Goal: Find specific page/section: Find specific page/section

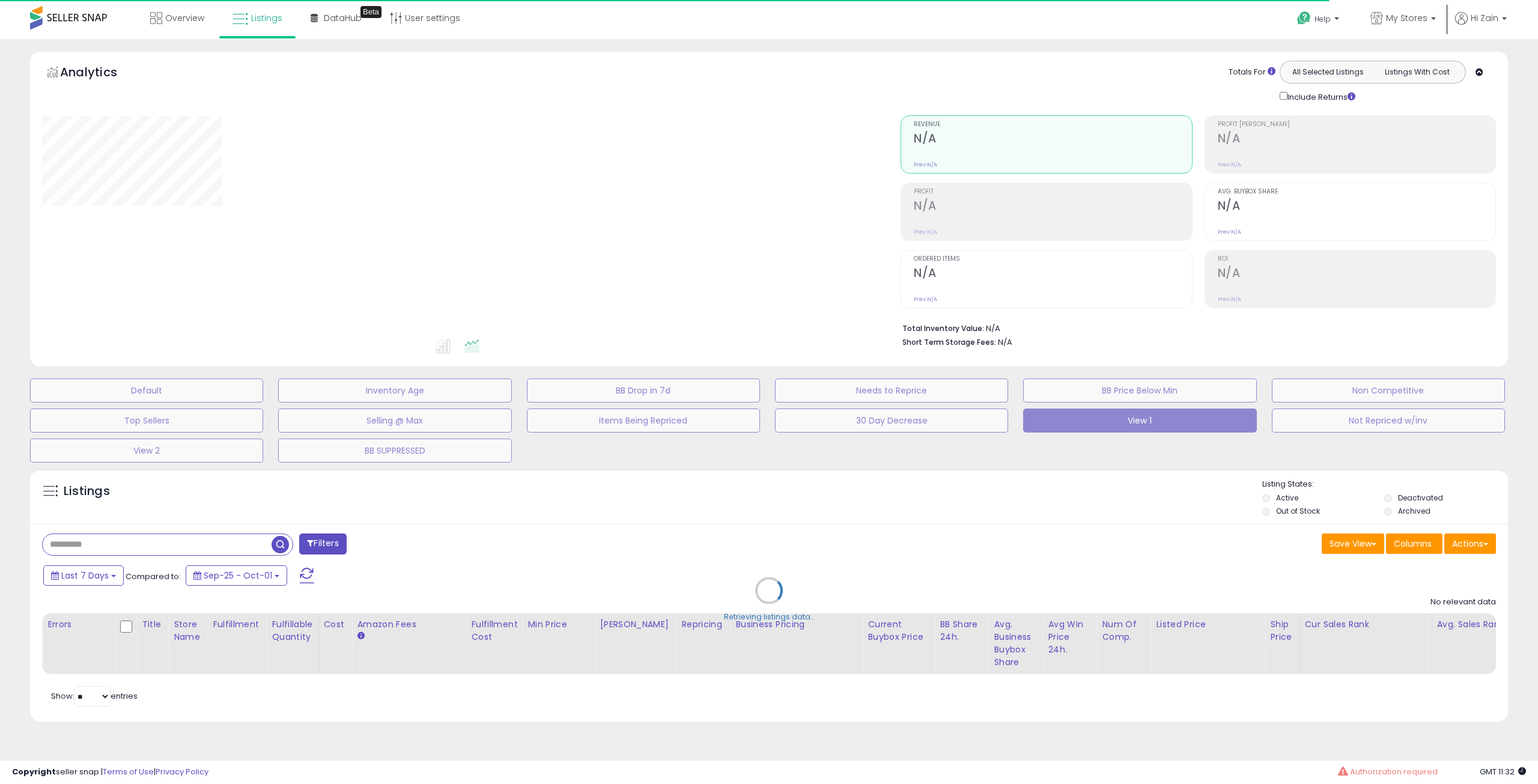
type input "**********"
select select "**"
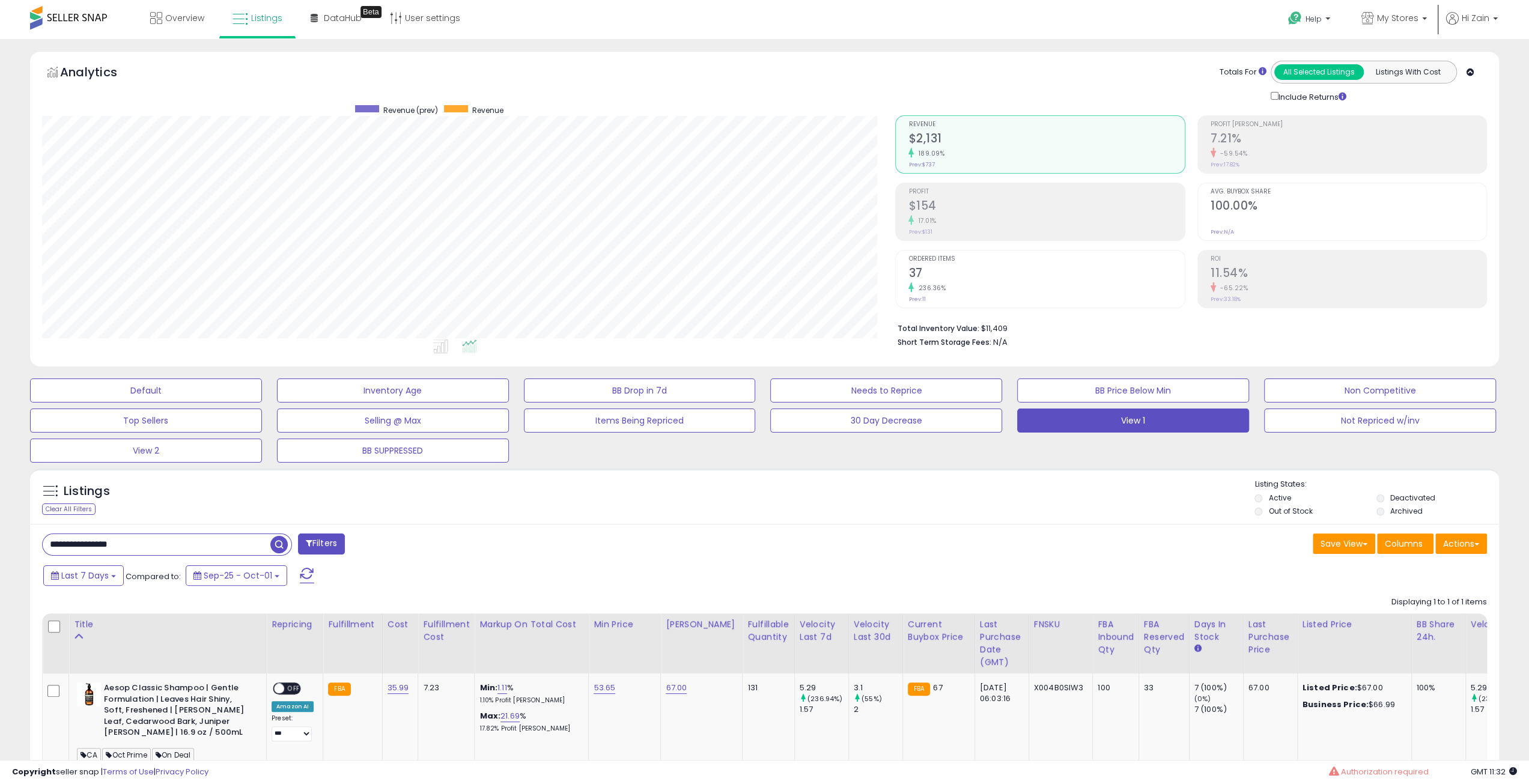
scroll to position [247, 853]
click at [682, 470] on div "Listings Clear All Filters" at bounding box center [765, 496] width 1469 height 55
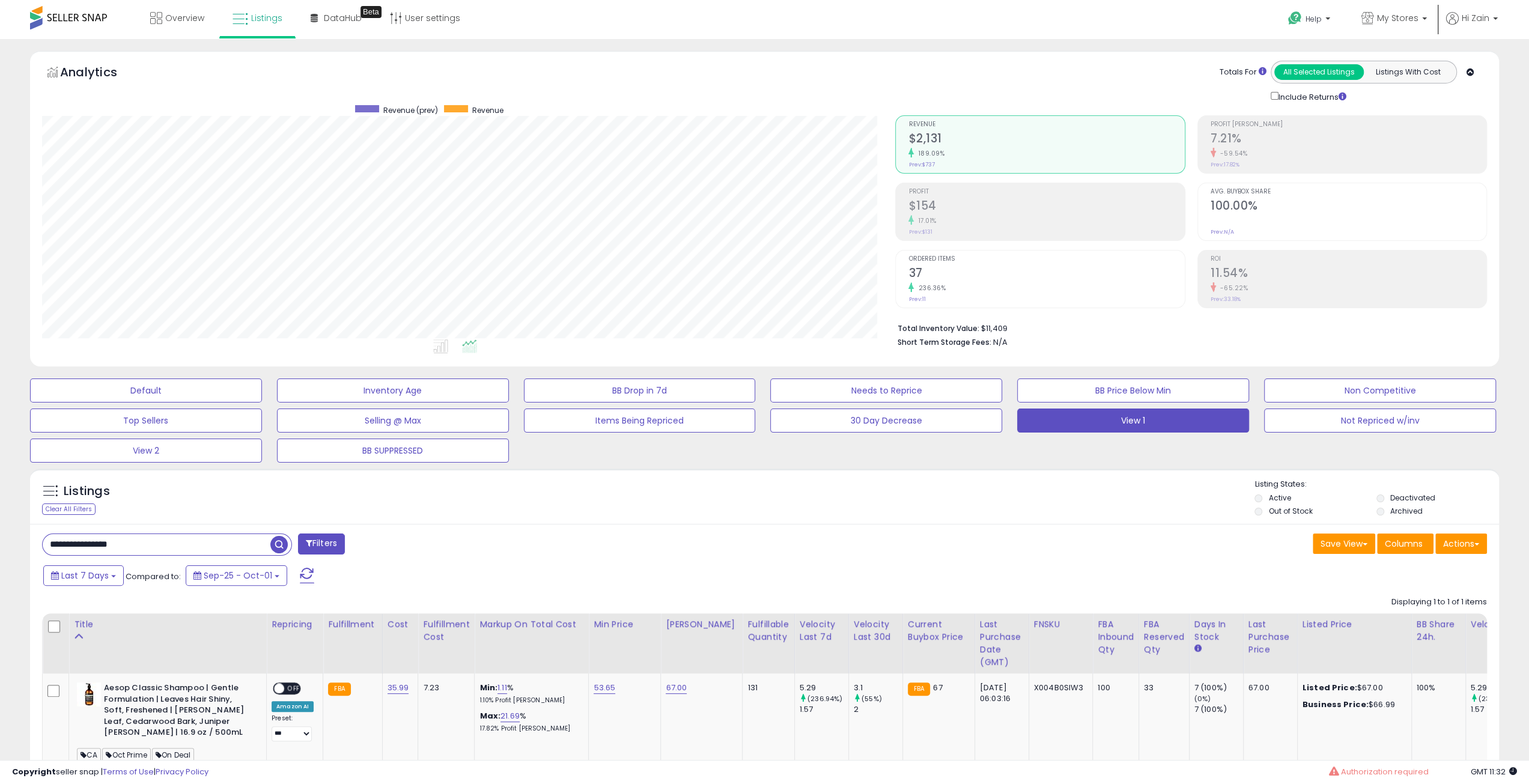
click at [682, 470] on div "Listings Clear All Filters" at bounding box center [765, 496] width 1469 height 55
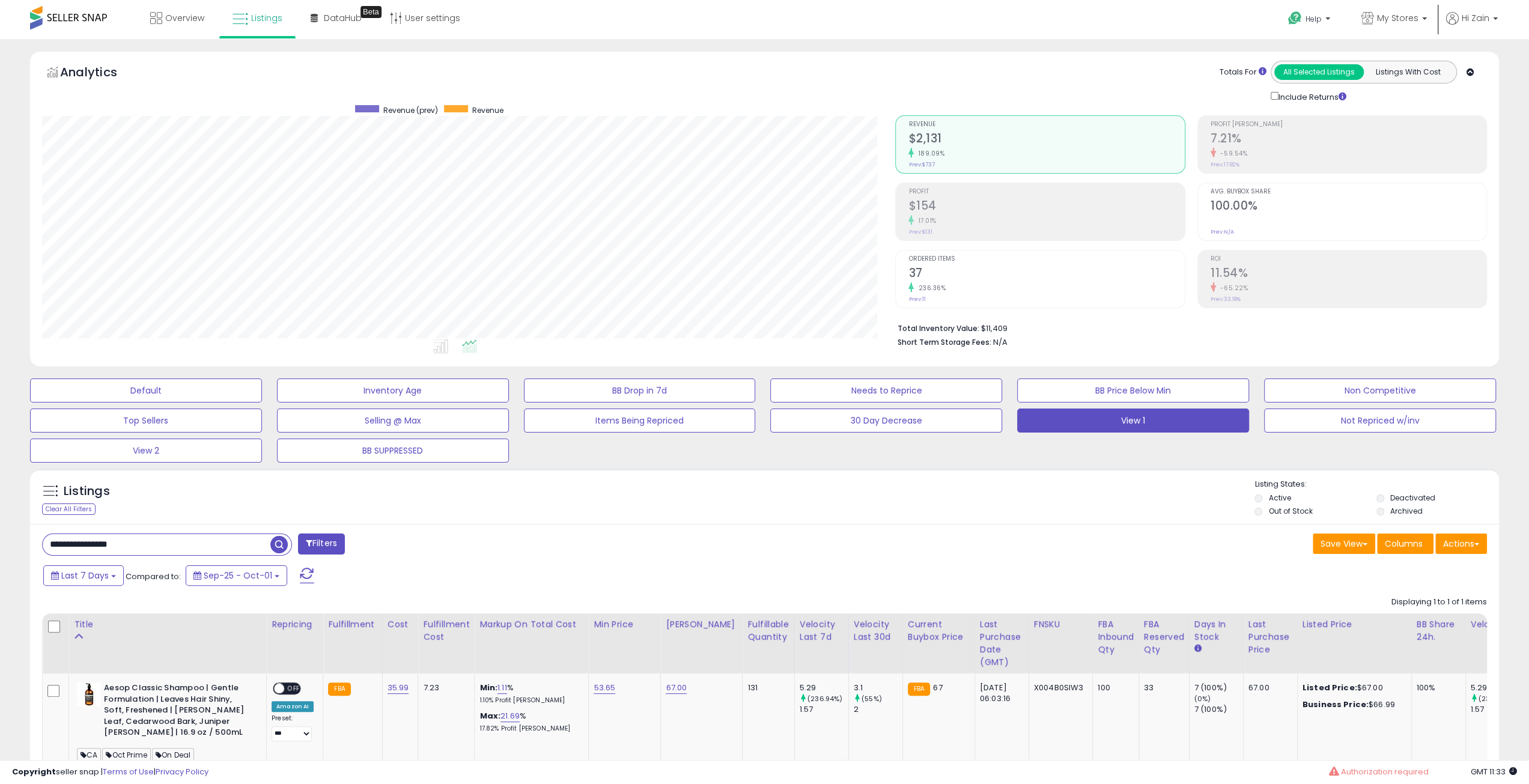
click at [682, 470] on div "Listings Clear All Filters" at bounding box center [765, 496] width 1469 height 55
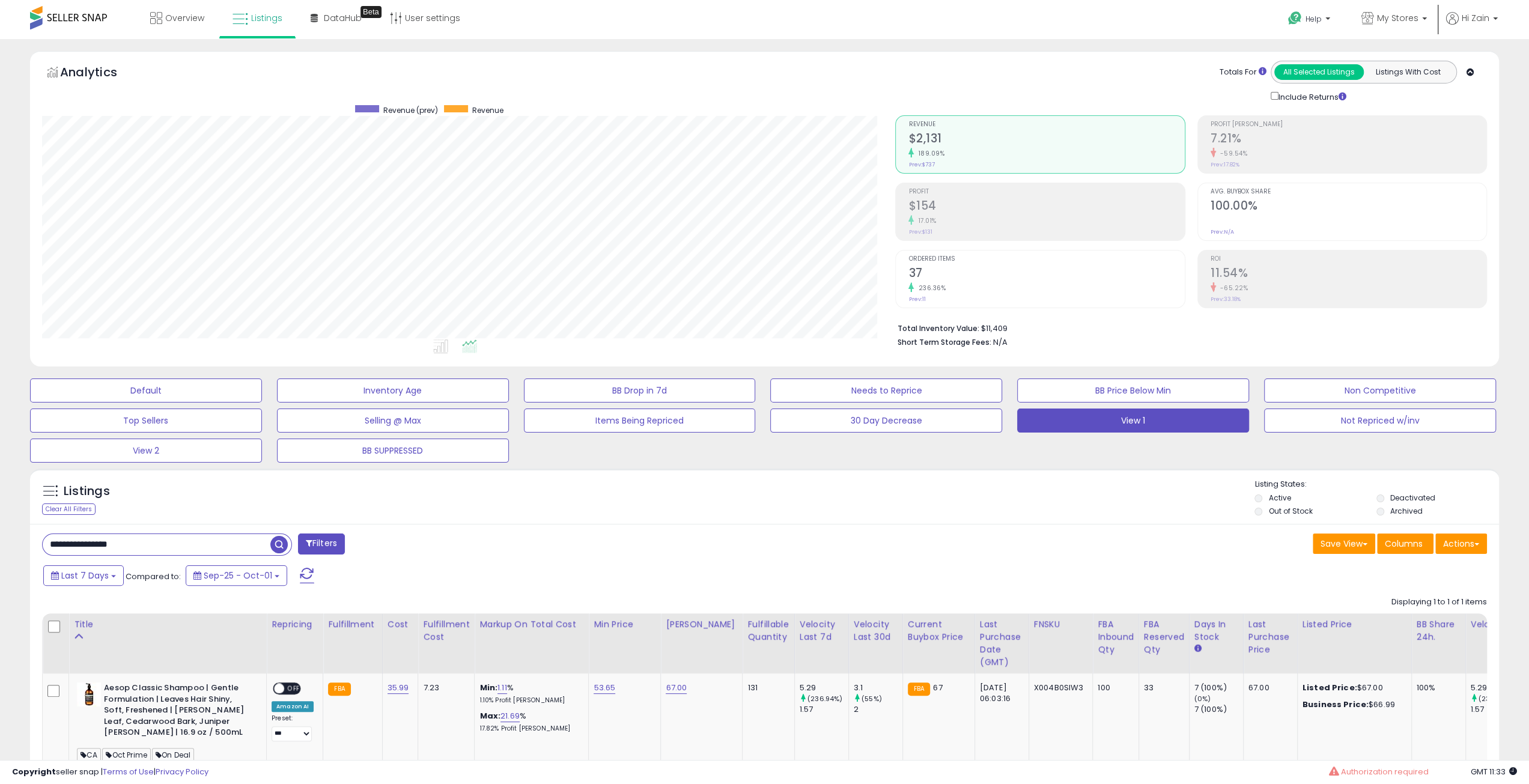
click at [682, 470] on div "Listings Clear All Filters" at bounding box center [765, 496] width 1469 height 55
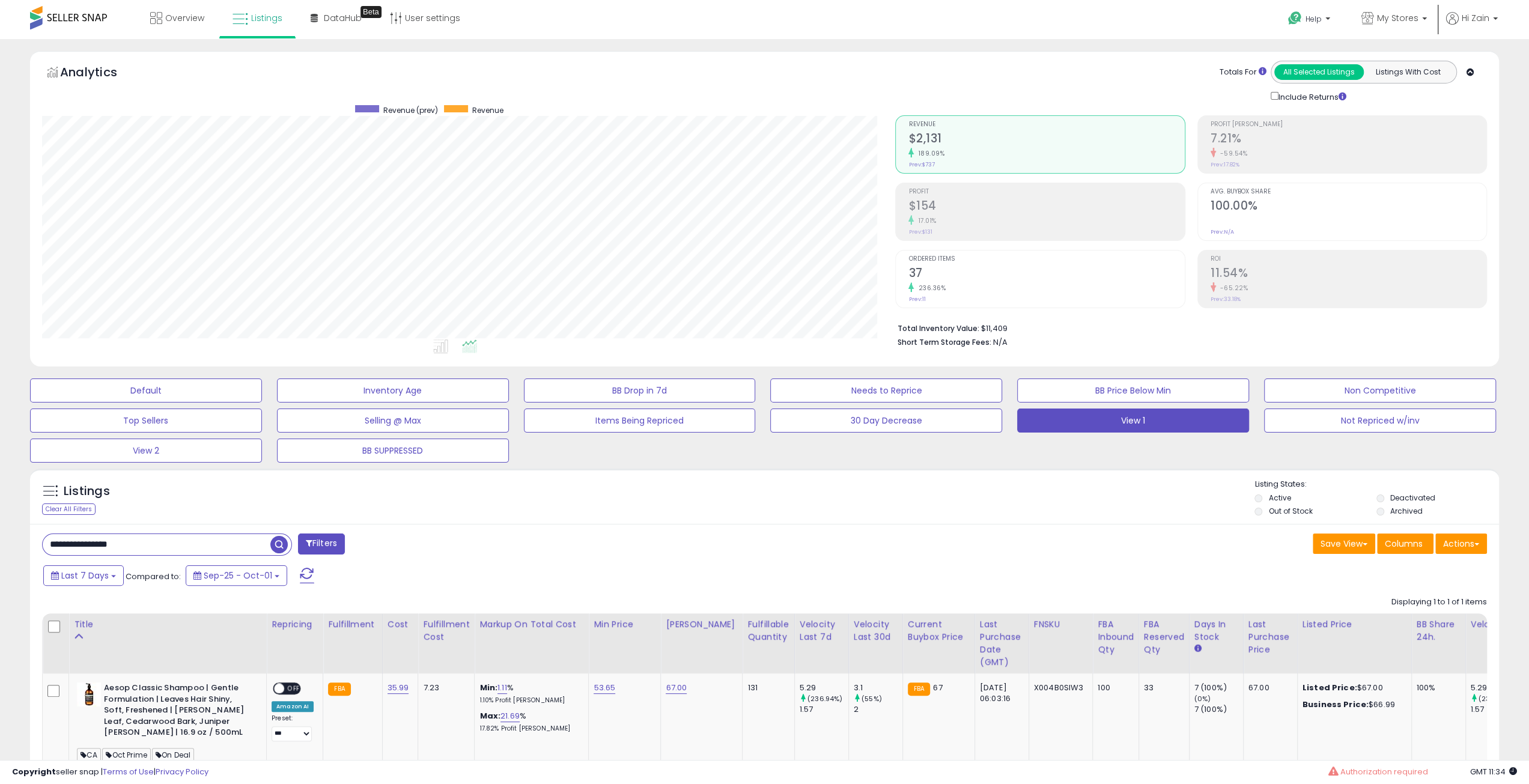
click at [682, 470] on div "Listings Clear All Filters" at bounding box center [765, 496] width 1469 height 55
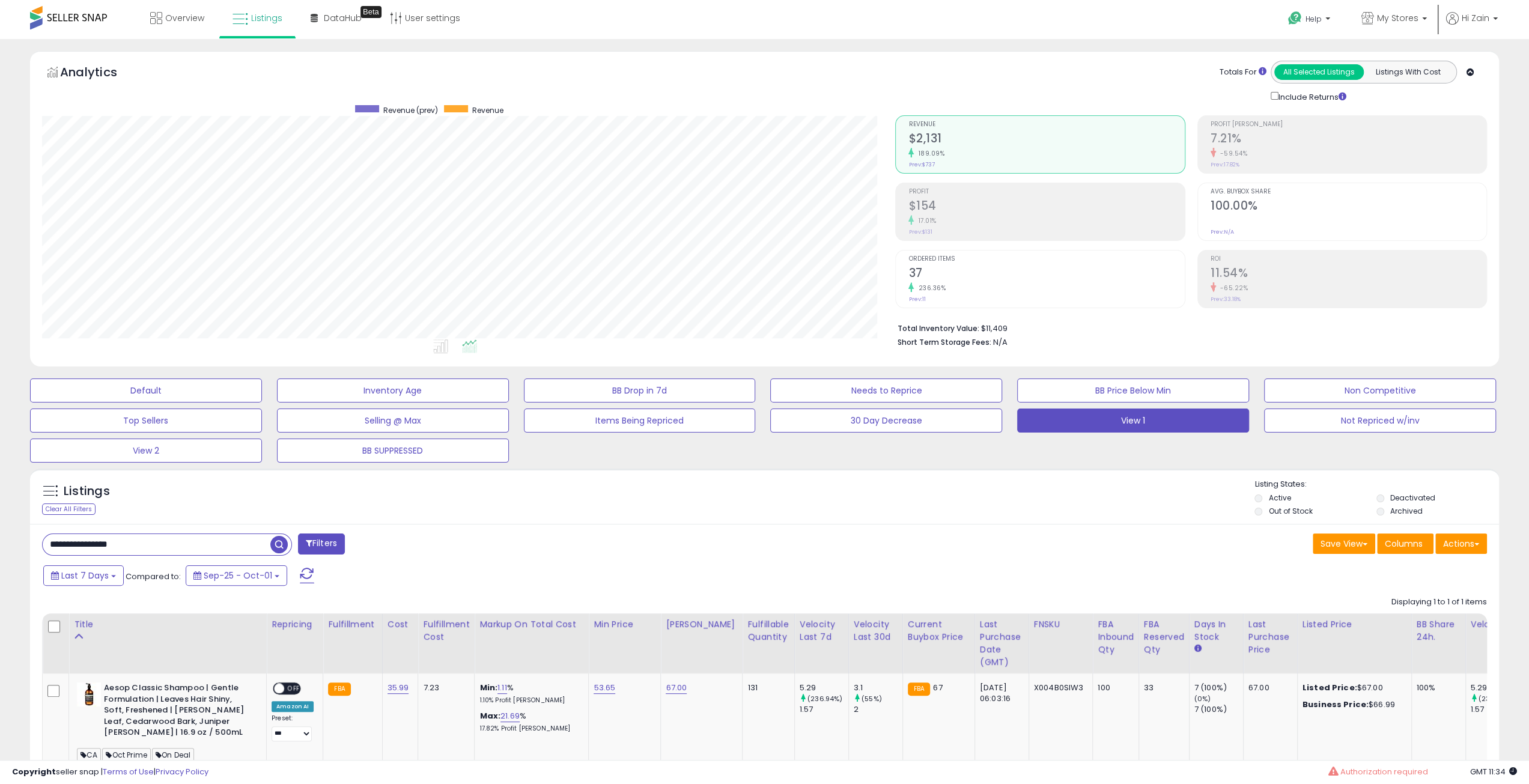
click at [682, 470] on div "Listings Clear All Filters" at bounding box center [765, 496] width 1469 height 55
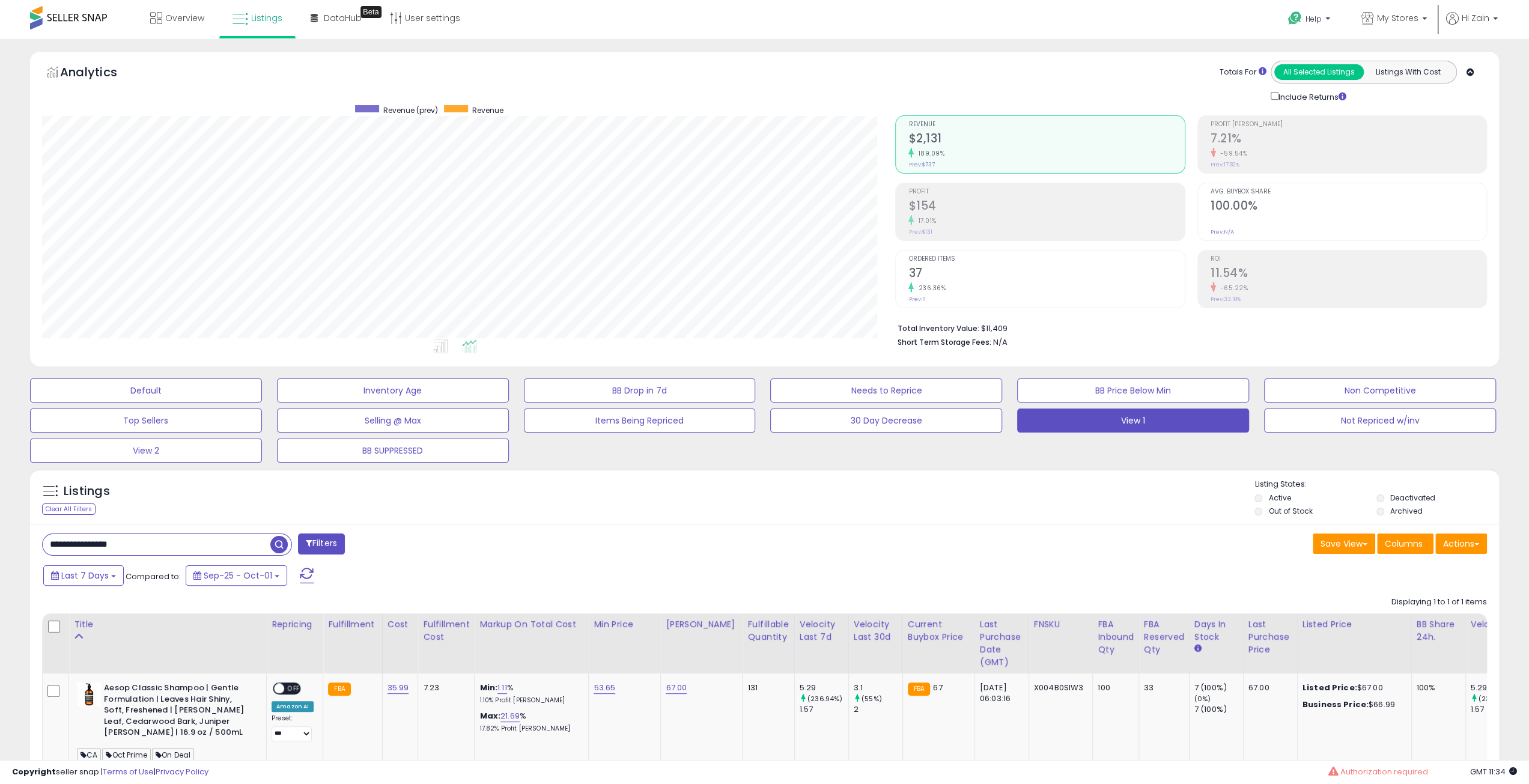
click at [682, 470] on div "Listings Clear All Filters" at bounding box center [765, 496] width 1469 height 55
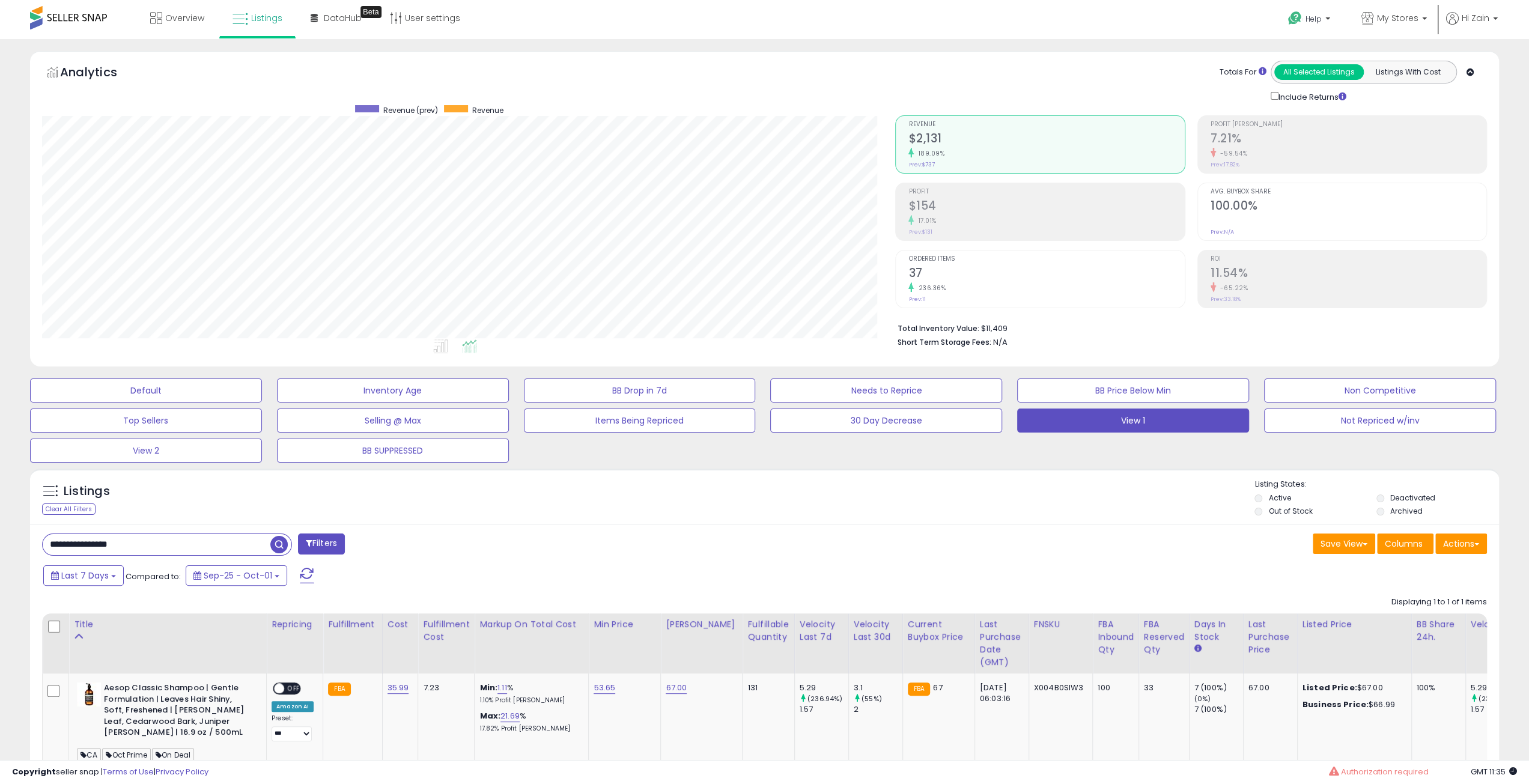
click at [682, 470] on div "Listings Clear All Filters" at bounding box center [765, 496] width 1469 height 55
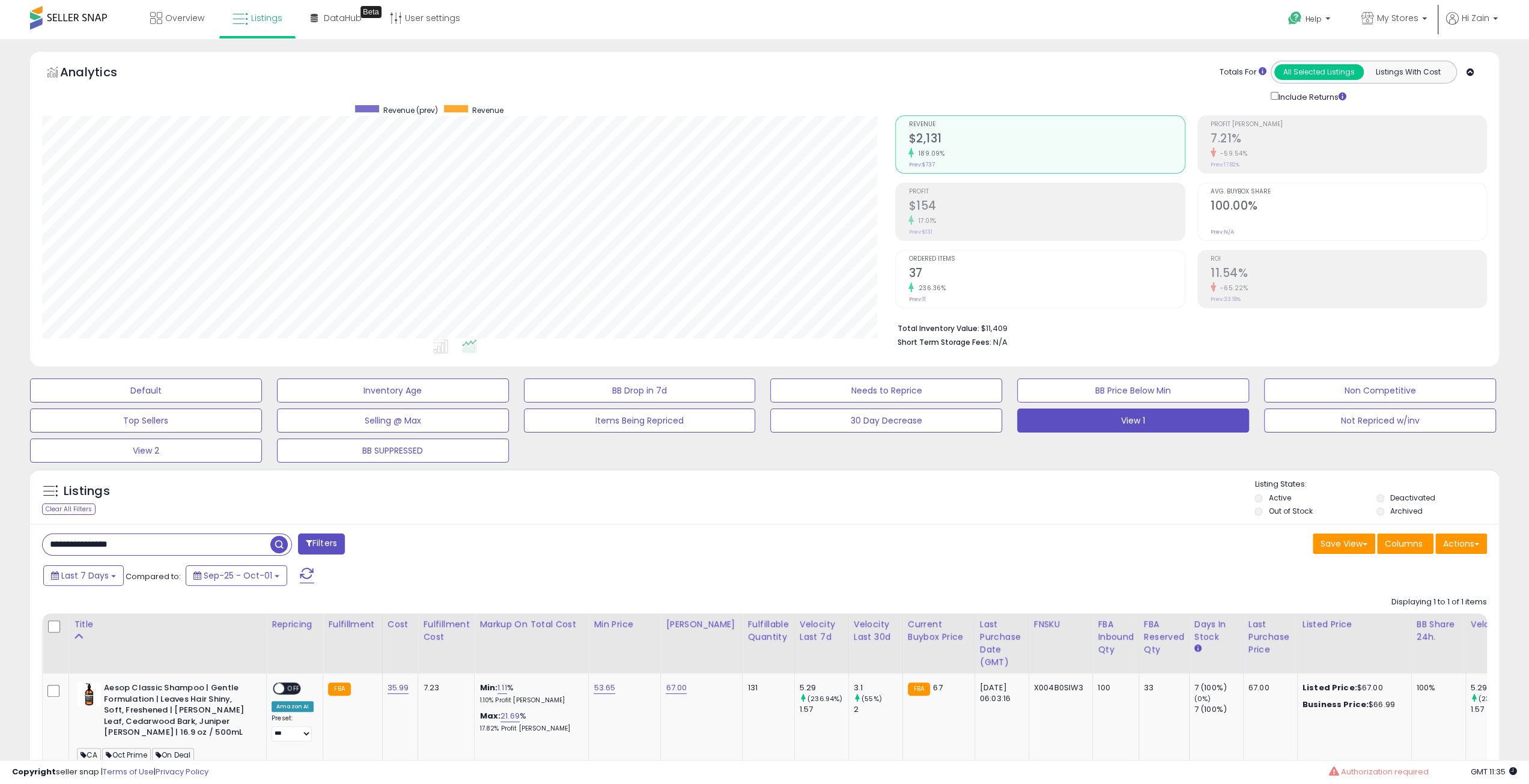
click at [682, 470] on div "Listings Clear All Filters" at bounding box center [765, 496] width 1469 height 55
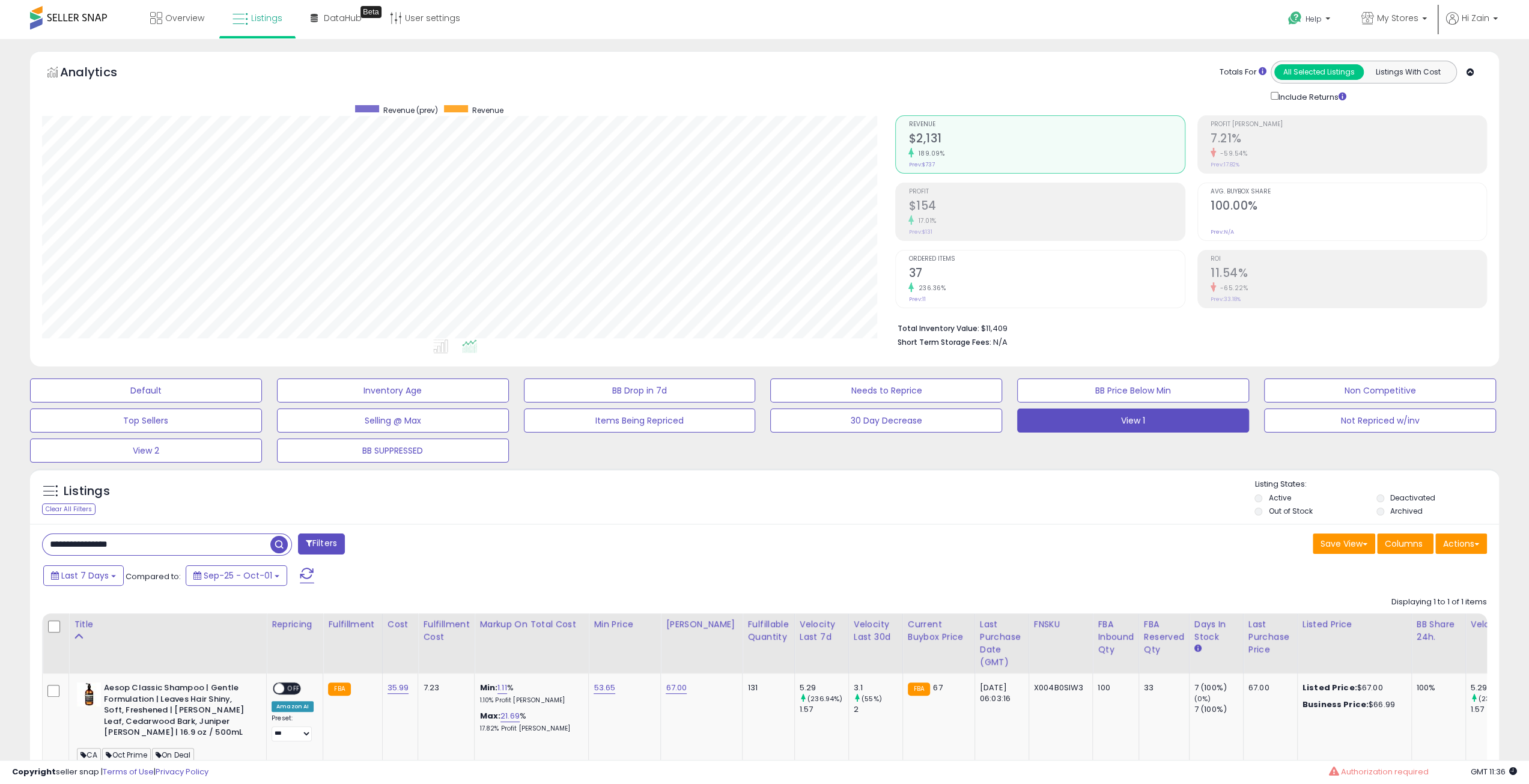
click at [682, 470] on div "Listings Clear All Filters" at bounding box center [765, 496] width 1469 height 55
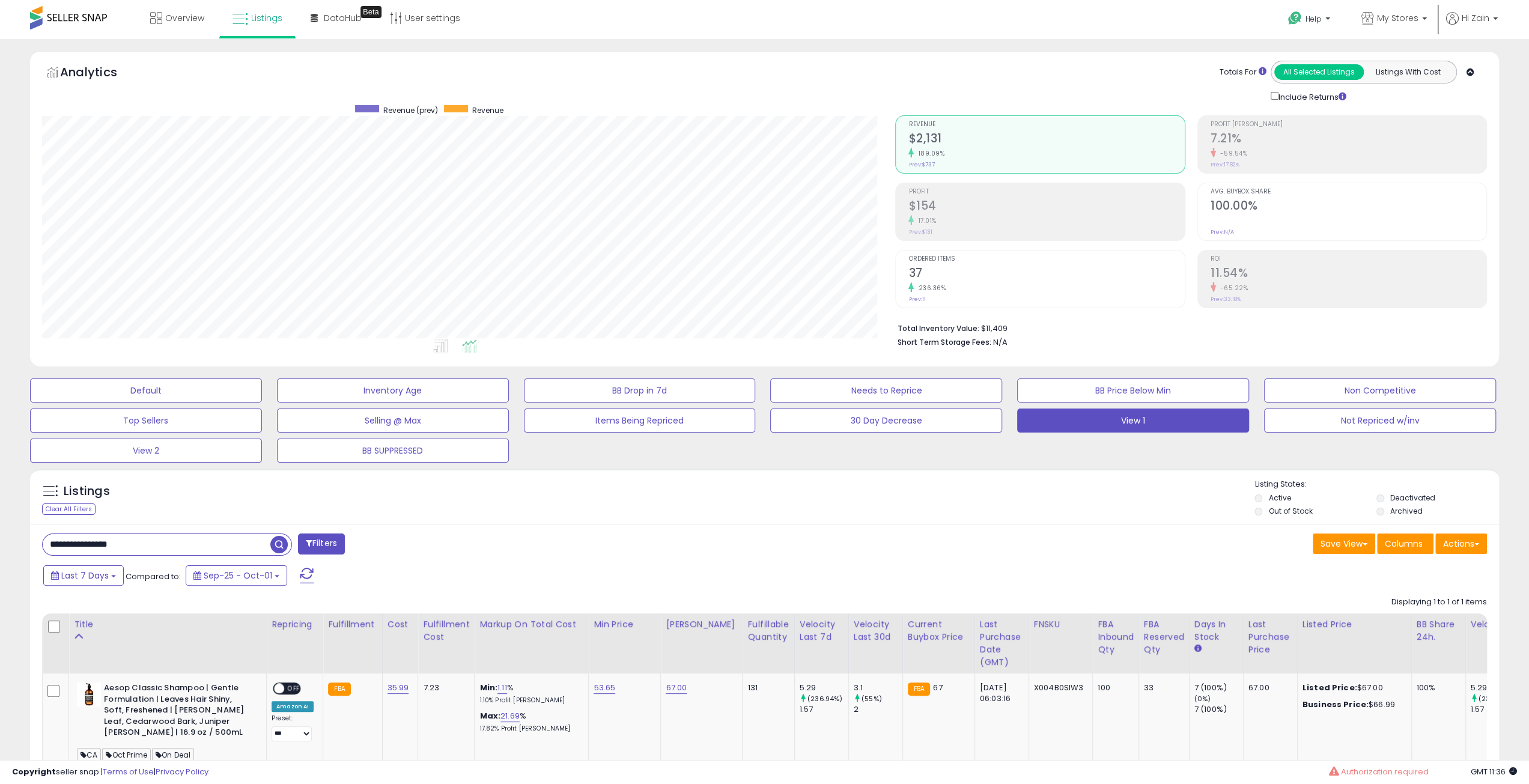
click at [682, 470] on div "Listings Clear All Filters" at bounding box center [765, 496] width 1469 height 55
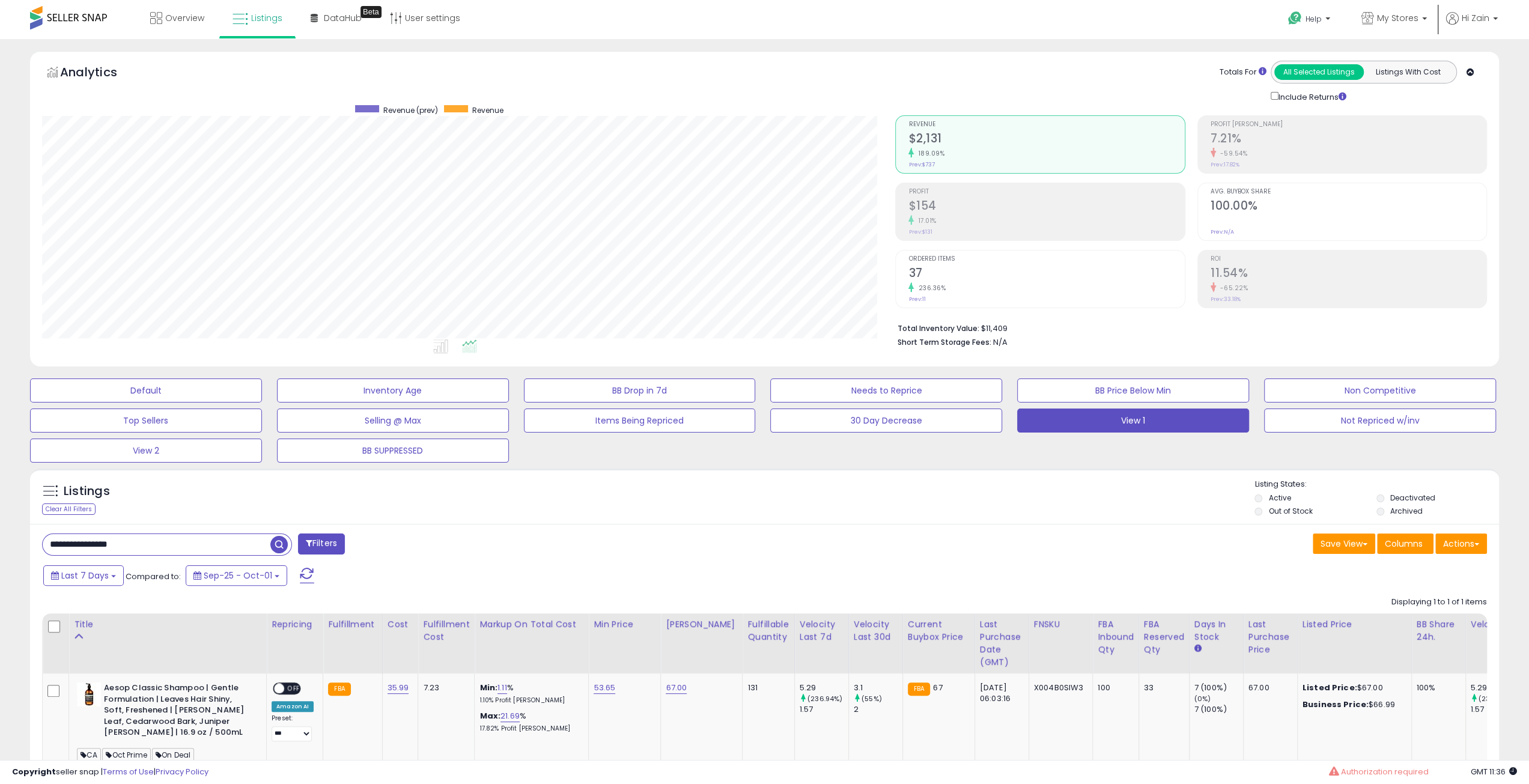
click at [682, 470] on div "Listings Clear All Filters" at bounding box center [765, 496] width 1469 height 55
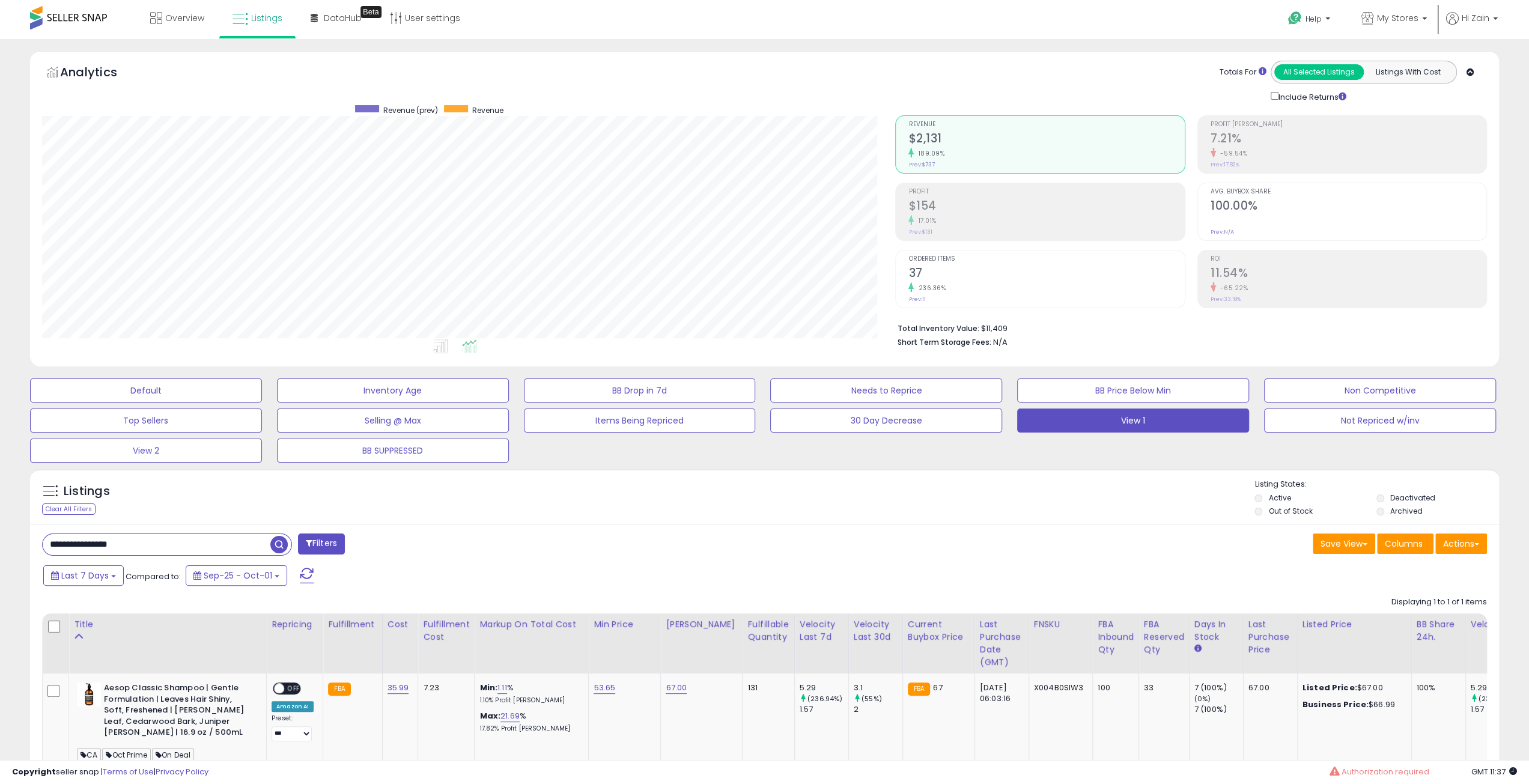
click at [682, 470] on div "Listings Clear All Filters" at bounding box center [765, 496] width 1469 height 55
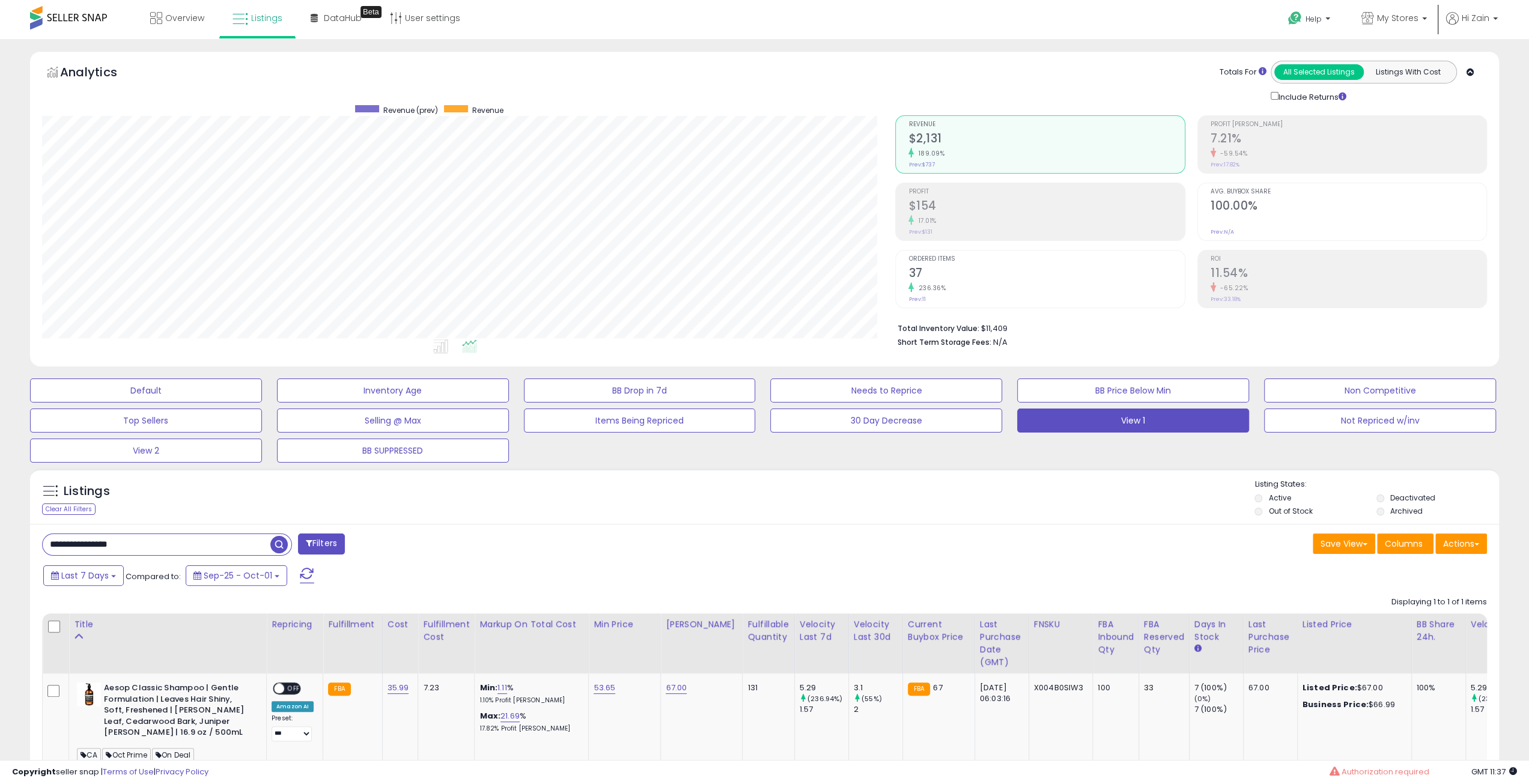
click at [682, 470] on div "Listings Clear All Filters" at bounding box center [765, 496] width 1469 height 55
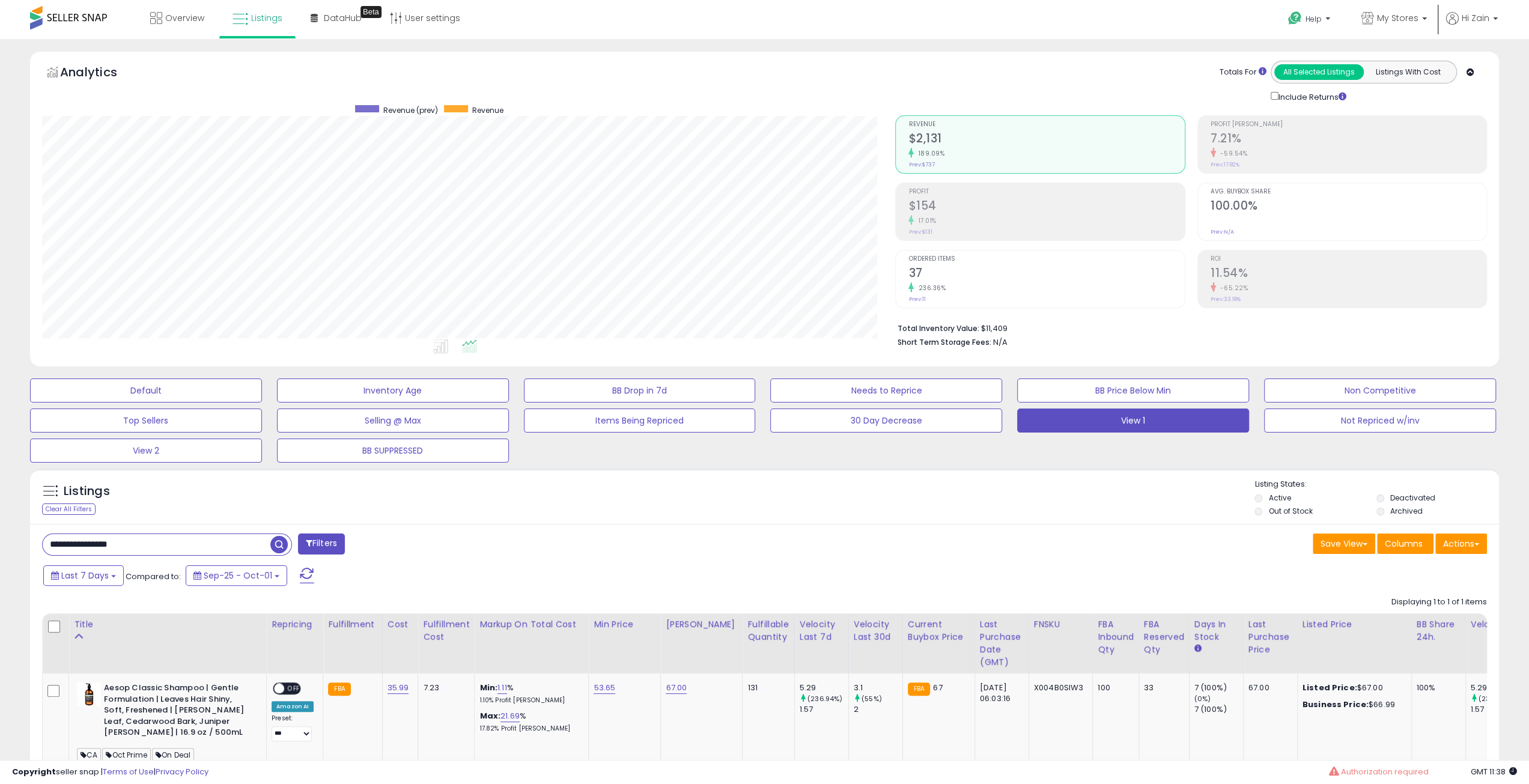
click at [682, 470] on div "Listings Clear All Filters" at bounding box center [765, 496] width 1469 height 55
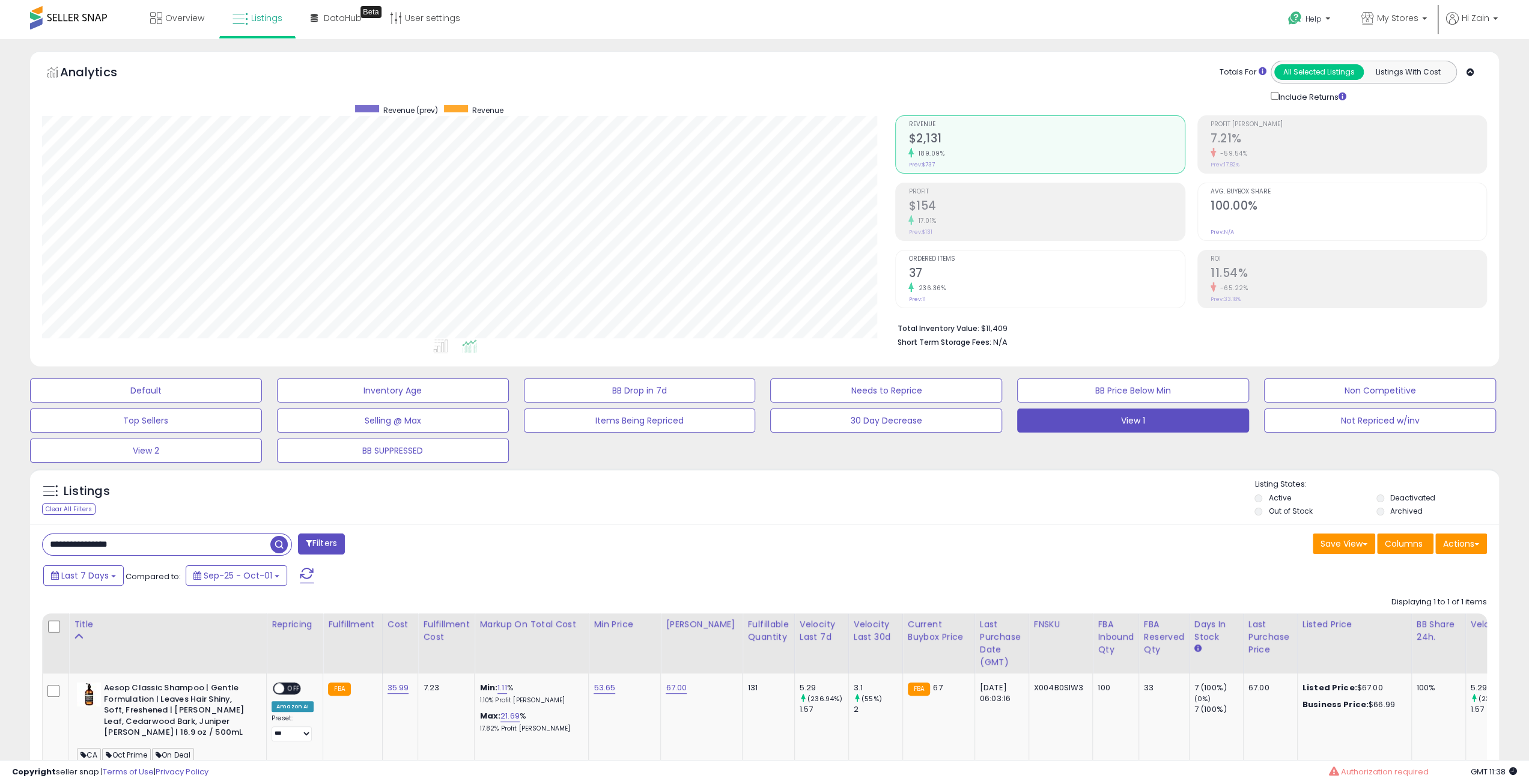
click at [682, 470] on div "Listings Clear All Filters" at bounding box center [765, 496] width 1469 height 55
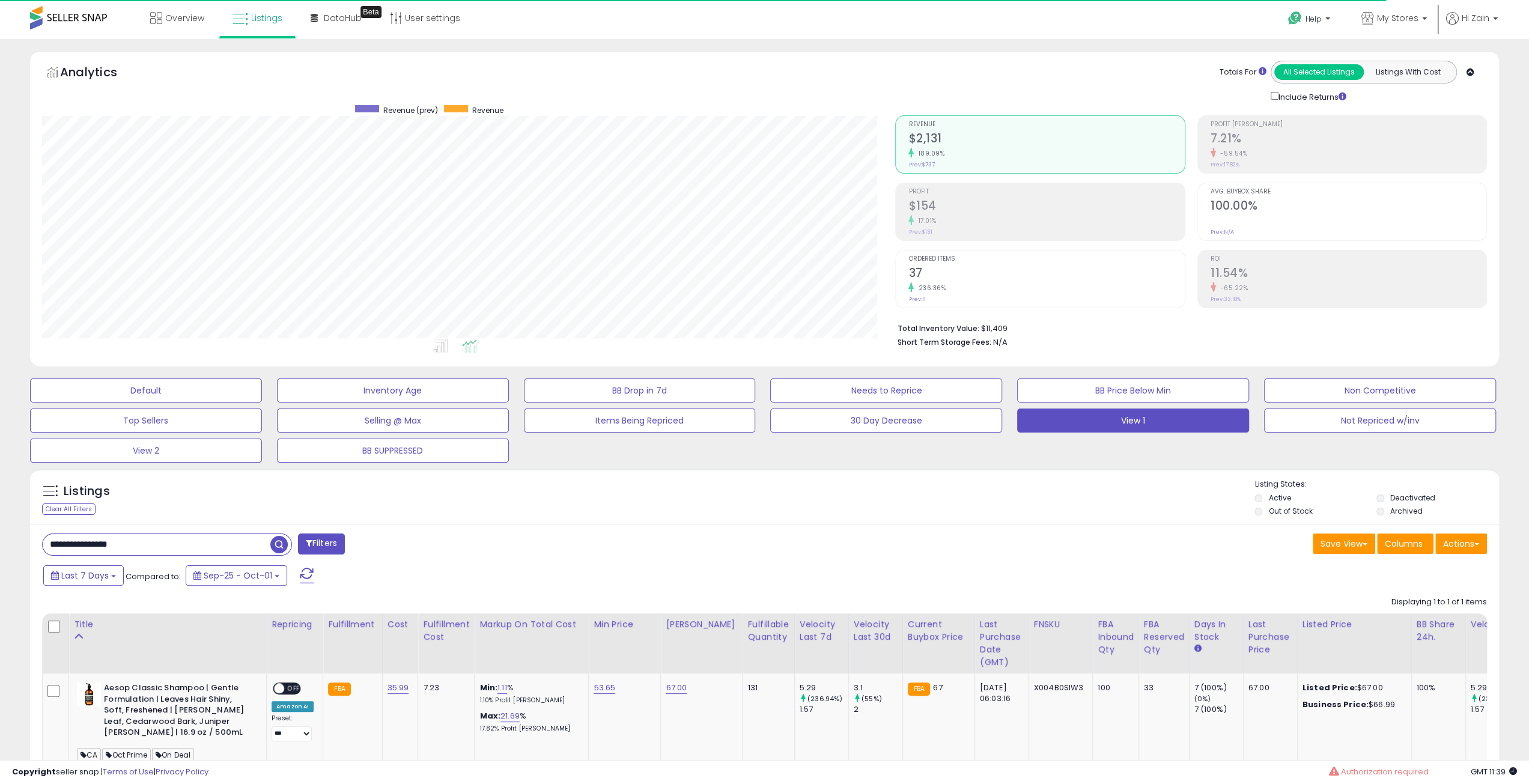
click at [682, 470] on div "Listings Clear All Filters" at bounding box center [765, 496] width 1469 height 55
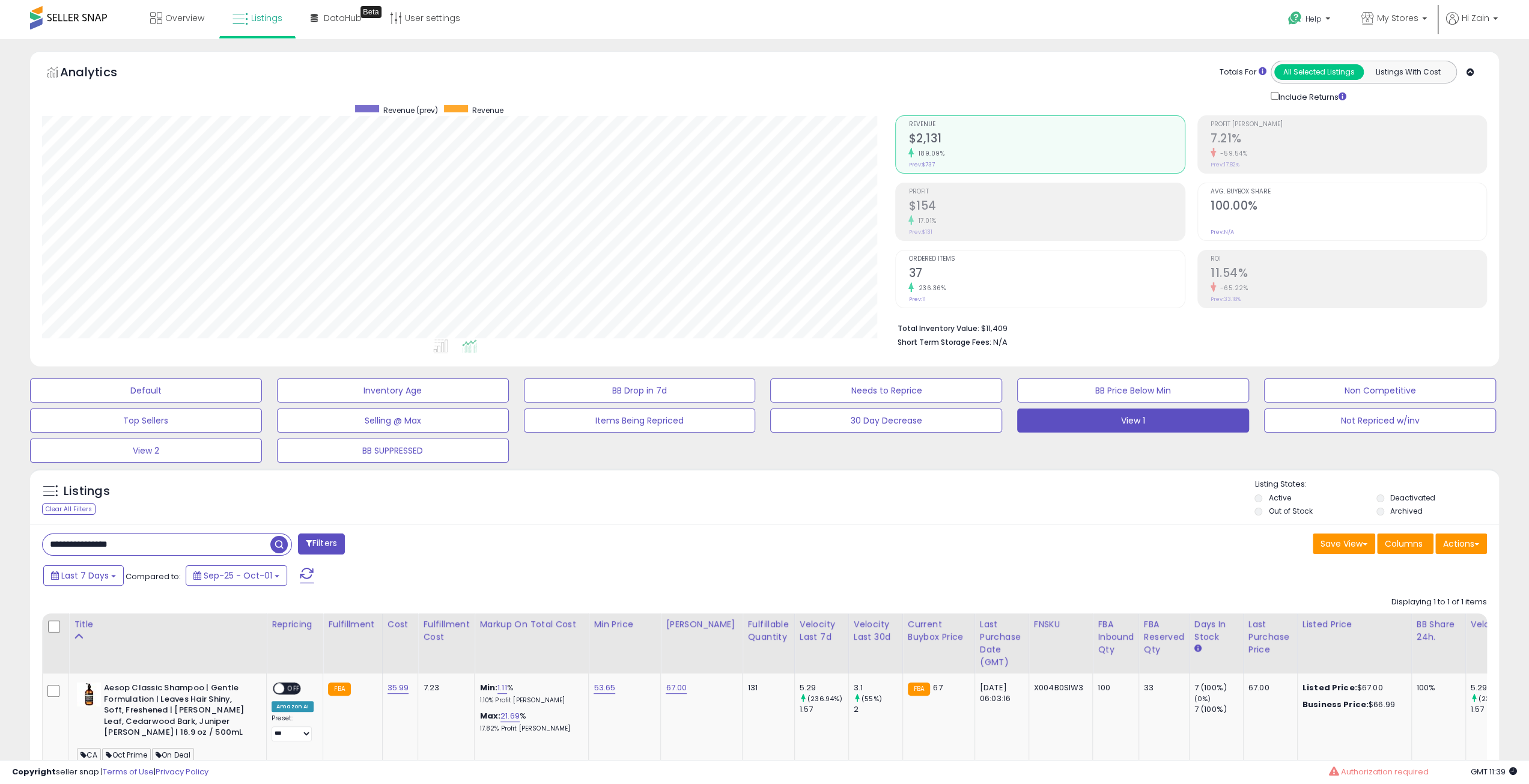
click at [682, 470] on div "Listings Clear All Filters" at bounding box center [765, 496] width 1469 height 55
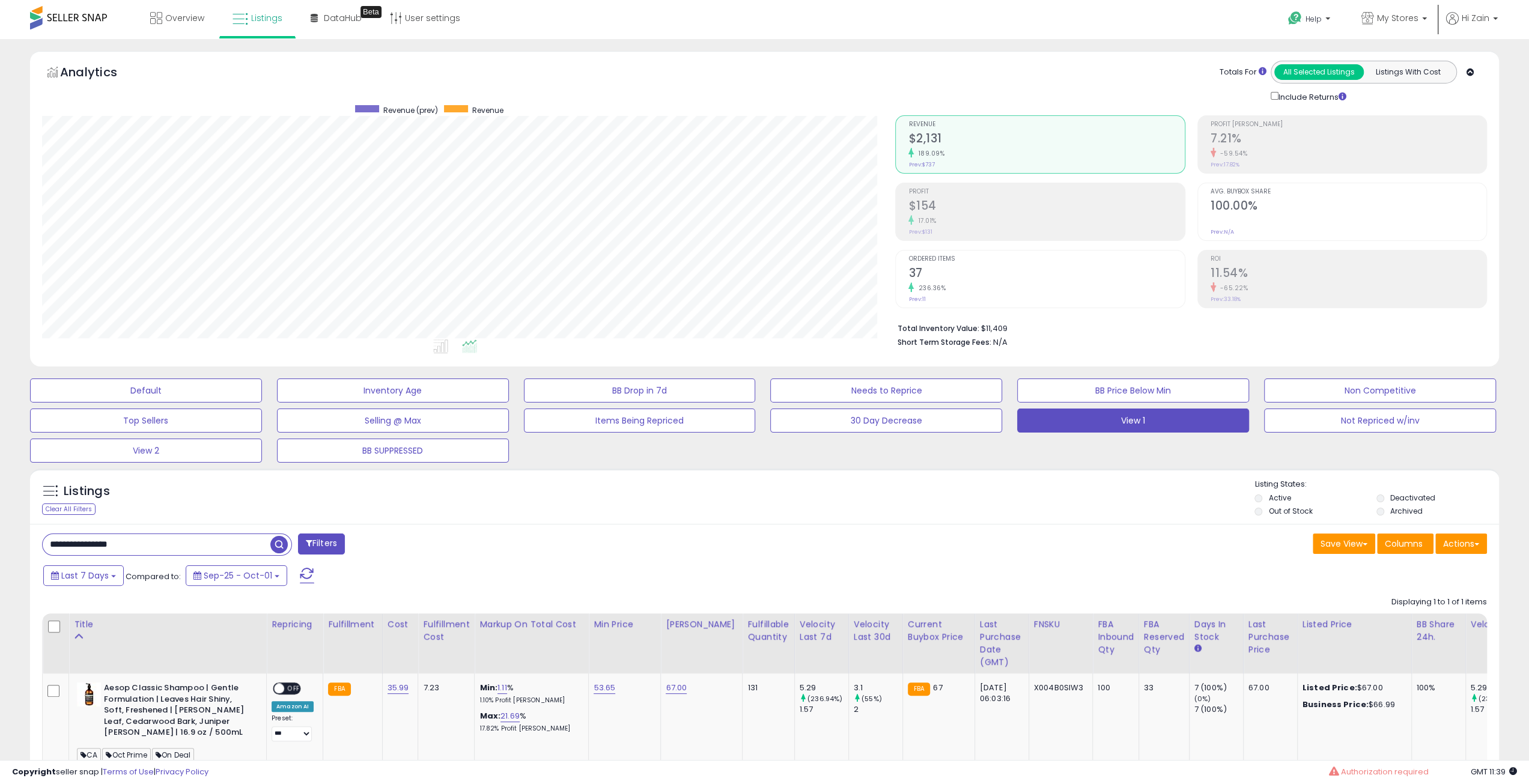
click at [682, 470] on div "Listings Clear All Filters" at bounding box center [765, 496] width 1469 height 55
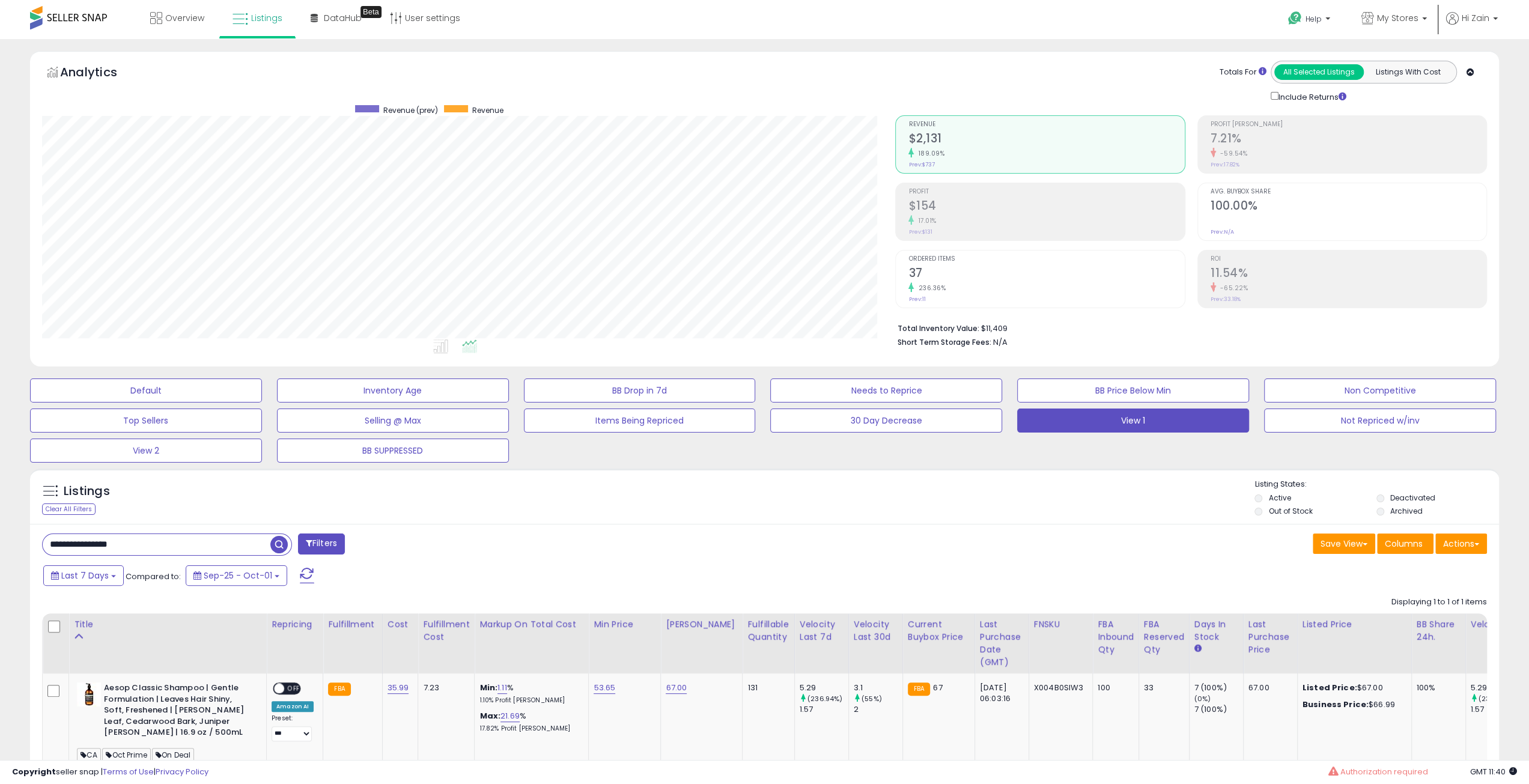
click at [682, 470] on div "Listings Clear All Filters" at bounding box center [765, 496] width 1469 height 55
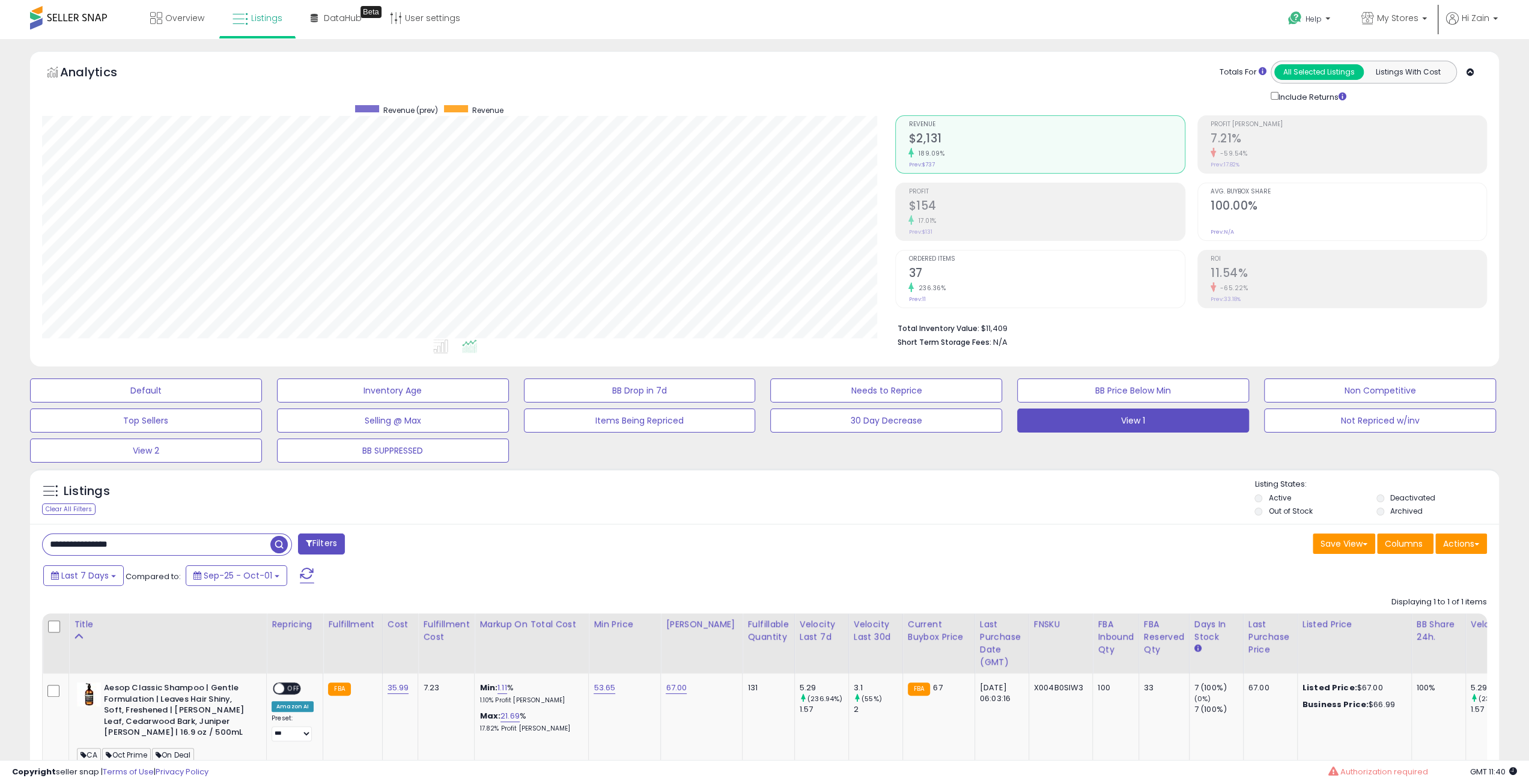
click at [682, 470] on div "Listings Clear All Filters" at bounding box center [765, 496] width 1469 height 55
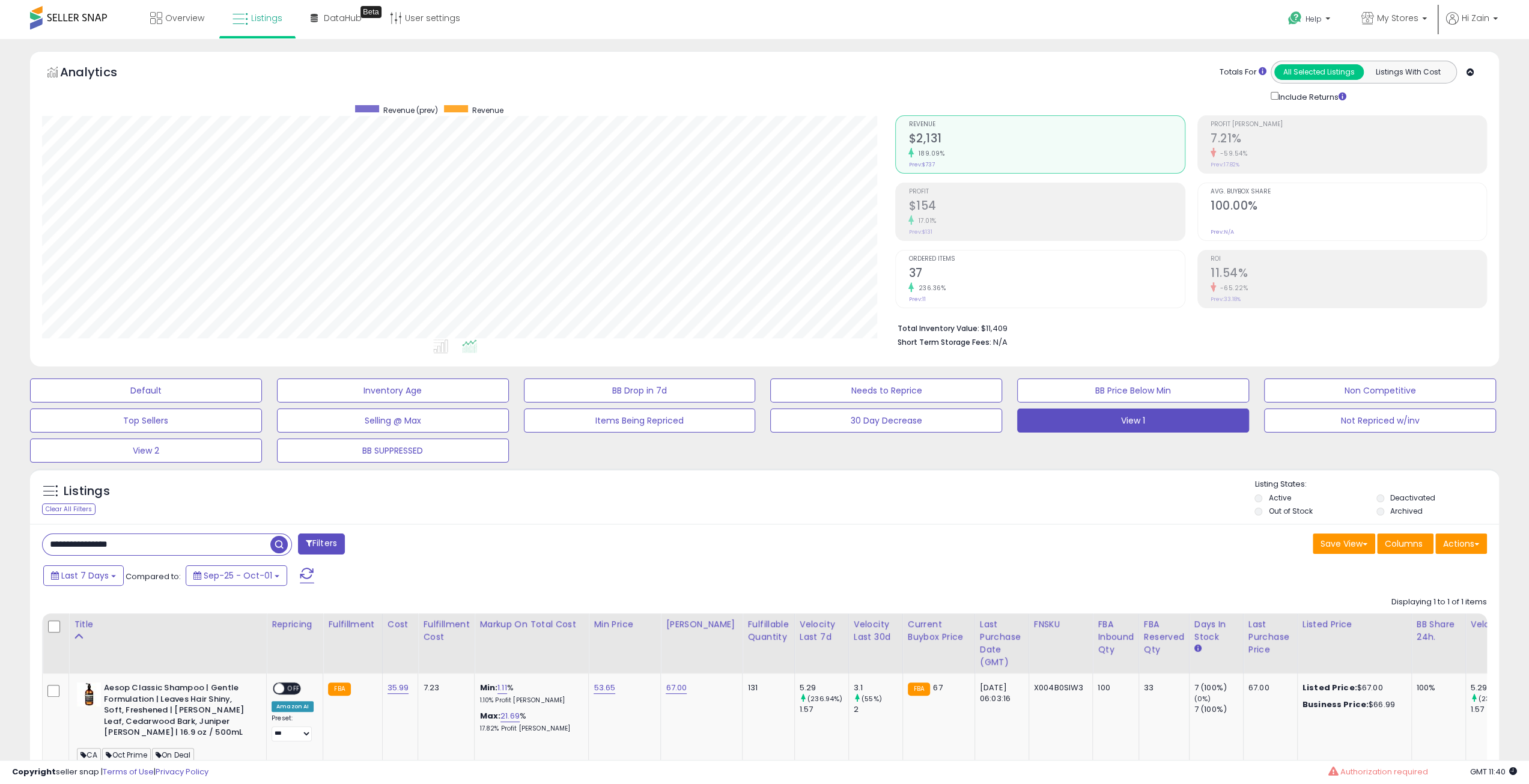
click at [682, 470] on div "Listings Clear All Filters" at bounding box center [765, 496] width 1469 height 55
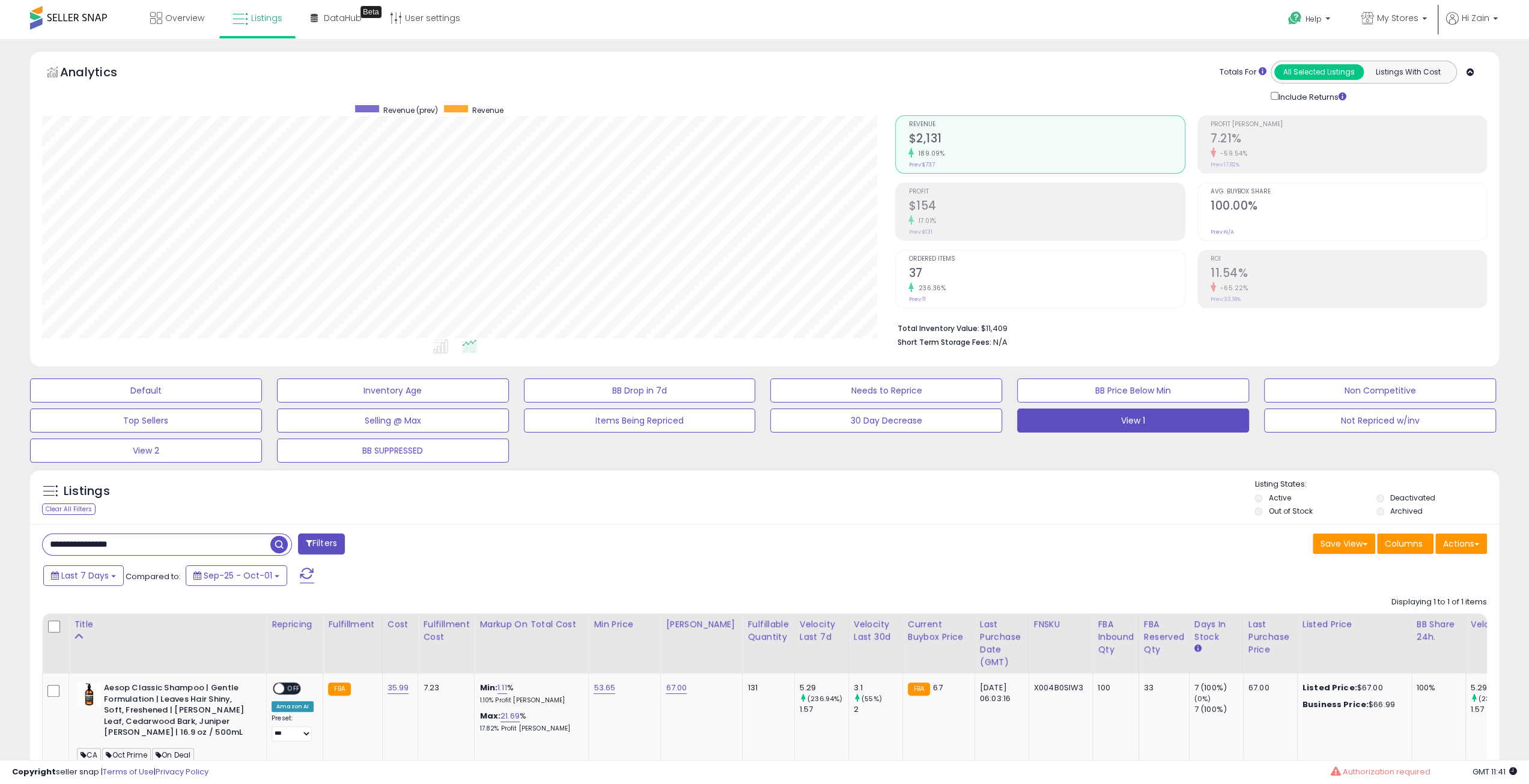
click at [682, 470] on div "Listings Clear All Filters" at bounding box center [765, 496] width 1469 height 55
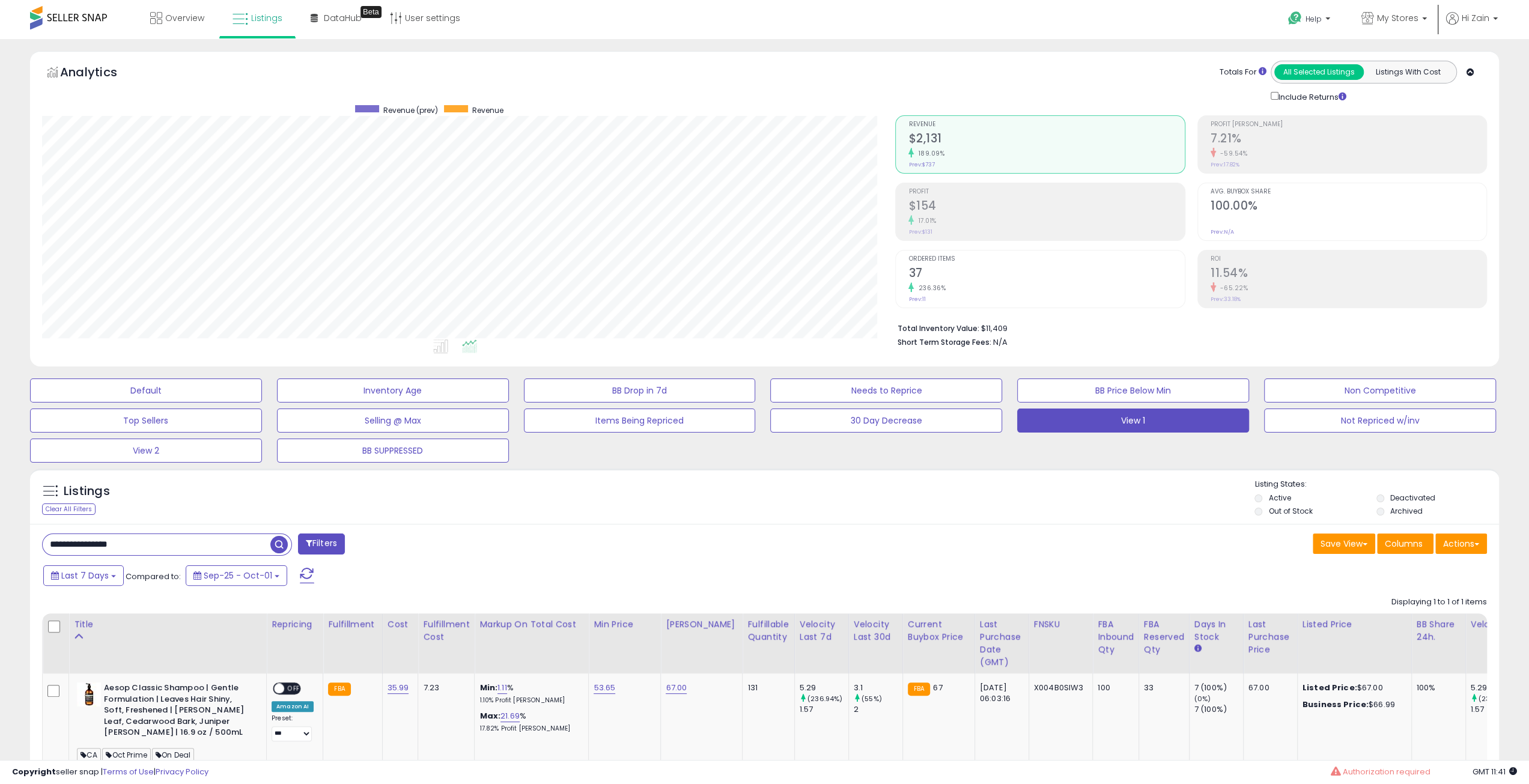
click at [682, 470] on div "Listings Clear All Filters" at bounding box center [765, 496] width 1469 height 55
click at [974, 512] on div "Listings Clear All Filters Listing States:" at bounding box center [765, 499] width 1469 height 41
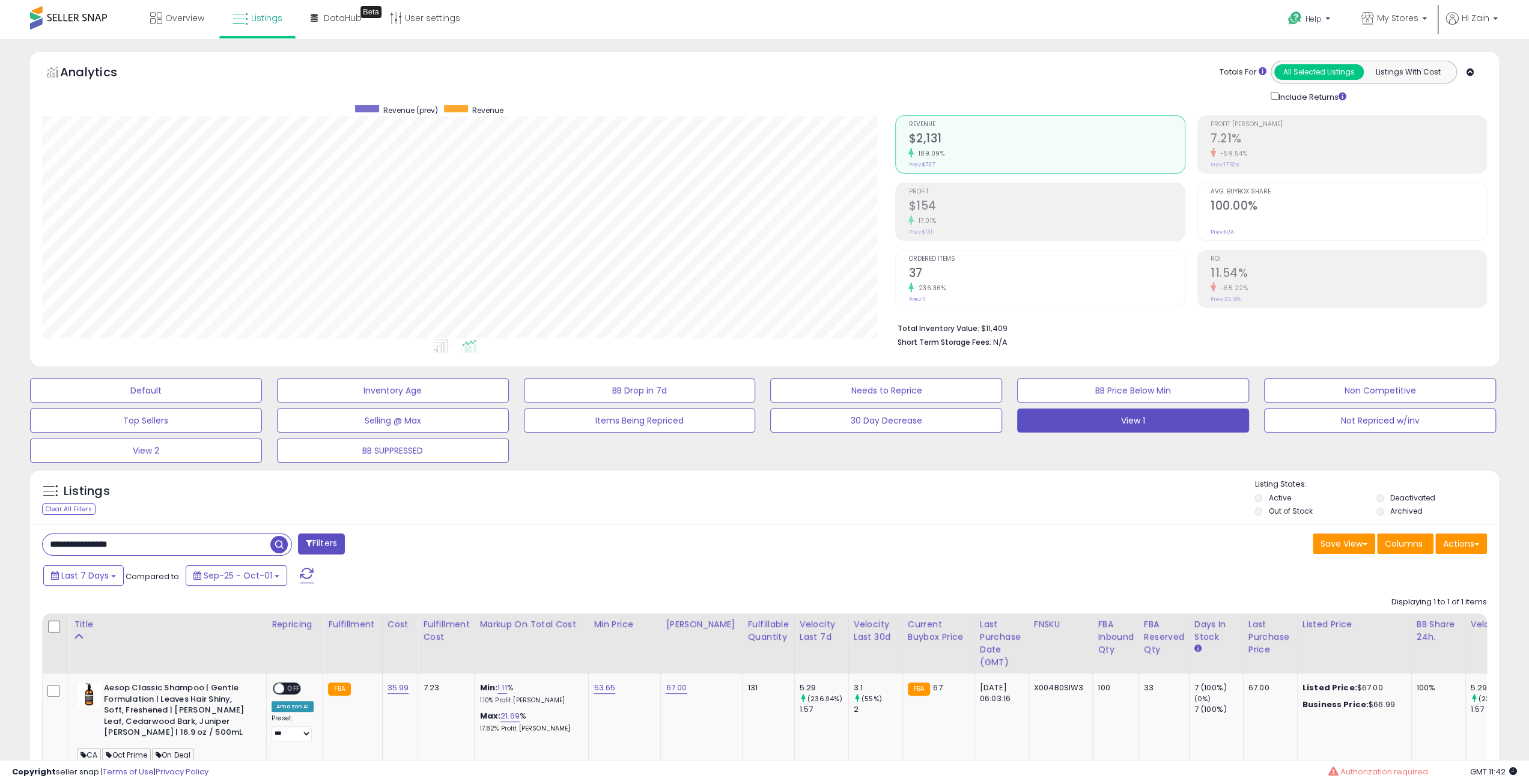
click at [970, 479] on div "Listings Clear All Filters Listing States:" at bounding box center [765, 499] width 1469 height 41
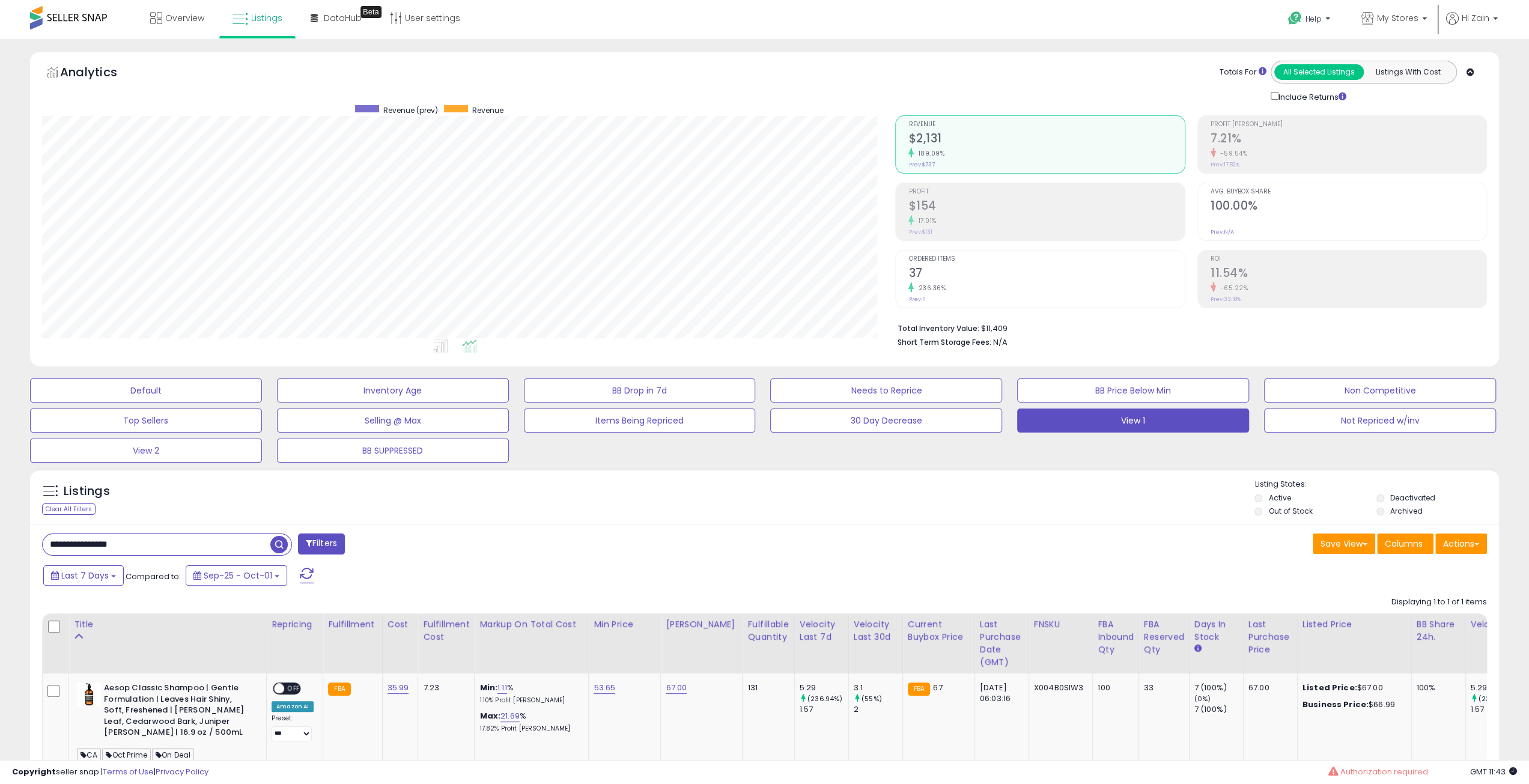
click at [970, 479] on div "Listings Clear All Filters Listing States:" at bounding box center [765, 499] width 1469 height 41
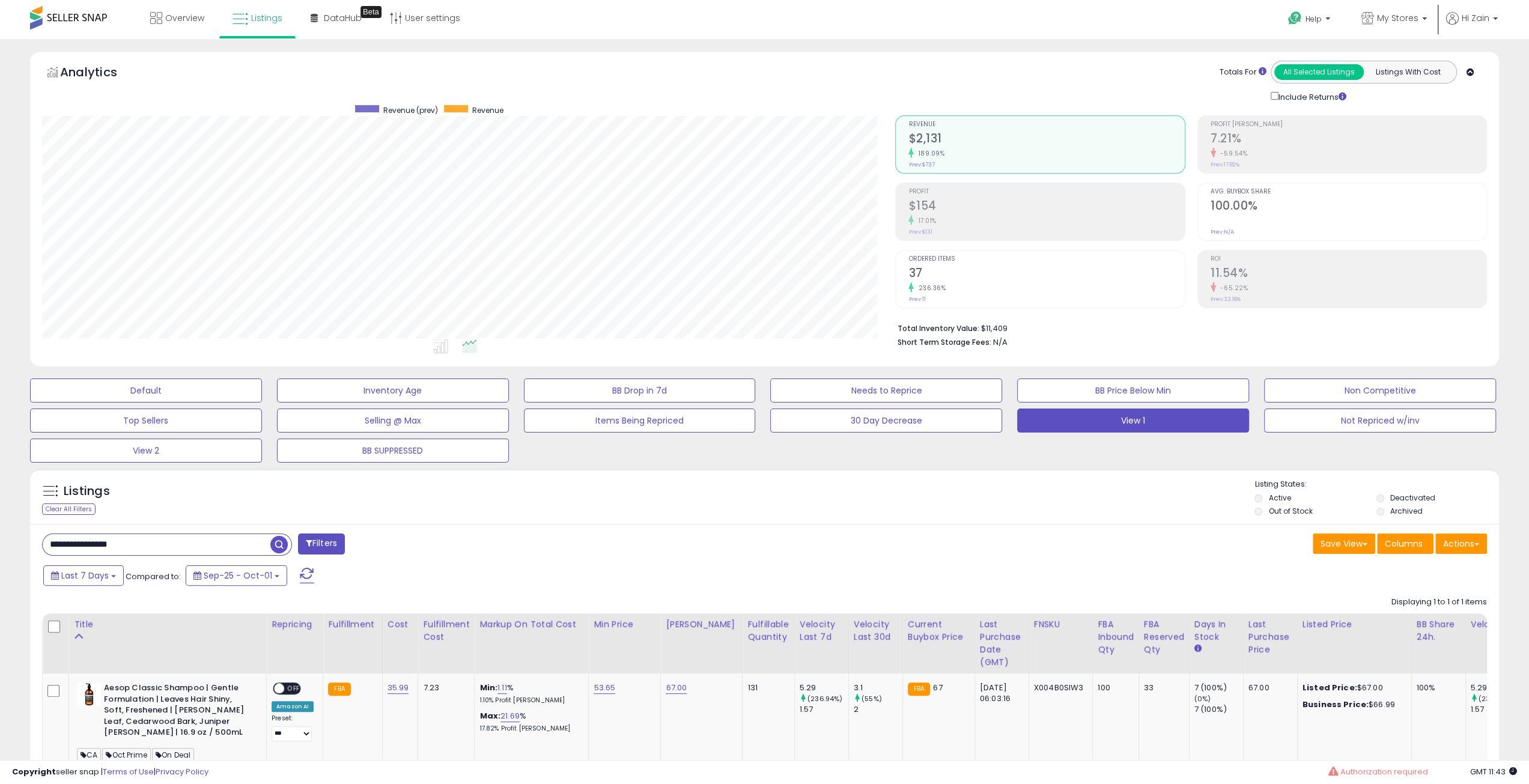
click at [970, 479] on div "Listings Clear All Filters Listing States:" at bounding box center [765, 499] width 1469 height 41
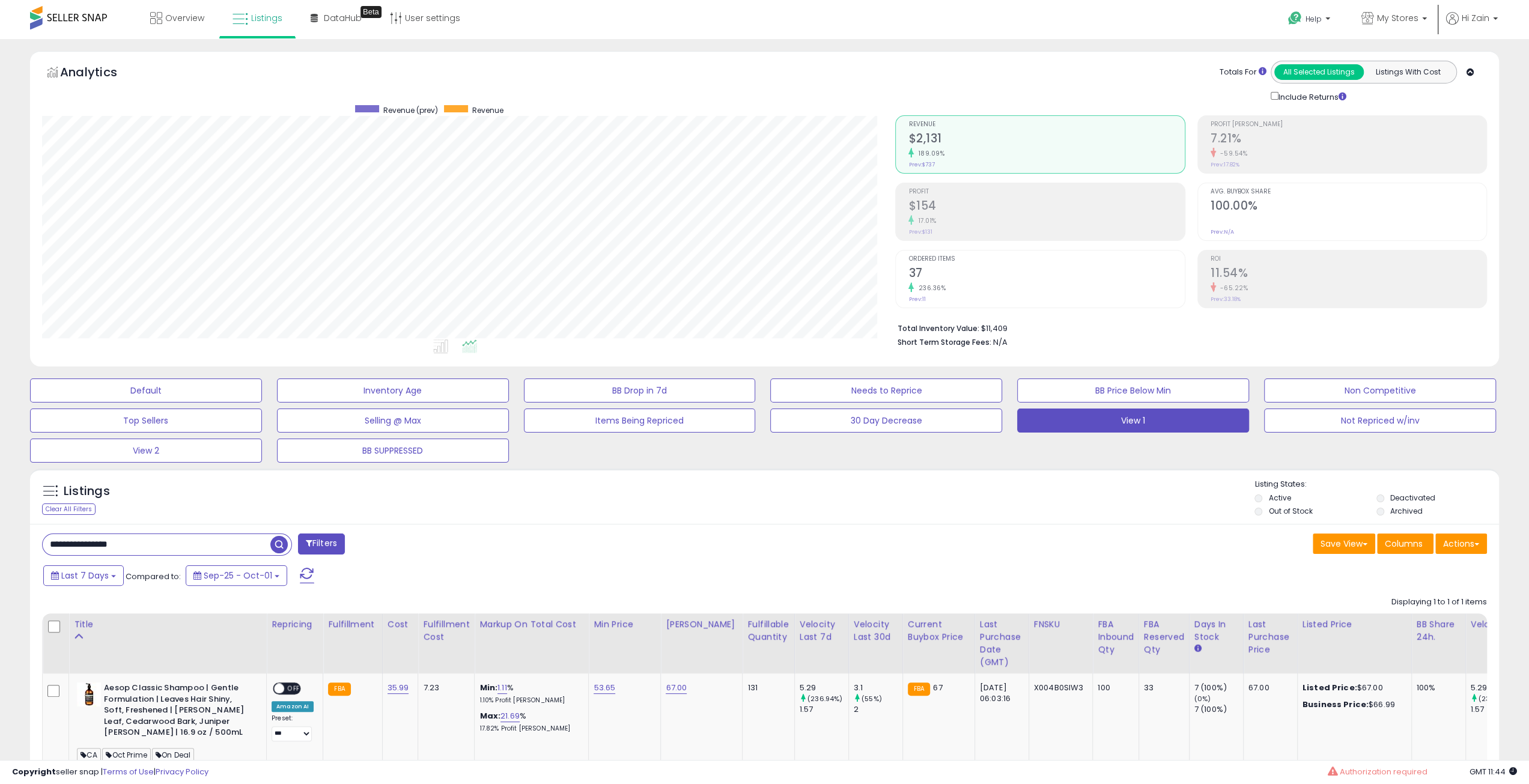
click at [970, 479] on div "Listings Clear All Filters Listing States:" at bounding box center [765, 499] width 1469 height 41
click at [1175, 406] on div "Default Inventory Age BB Drop in 7d Needs to Reprice BB Price Below Min Non Com…" at bounding box center [765, 417] width 1500 height 90
click at [1050, 553] on div "Save View Save As New View Update Current View Columns Actions Import Export Vi…" at bounding box center [1131, 545] width 732 height 23
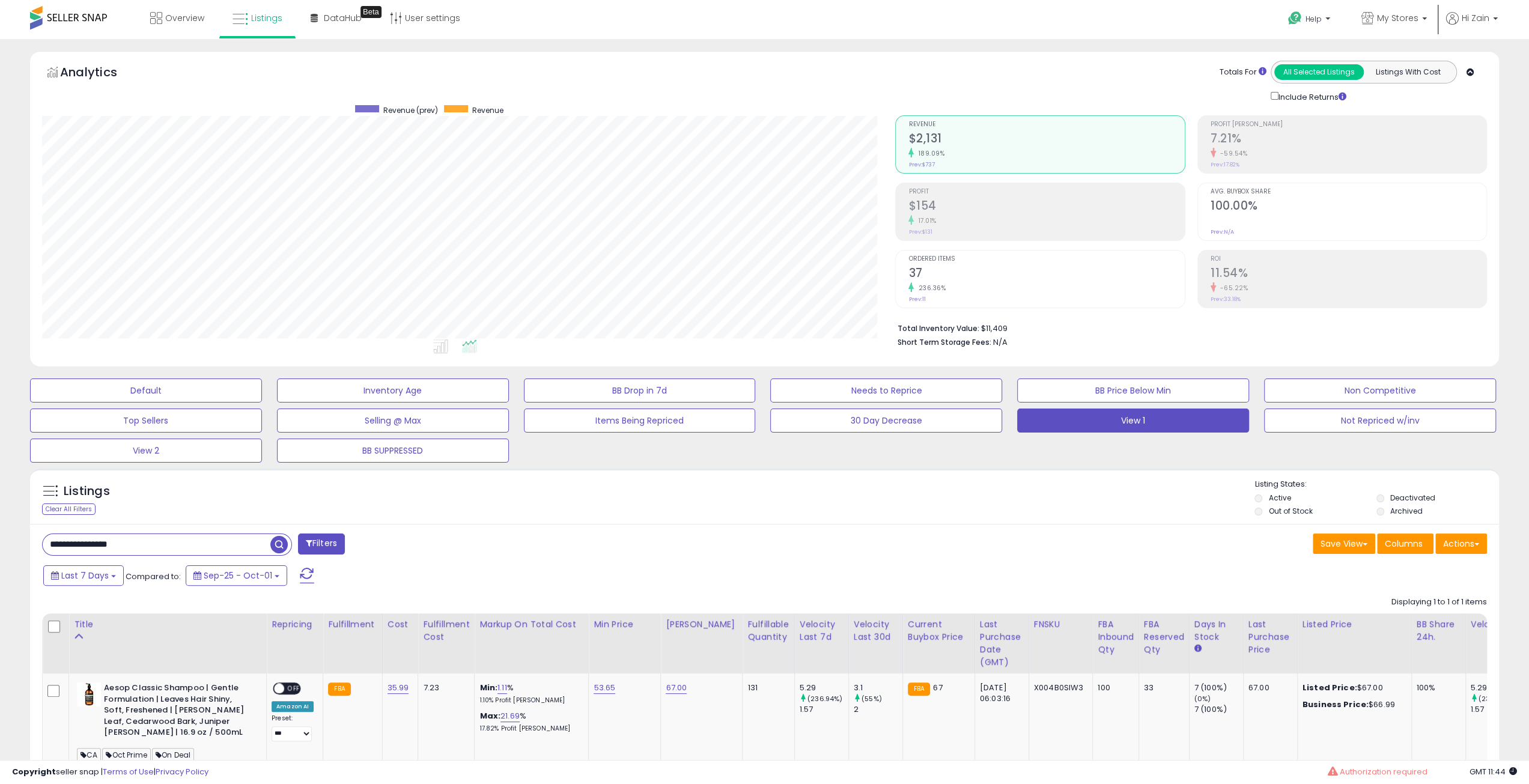
click at [1006, 497] on div "Listings Clear All Filters Listing States:" at bounding box center [765, 499] width 1469 height 41
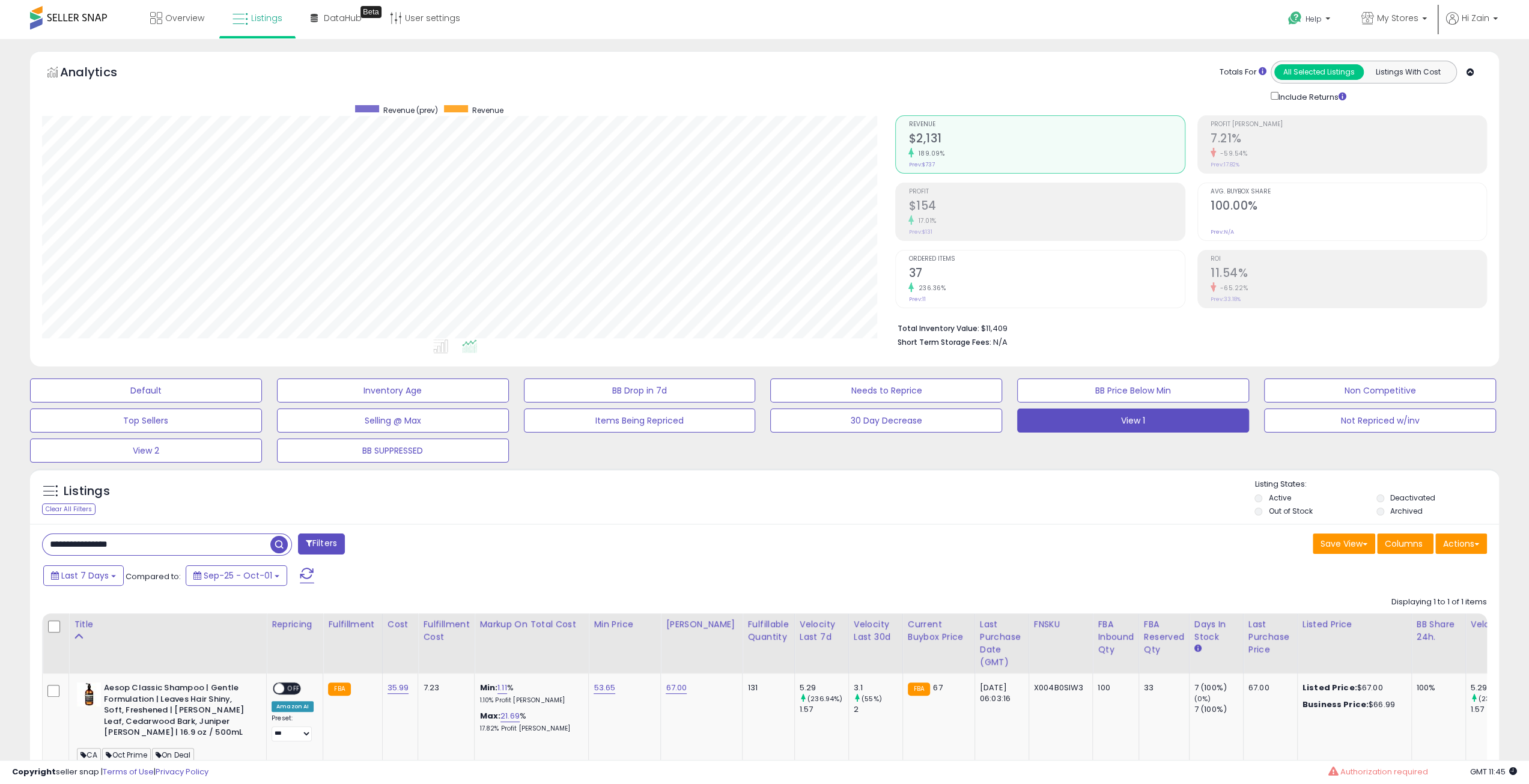
click at [1006, 497] on div "Listings Clear All Filters Listing States:" at bounding box center [765, 499] width 1469 height 41
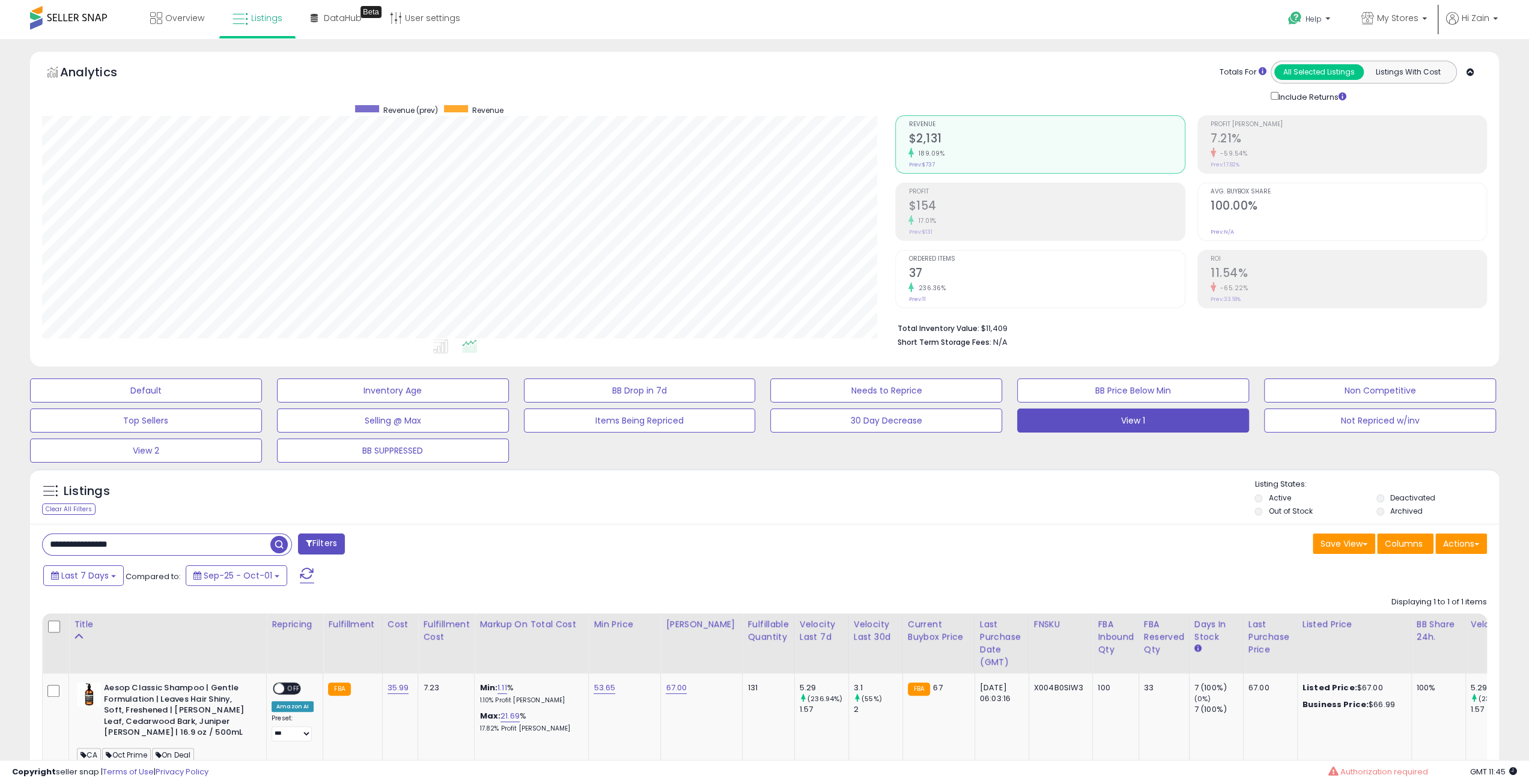
click at [1006, 497] on div "Listings Clear All Filters Listing States:" at bounding box center [765, 499] width 1469 height 41
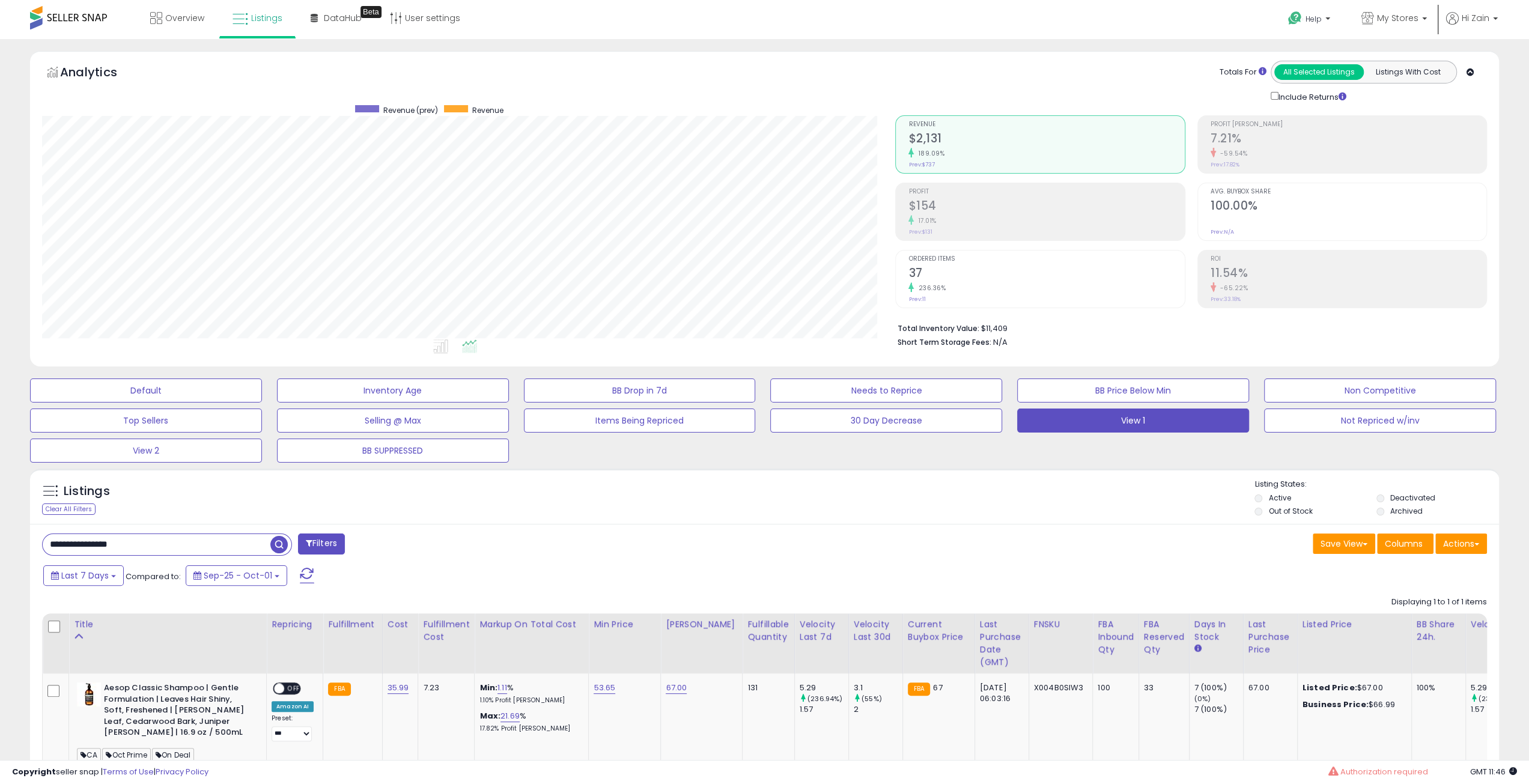
click at [1006, 497] on div "Listings Clear All Filters Listing States:" at bounding box center [765, 499] width 1469 height 41
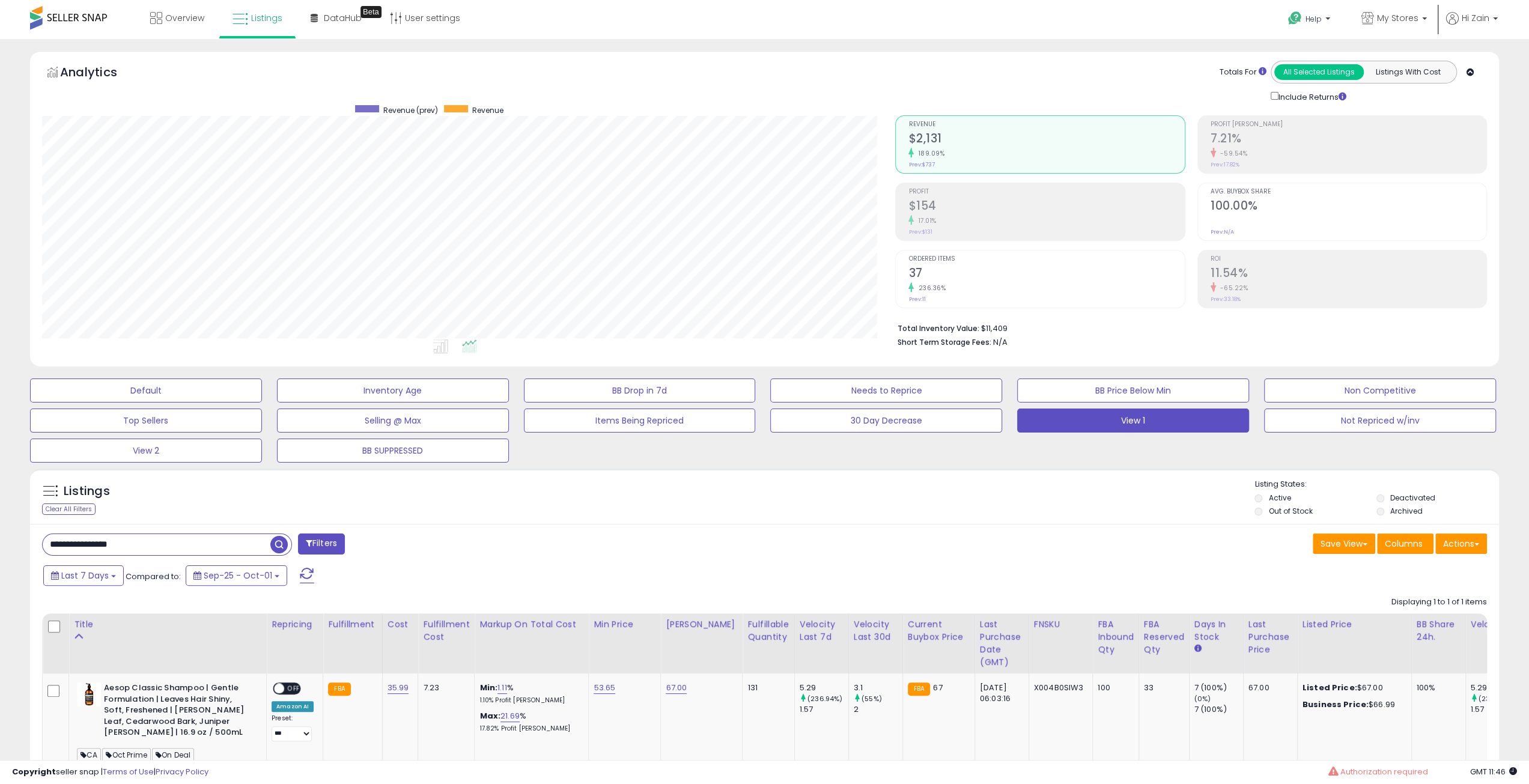
click at [1006, 497] on div "Listings Clear All Filters Listing States:" at bounding box center [765, 499] width 1469 height 41
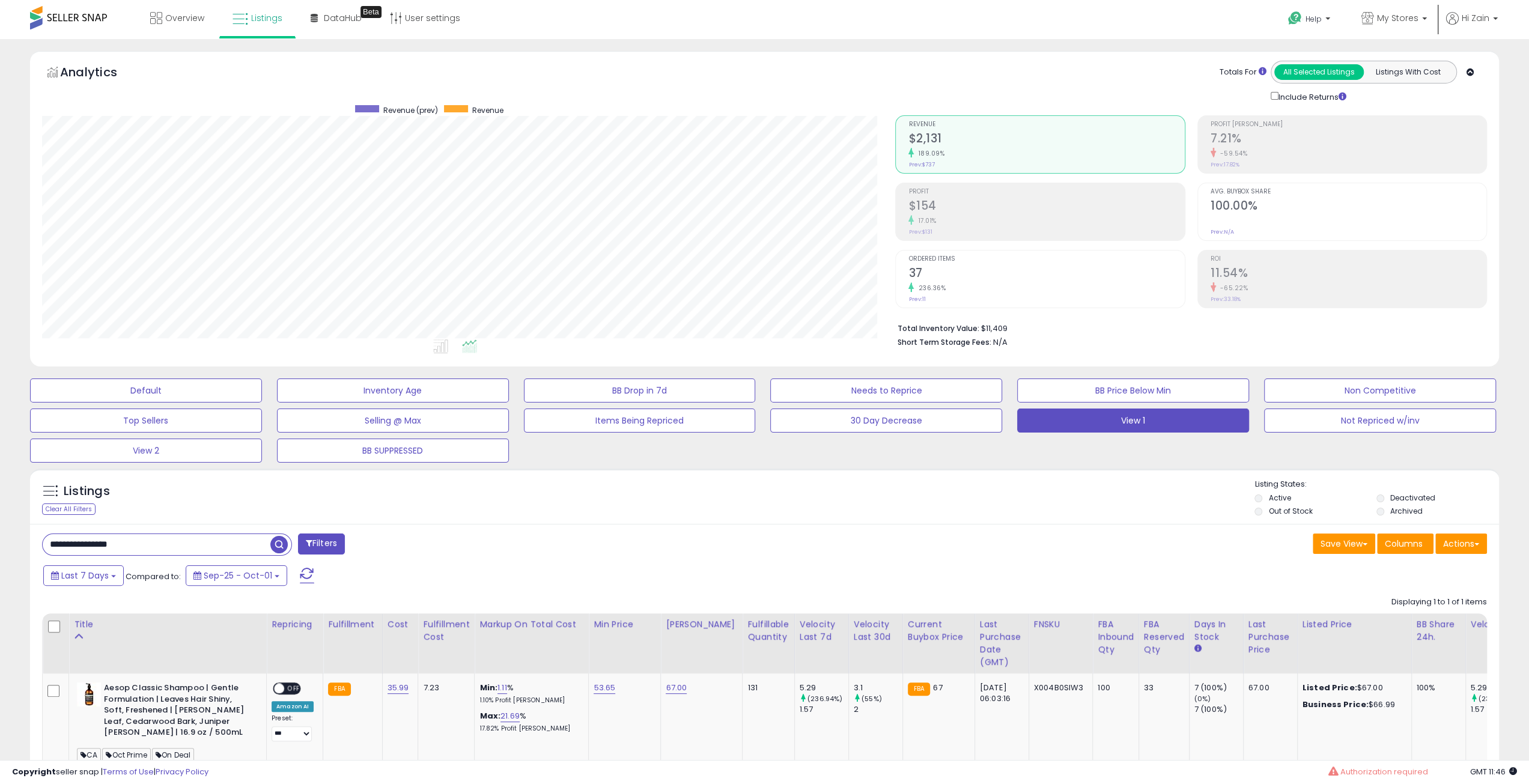
click at [1006, 497] on div "Listings Clear All Filters Listing States:" at bounding box center [765, 499] width 1469 height 41
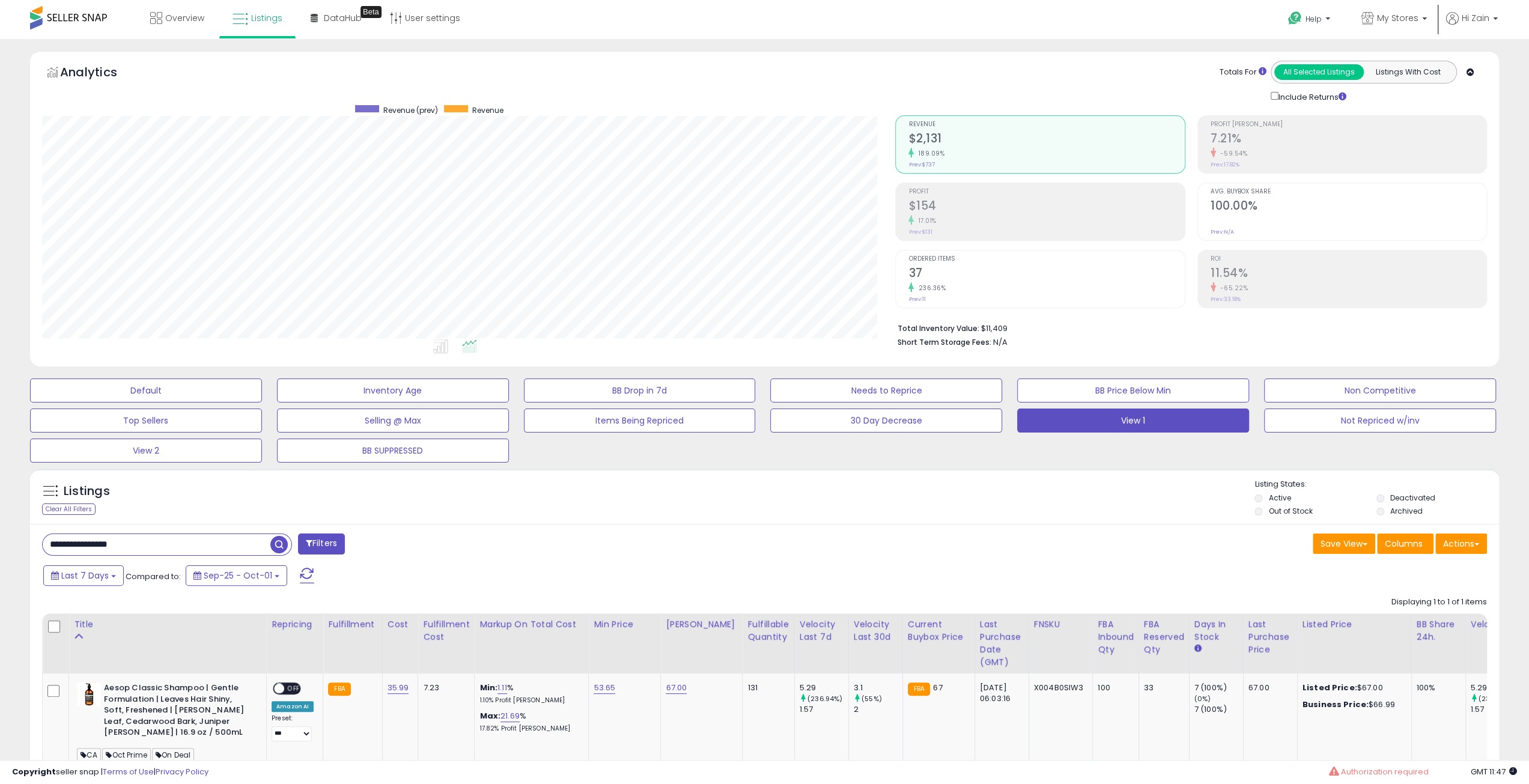
click at [1006, 497] on div "Listings Clear All Filters Listing States:" at bounding box center [765, 499] width 1469 height 41
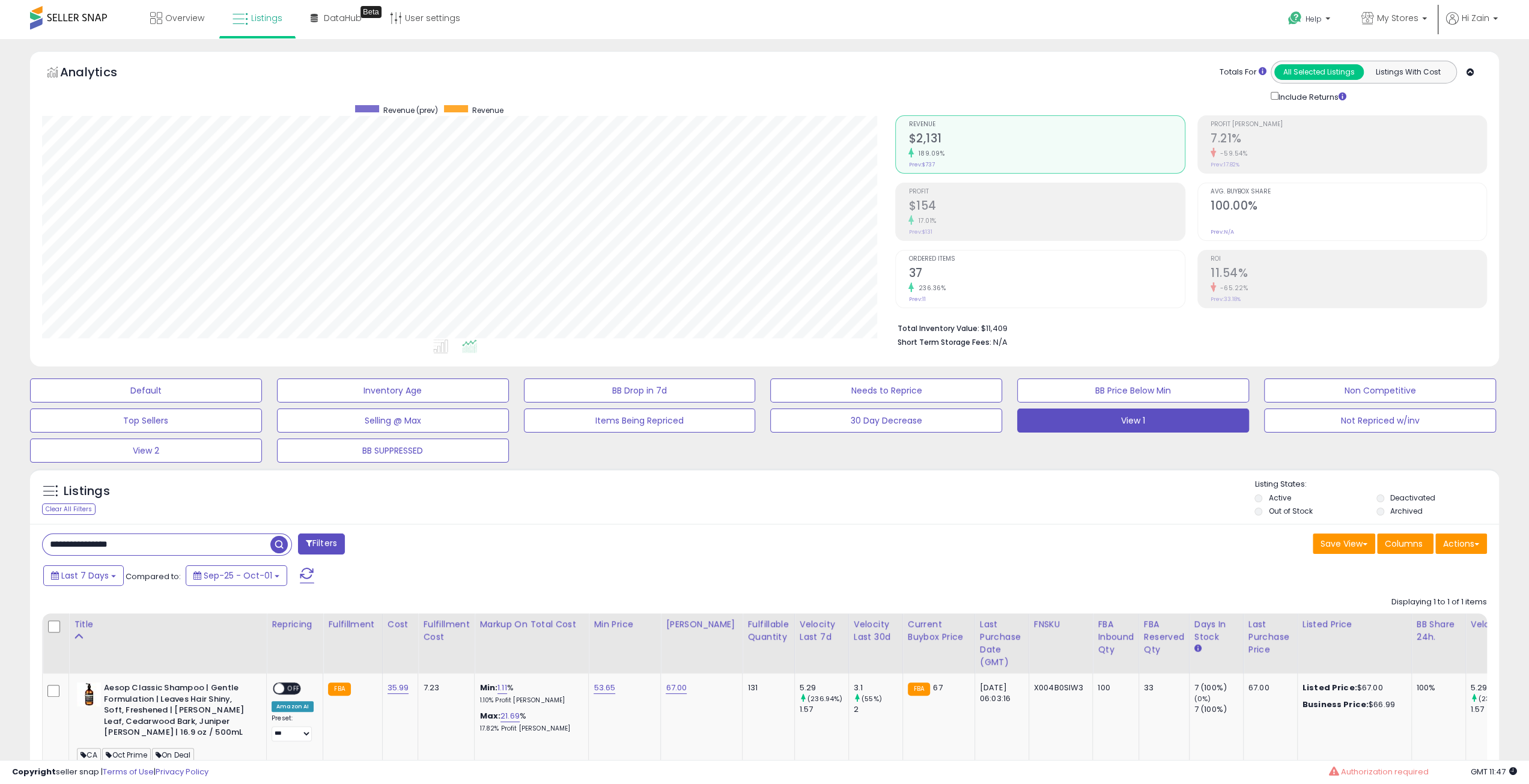
click at [1006, 497] on div "Listings Clear All Filters Listing States:" at bounding box center [765, 499] width 1469 height 41
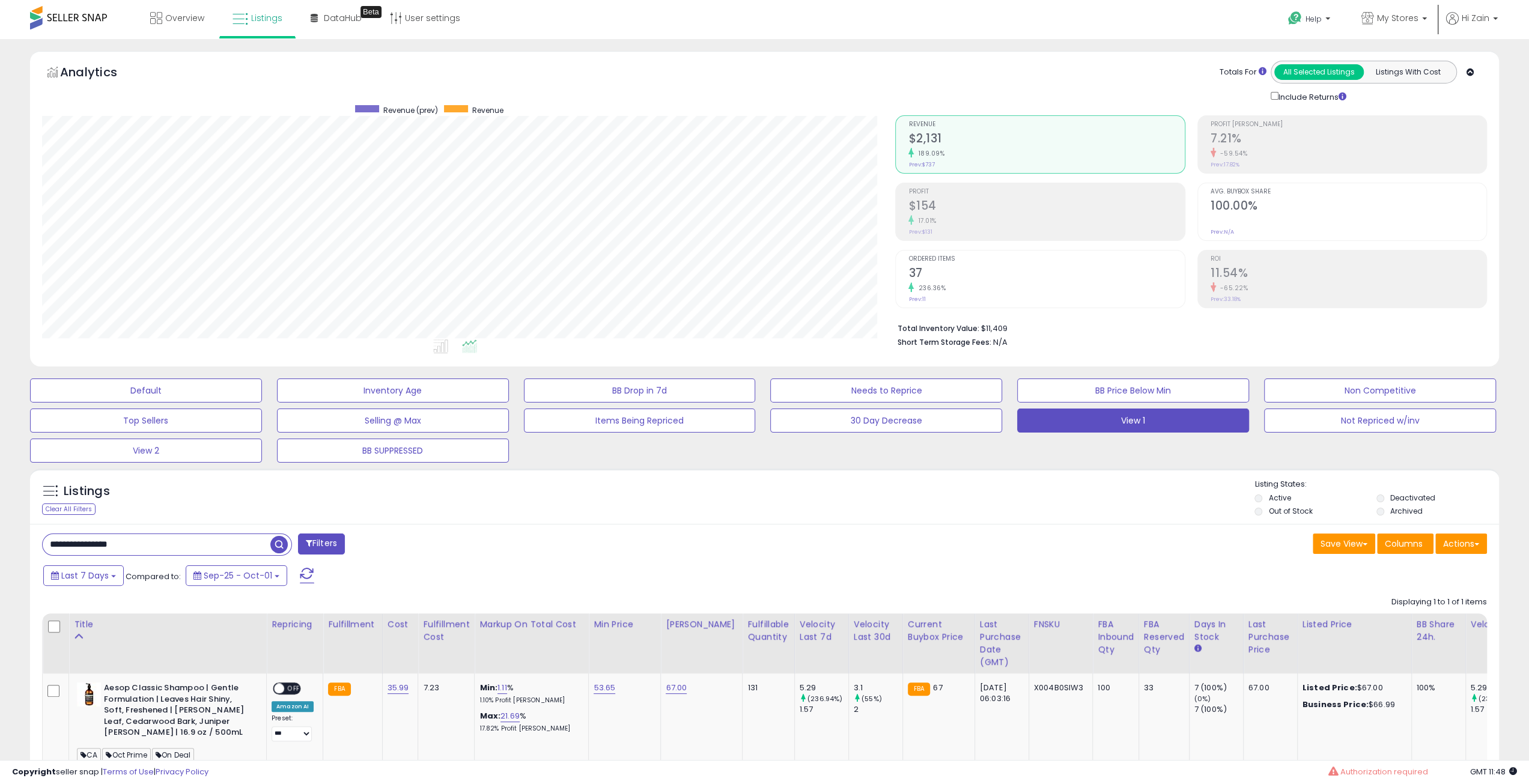
click at [1006, 497] on div "Listings Clear All Filters Listing States:" at bounding box center [765, 499] width 1469 height 41
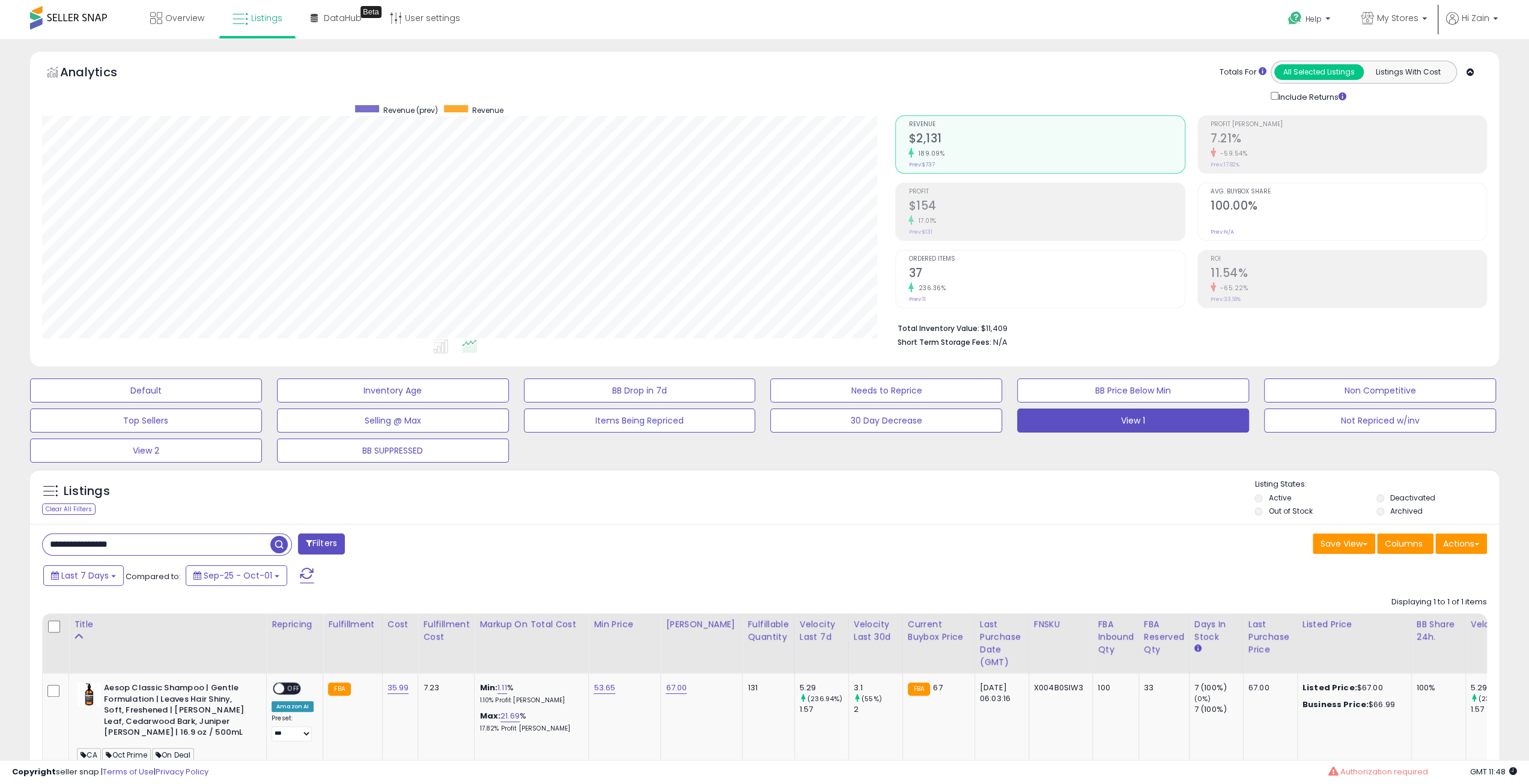
click at [1006, 497] on div "Listings Clear All Filters Listing States:" at bounding box center [765, 499] width 1469 height 41
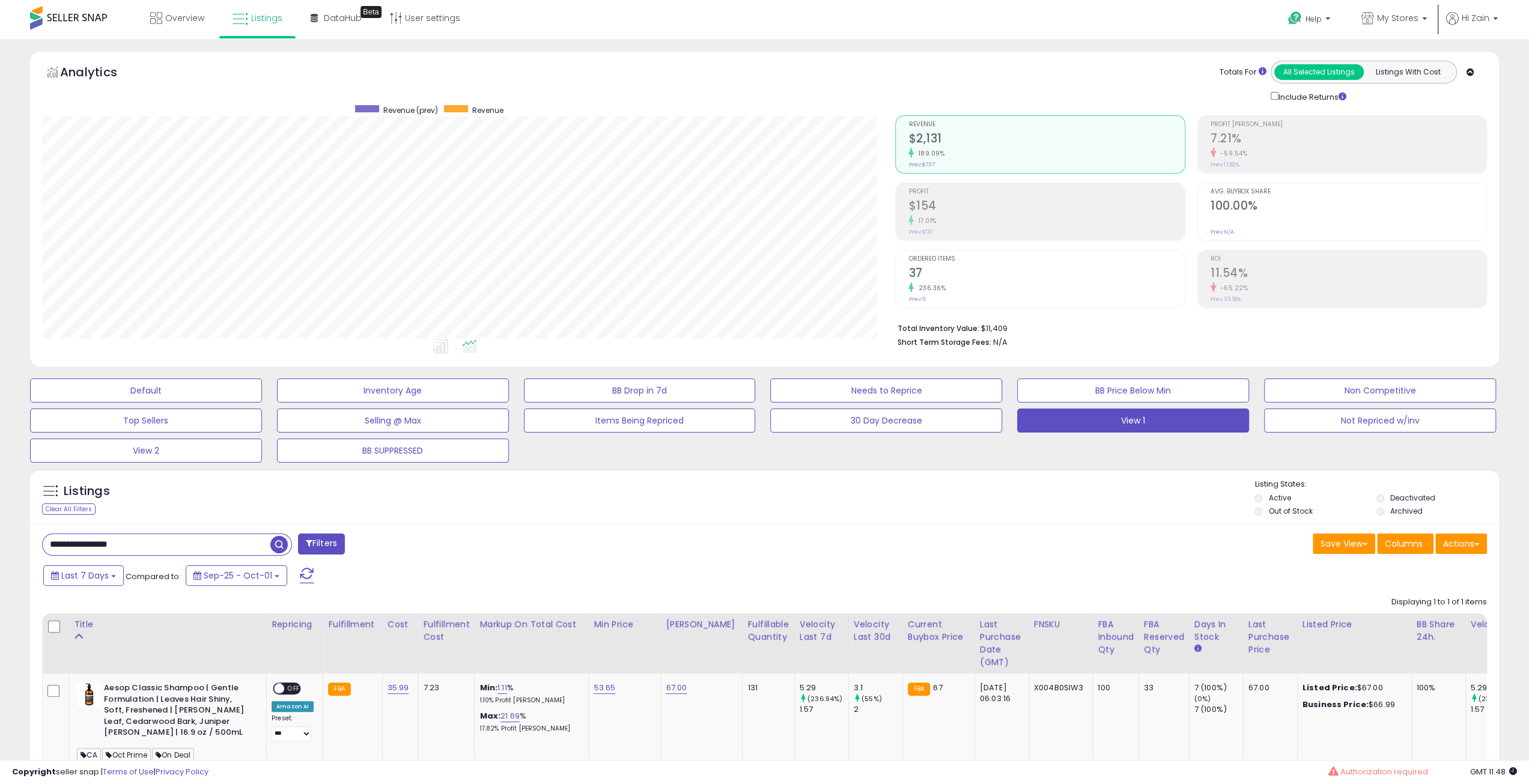
click at [1006, 497] on div "Listings Clear All Filters Listing States:" at bounding box center [765, 499] width 1469 height 41
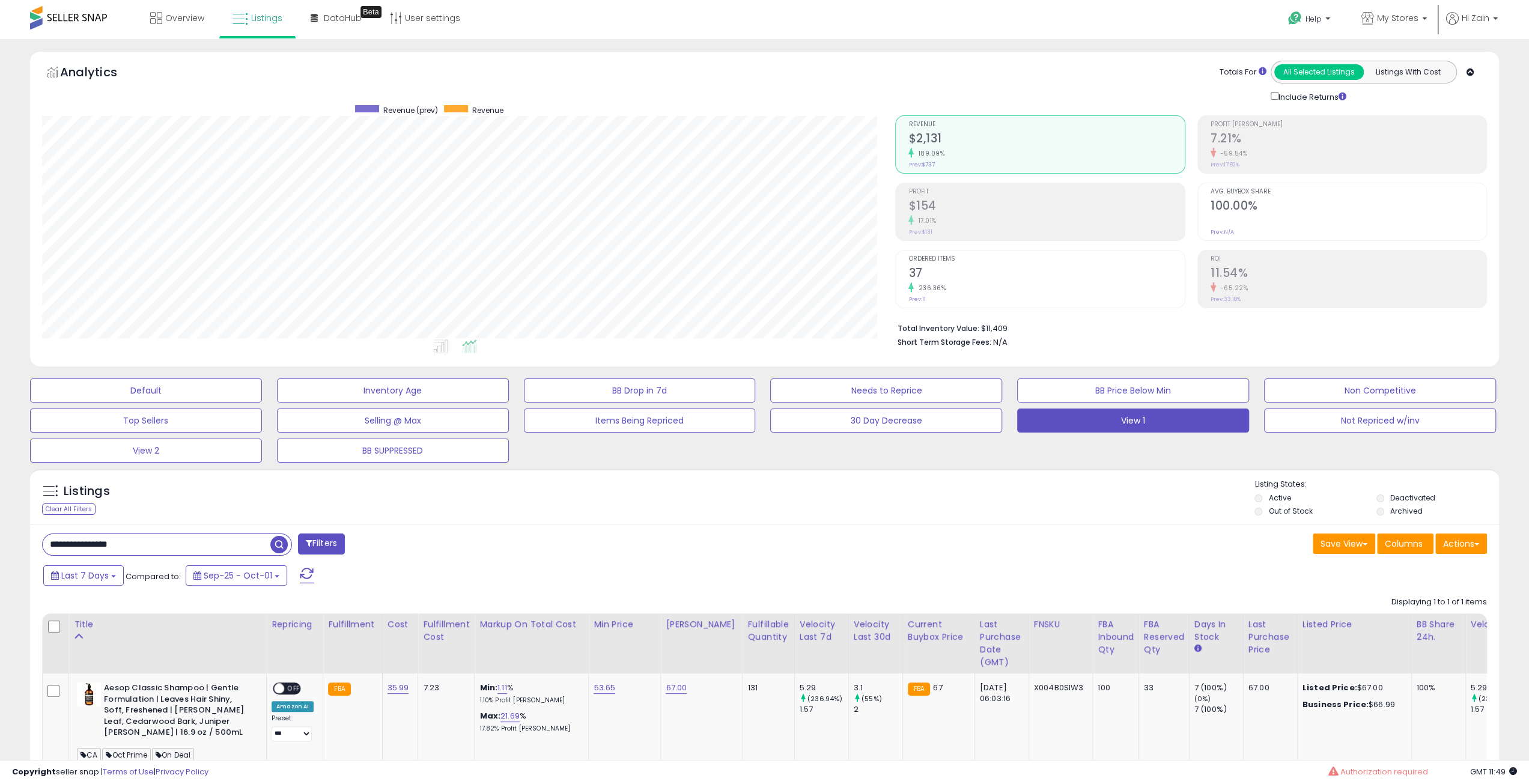
click at [1006, 497] on div "Listings Clear All Filters Listing States:" at bounding box center [765, 499] width 1469 height 41
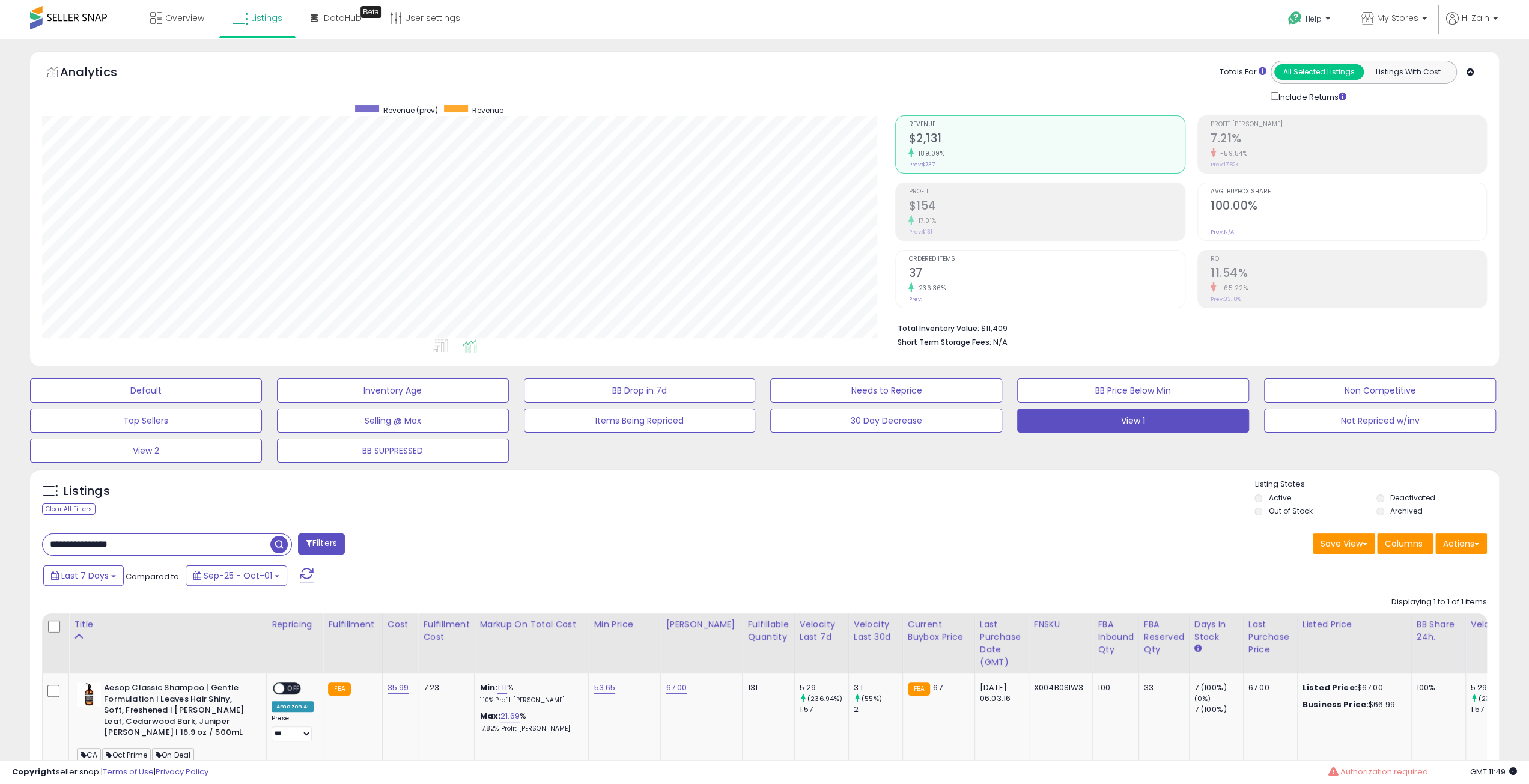
click at [1006, 497] on div "Listings Clear All Filters Listing States:" at bounding box center [765, 499] width 1469 height 41
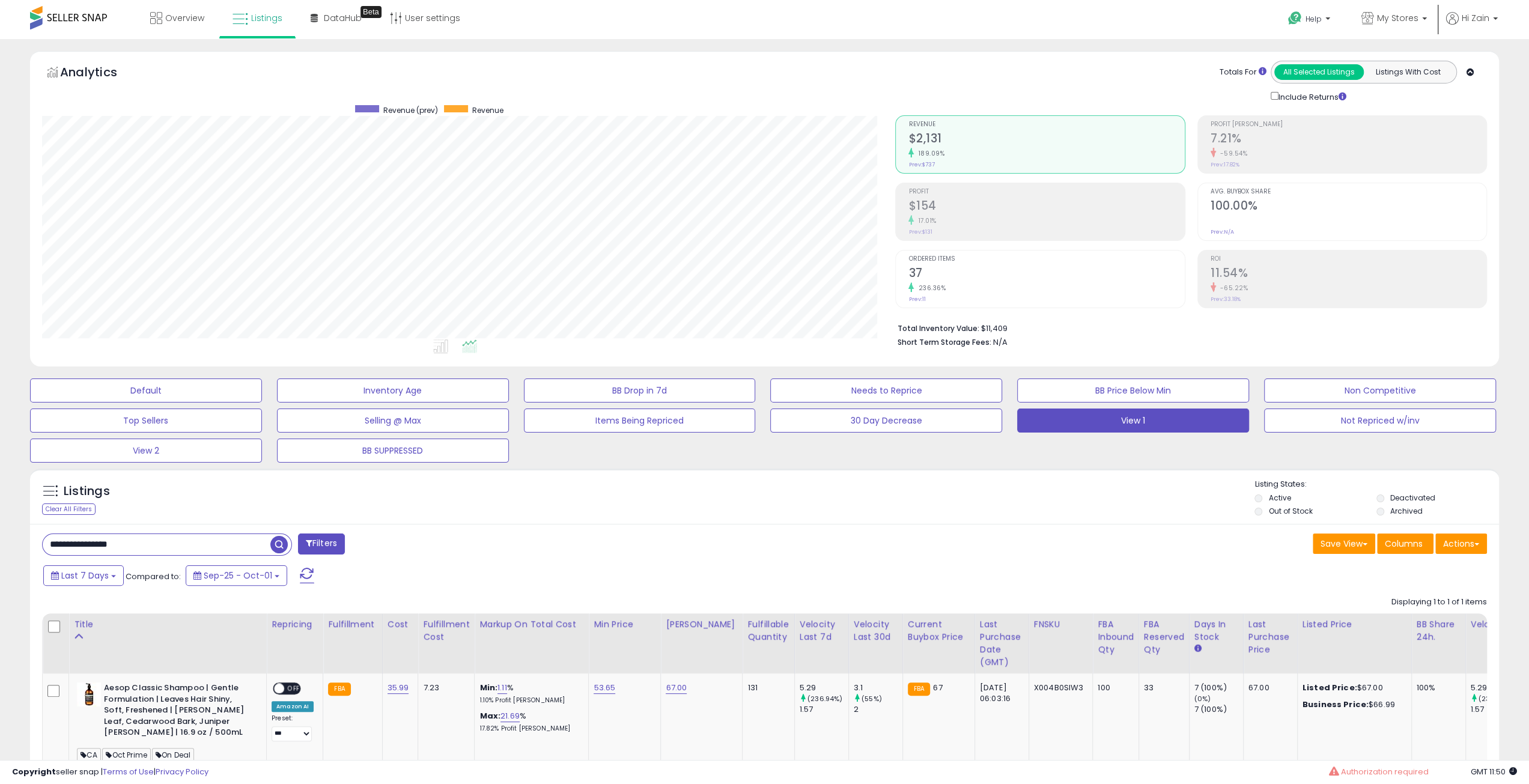
click at [1006, 497] on div "Listings Clear All Filters Listing States:" at bounding box center [765, 499] width 1469 height 41
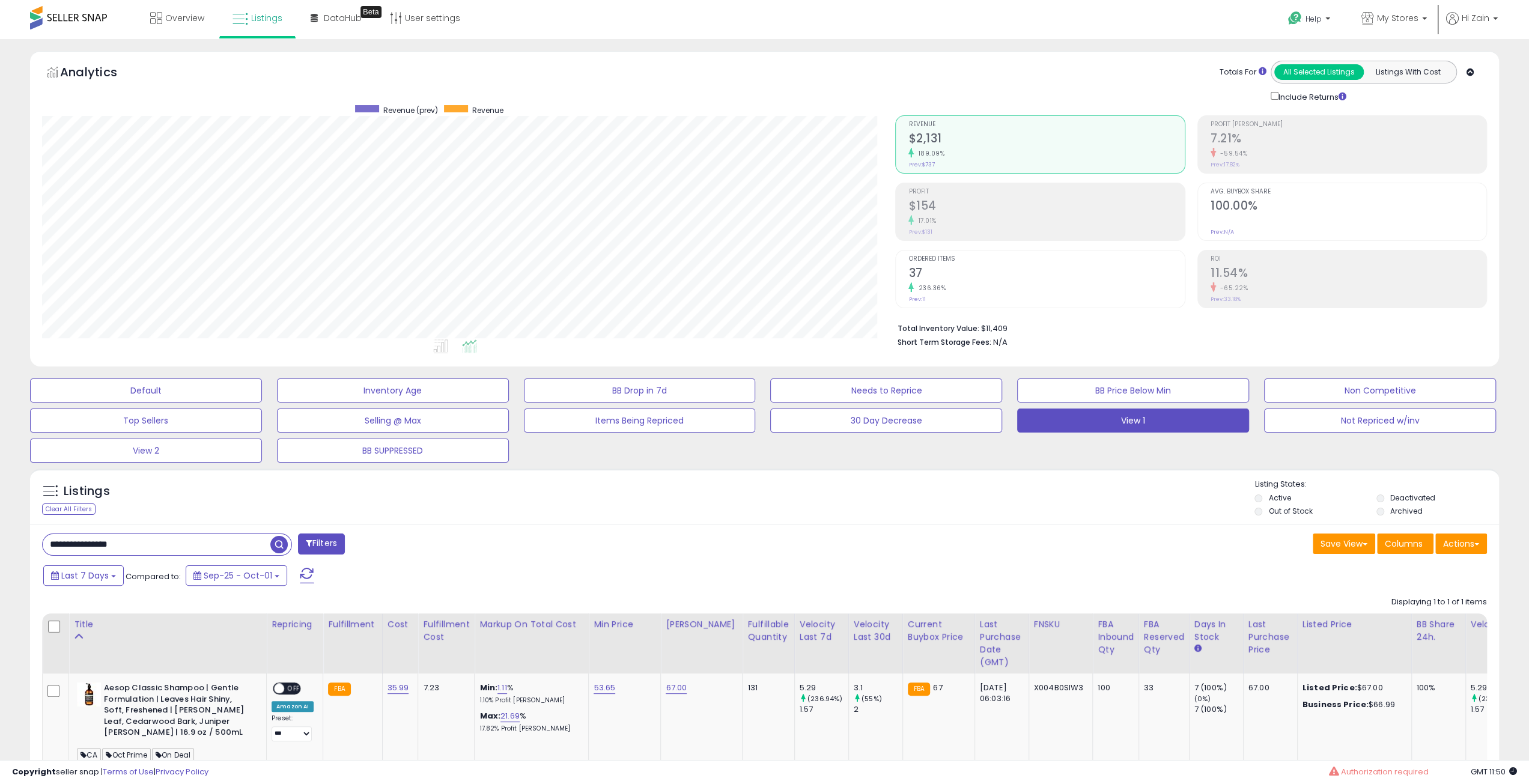
click at [1006, 497] on div "Listings Clear All Filters Listing States:" at bounding box center [765, 499] width 1469 height 41
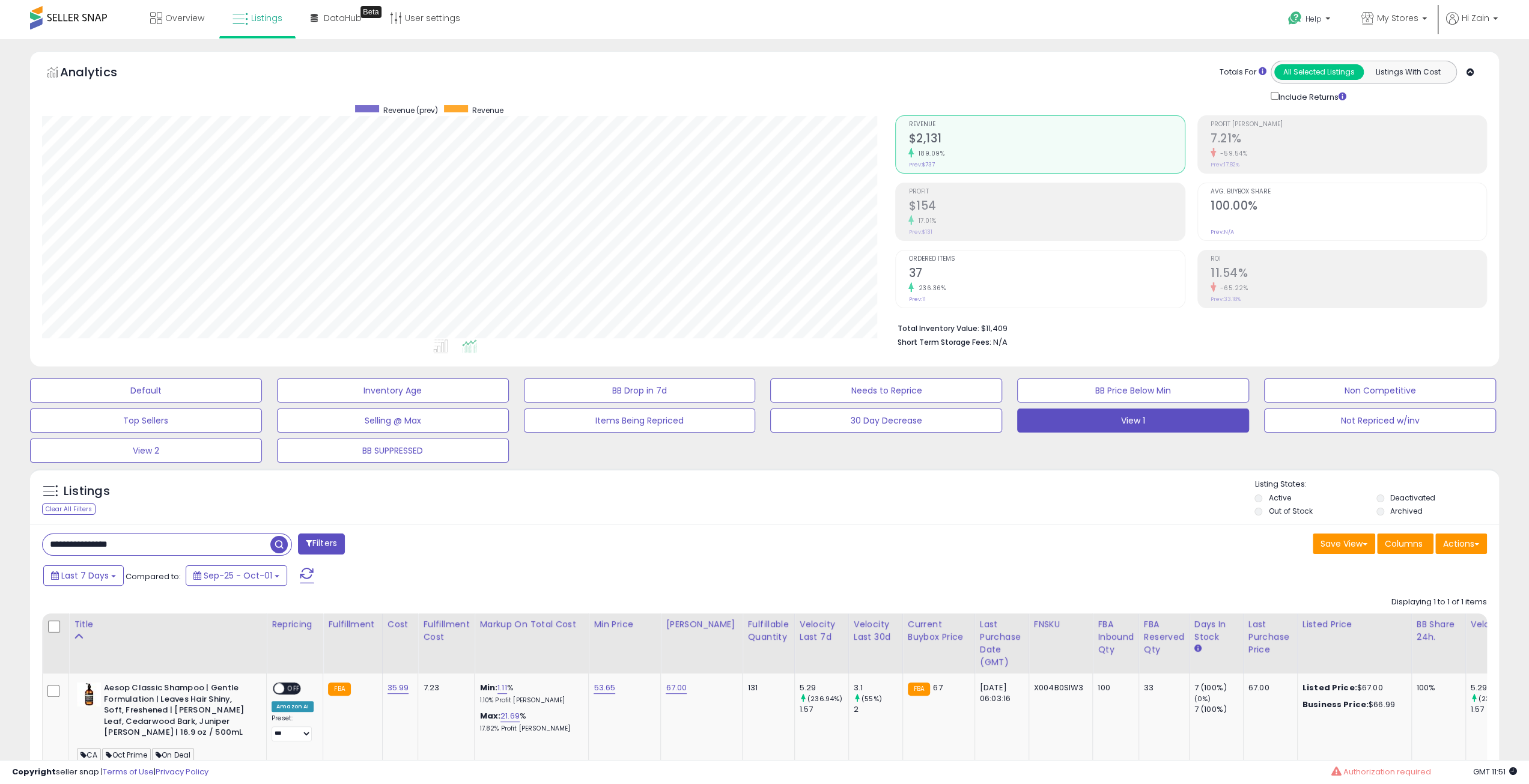
click at [1006, 497] on div "Listings Clear All Filters Listing States:" at bounding box center [765, 499] width 1469 height 41
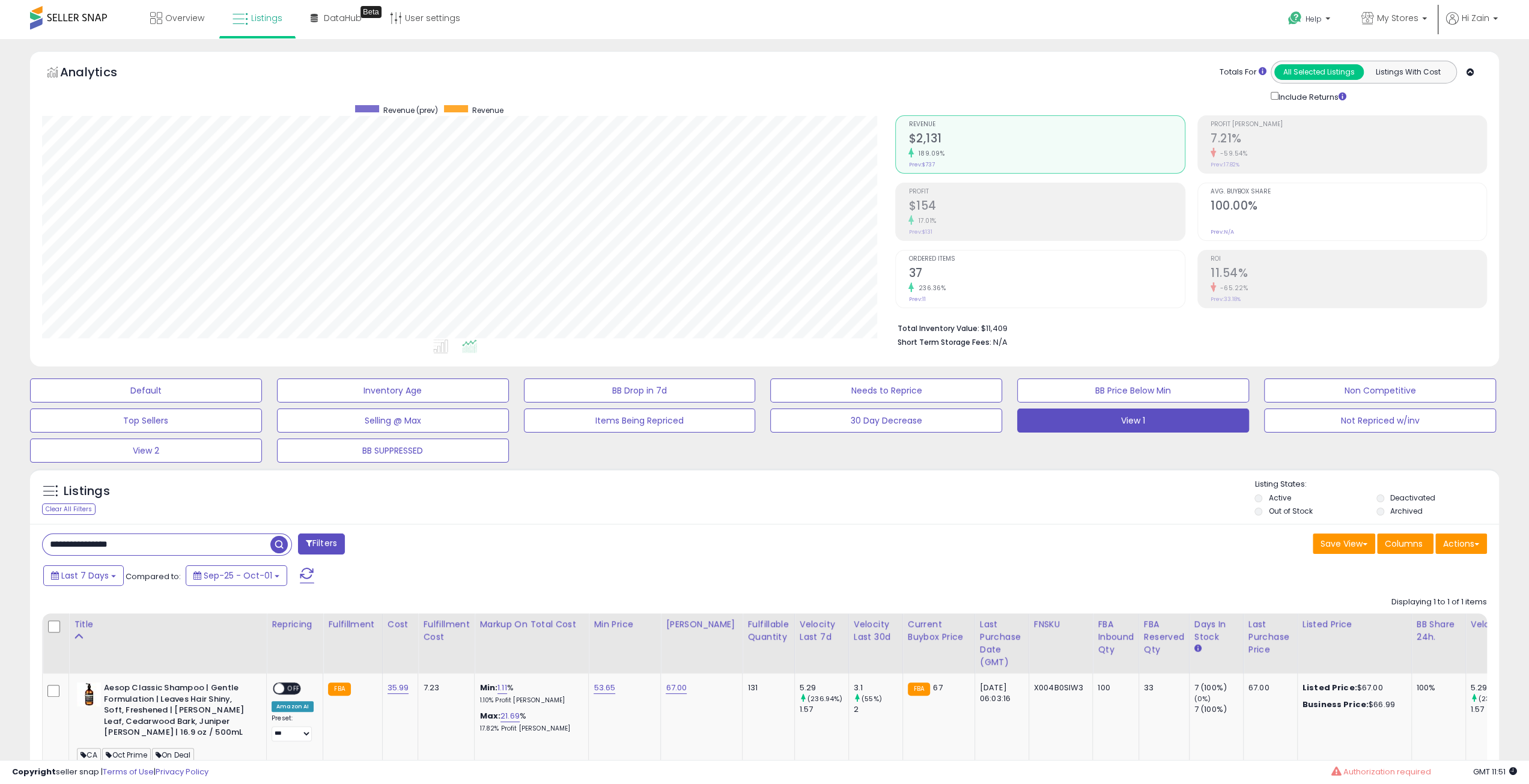
click at [1006, 497] on div "Listings Clear All Filters Listing States:" at bounding box center [765, 499] width 1469 height 41
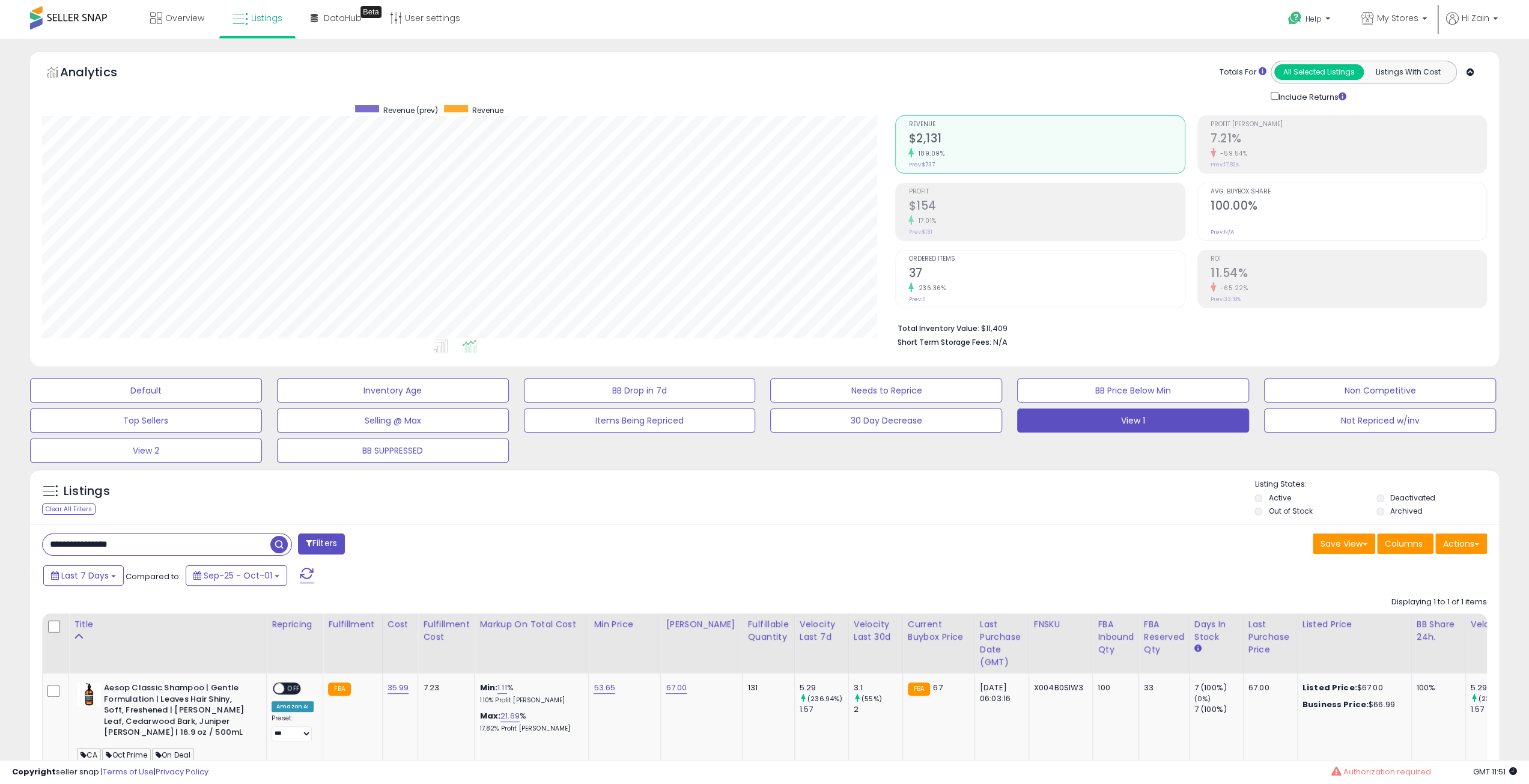
click at [1006, 497] on div "Listings Clear All Filters Listing States:" at bounding box center [765, 499] width 1469 height 41
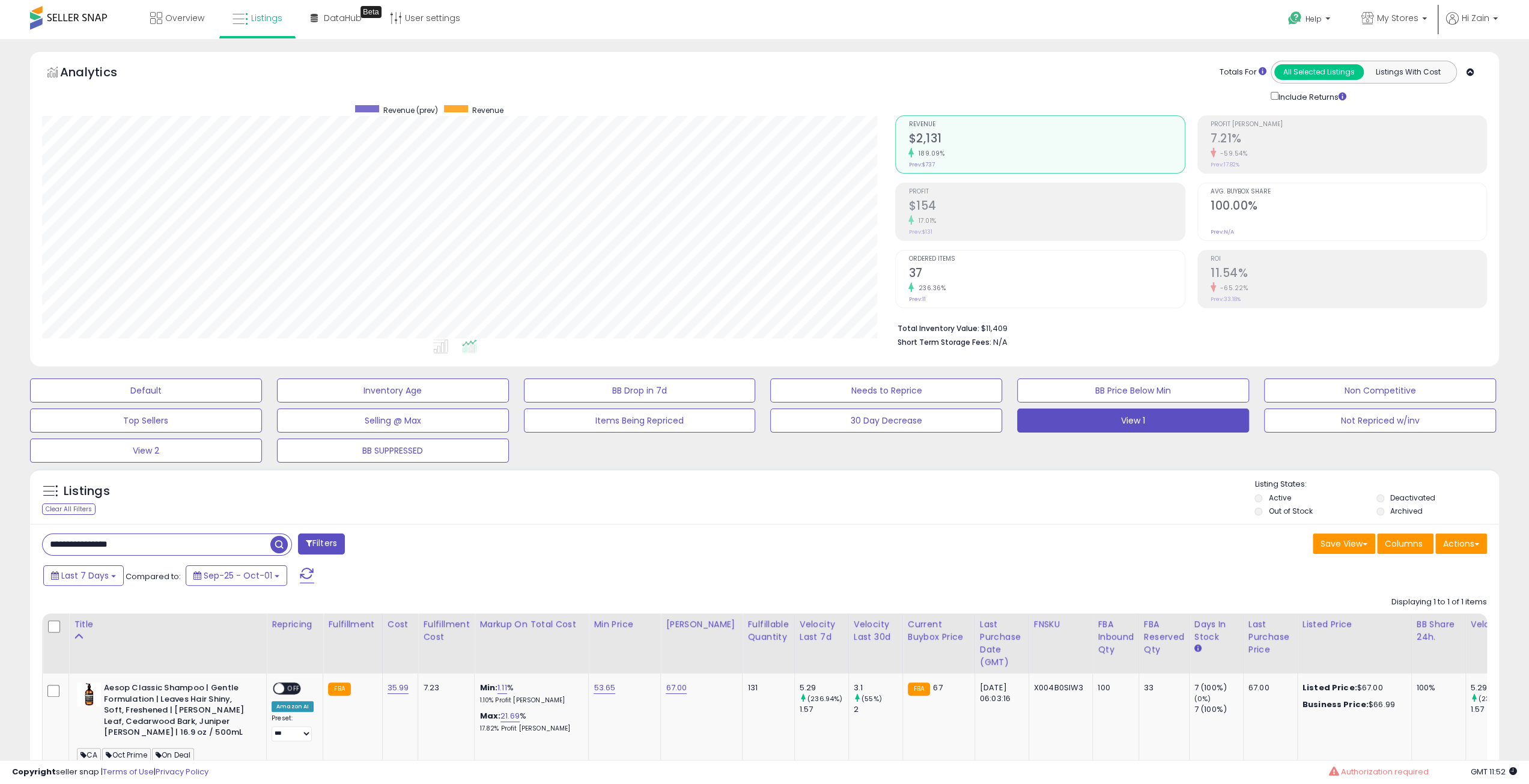
click at [1006, 497] on div "Listings Clear All Filters Listing States:" at bounding box center [765, 499] width 1469 height 41
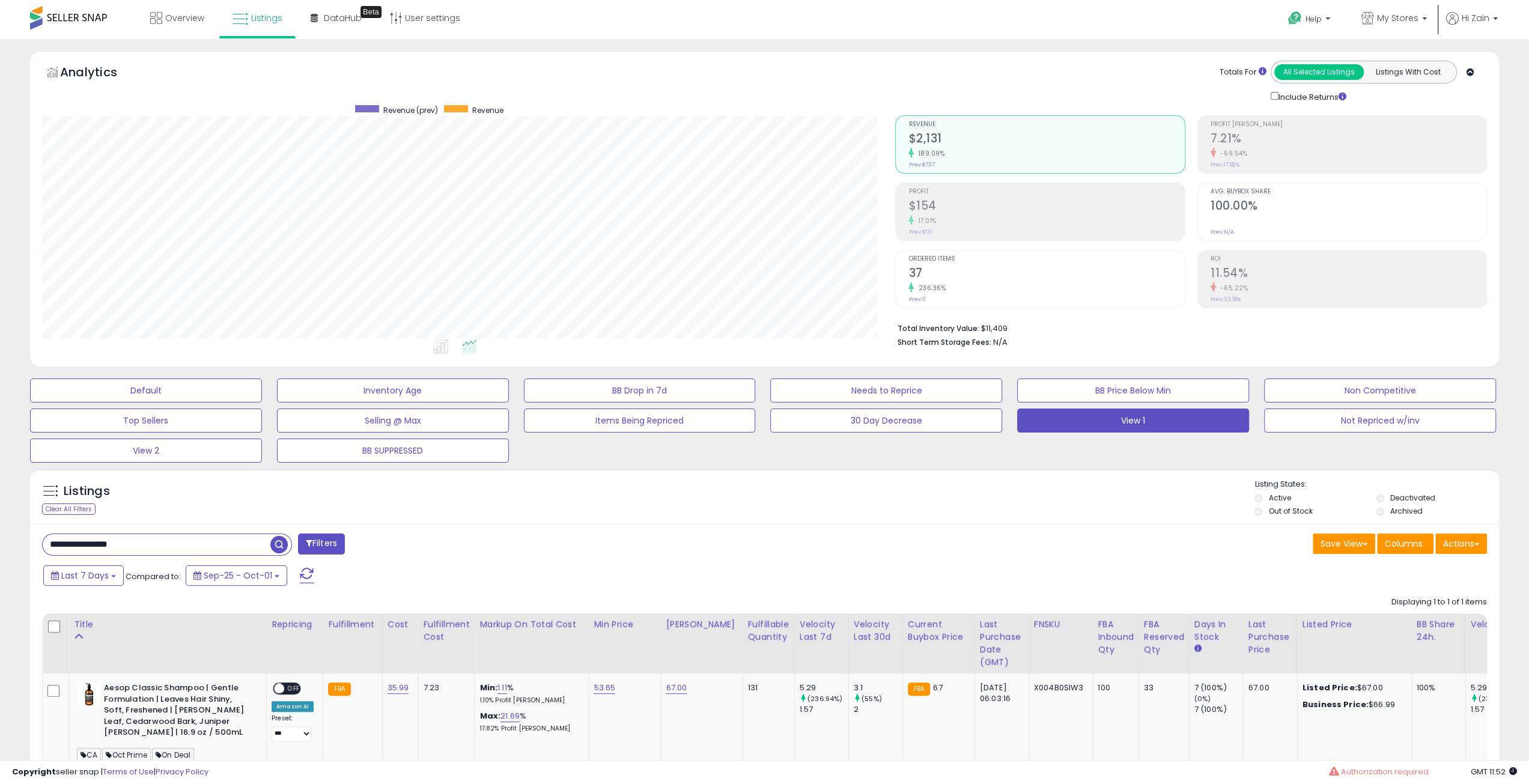
click at [1006, 497] on div "Listings Clear All Filters Listing States:" at bounding box center [765, 499] width 1469 height 41
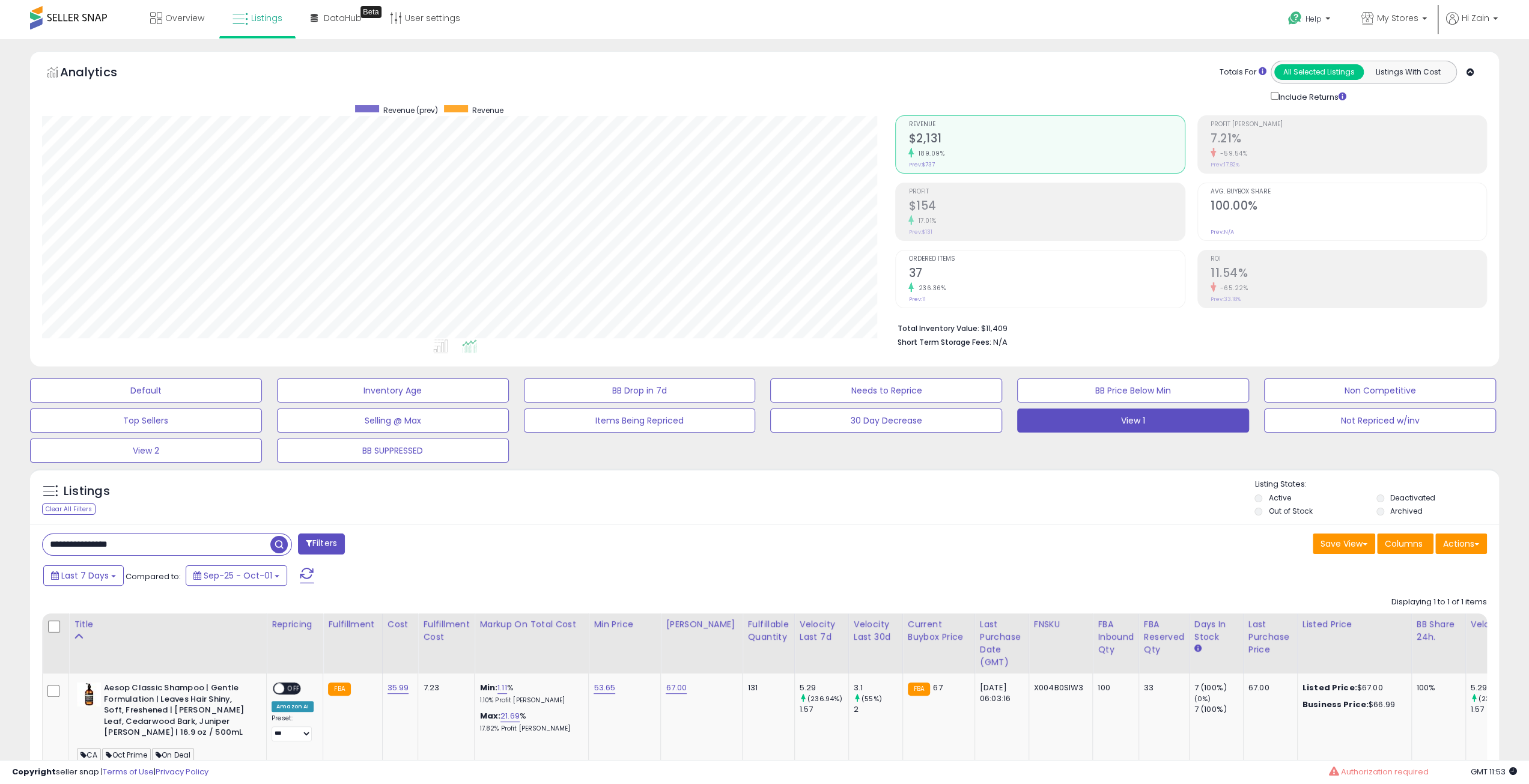
click at [1006, 497] on div "Listings Clear All Filters Listing States:" at bounding box center [765, 499] width 1469 height 41
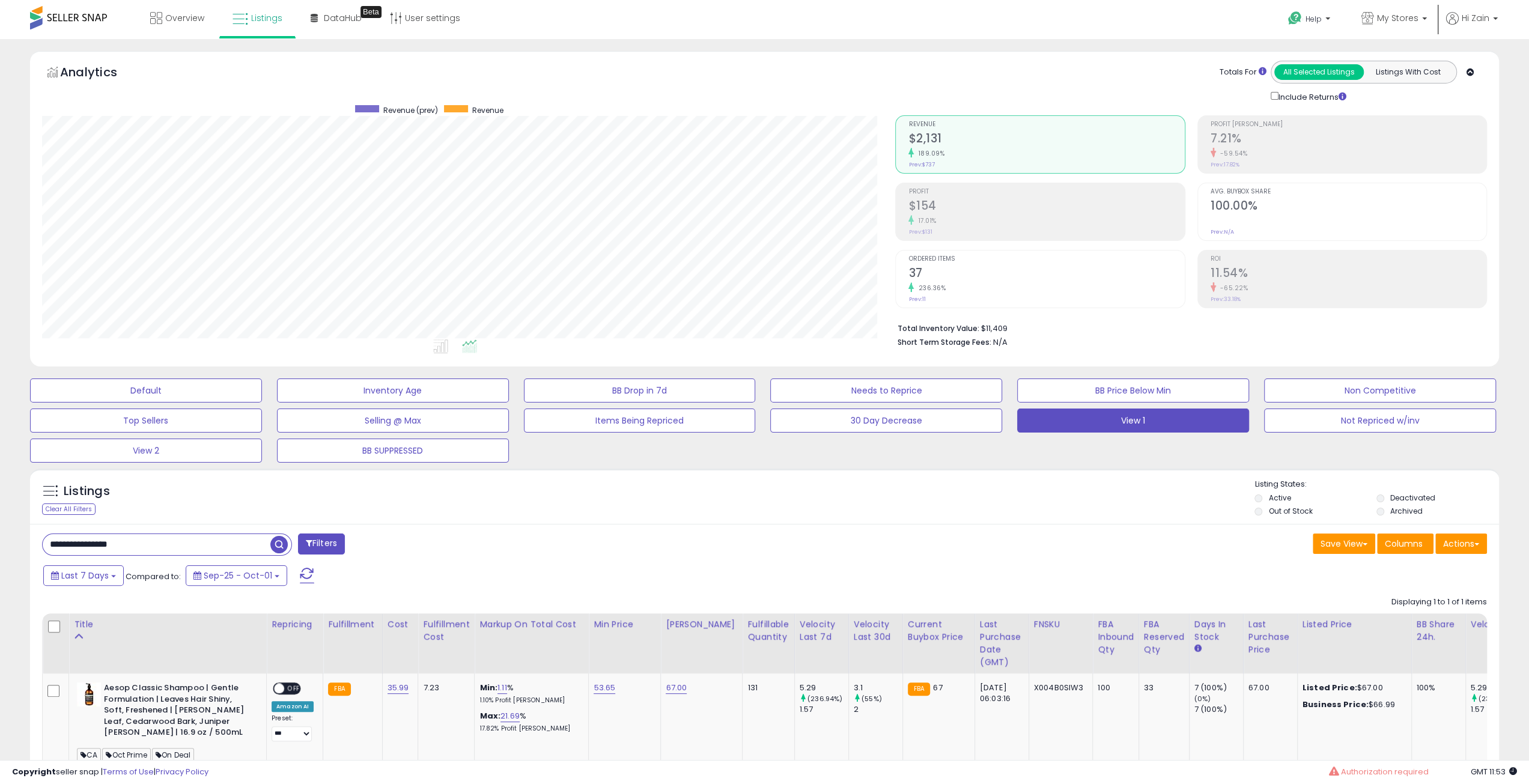
click at [1006, 497] on div "Listings Clear All Filters Listing States:" at bounding box center [765, 499] width 1469 height 41
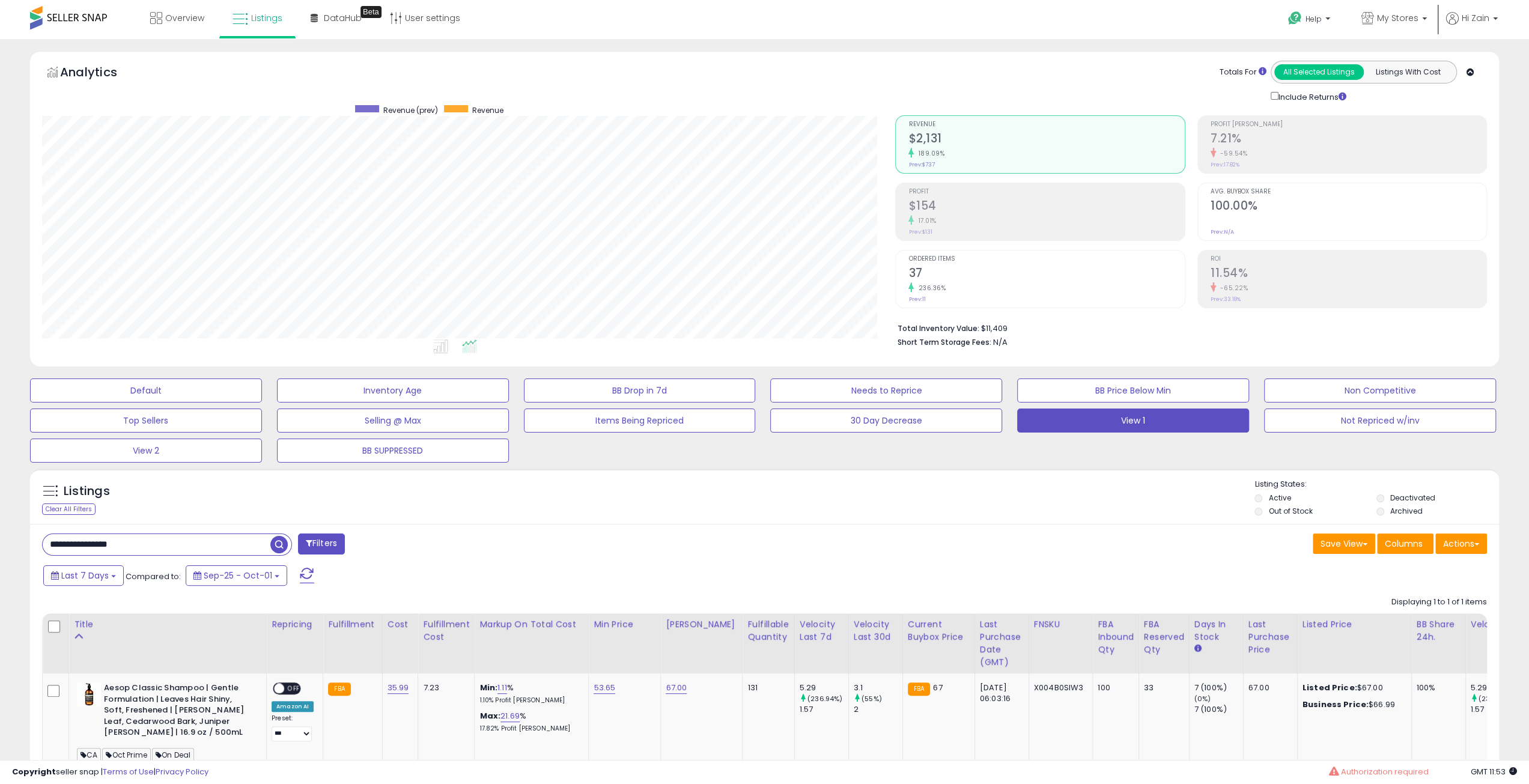
click at [1006, 497] on div "Listings Clear All Filters Listing States:" at bounding box center [765, 499] width 1469 height 41
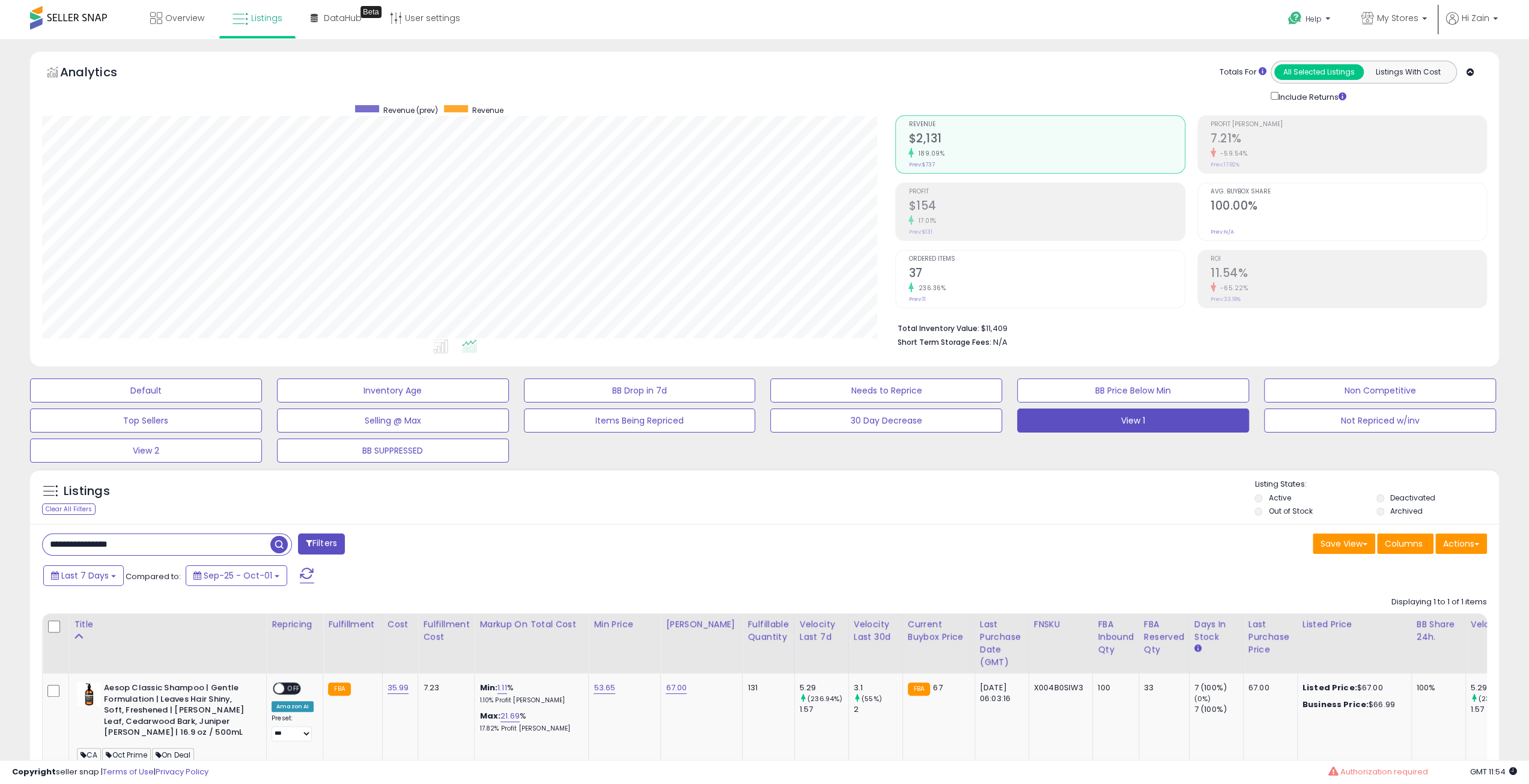
click at [1006, 497] on div "Listings Clear All Filters Listing States:" at bounding box center [765, 499] width 1469 height 41
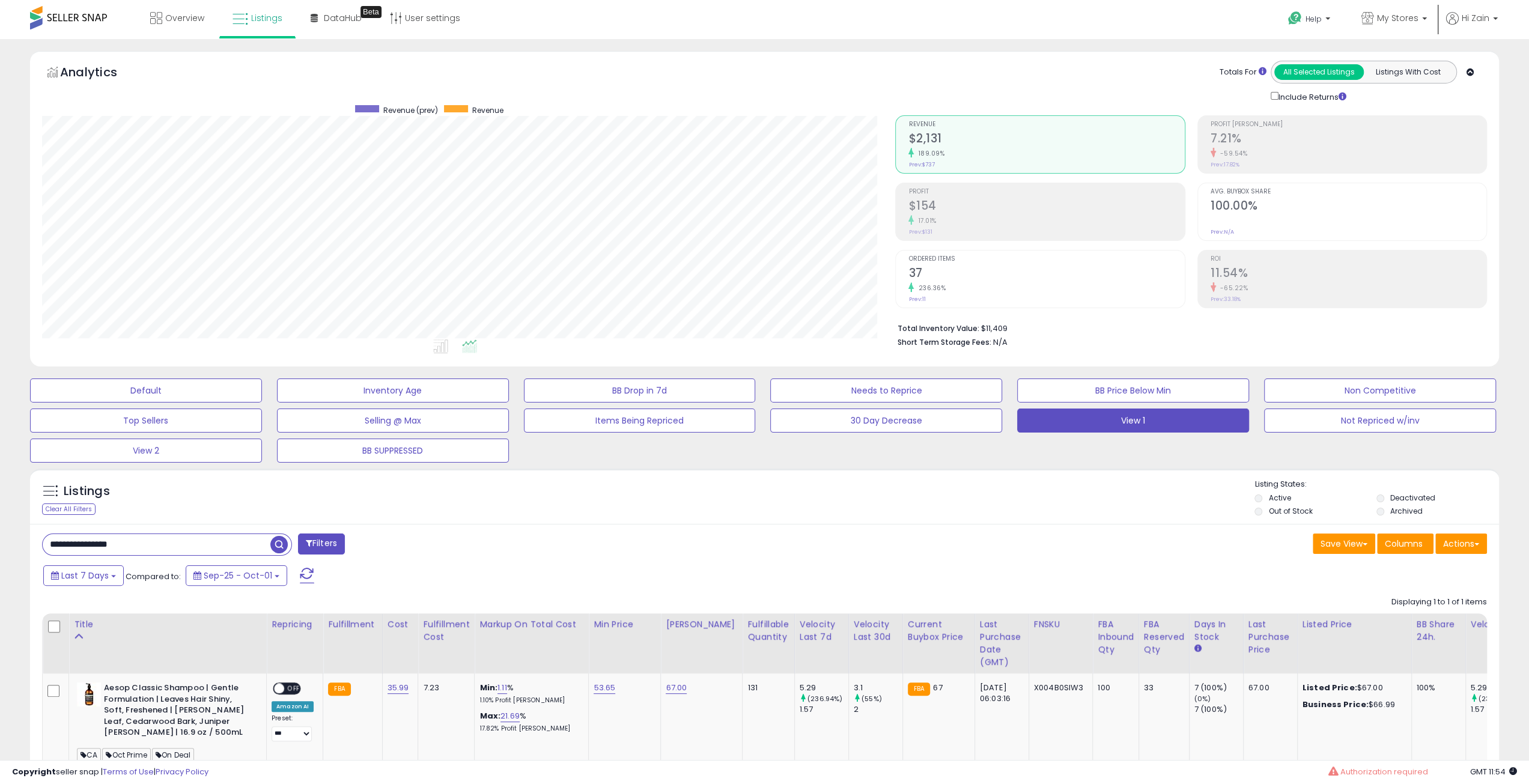
click at [1006, 497] on div "Listings Clear All Filters Listing States:" at bounding box center [765, 499] width 1469 height 41
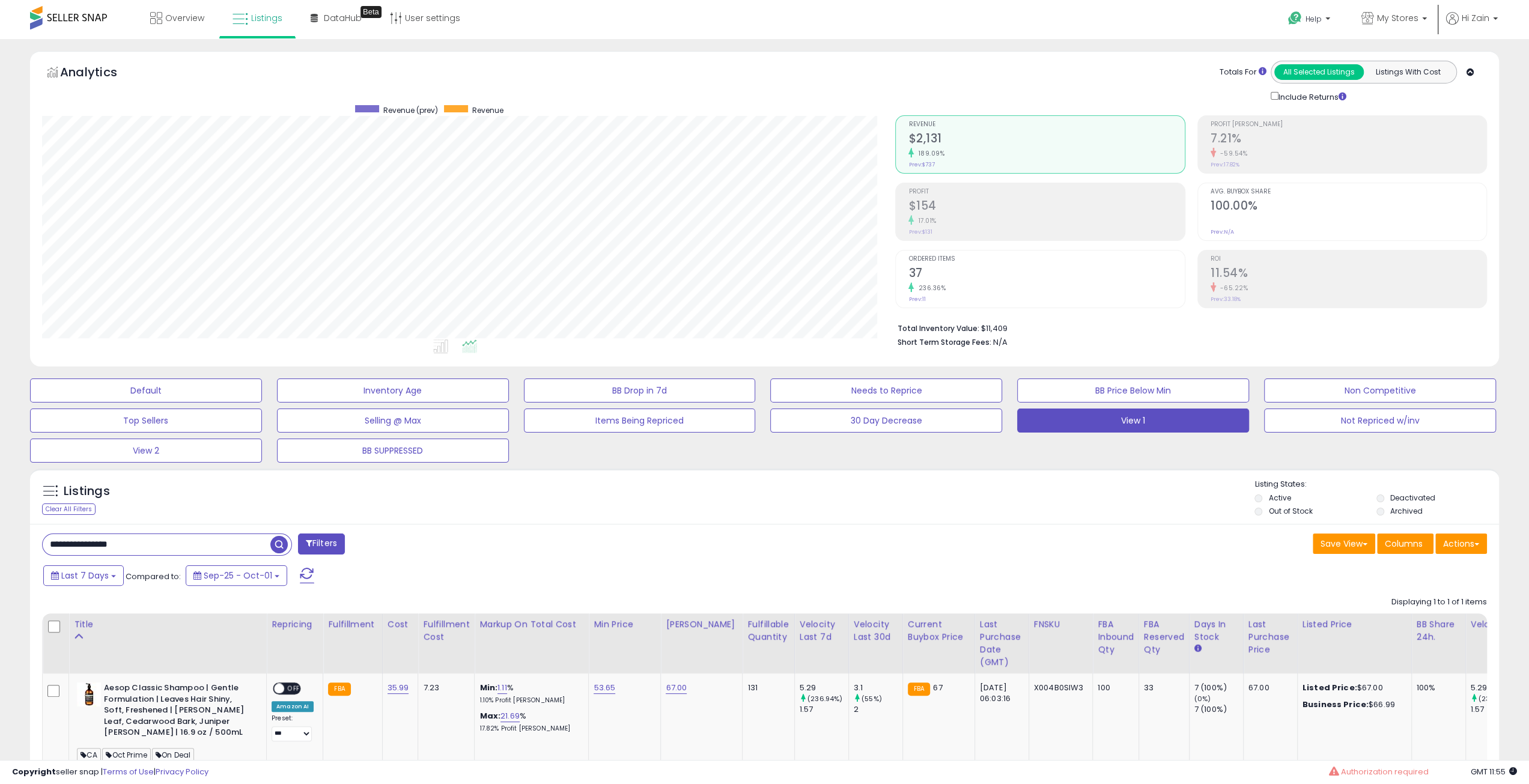
click at [1006, 497] on div "Listings Clear All Filters Listing States:" at bounding box center [765, 499] width 1469 height 41
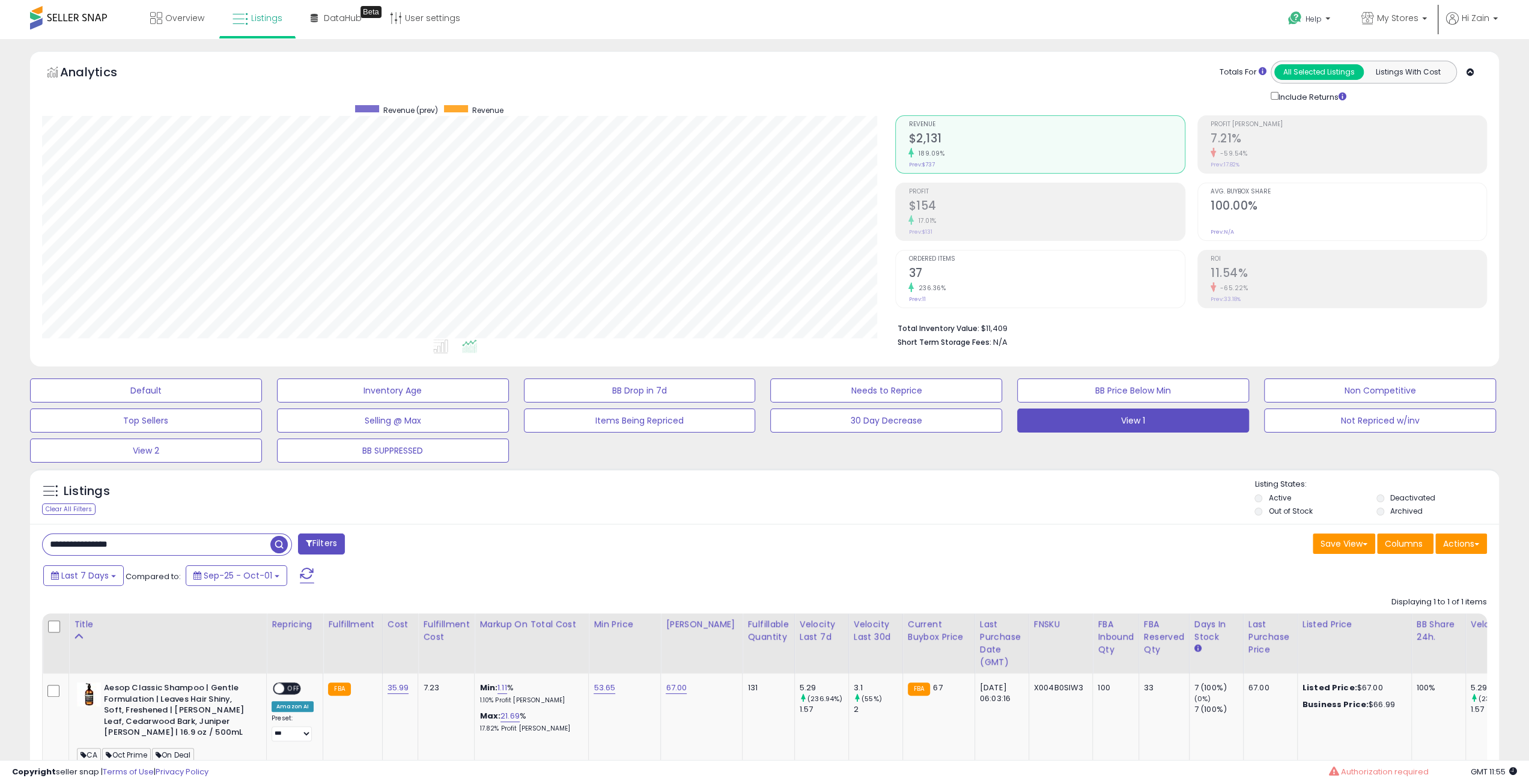
click at [1006, 497] on div "Listings Clear All Filters Listing States:" at bounding box center [765, 499] width 1469 height 41
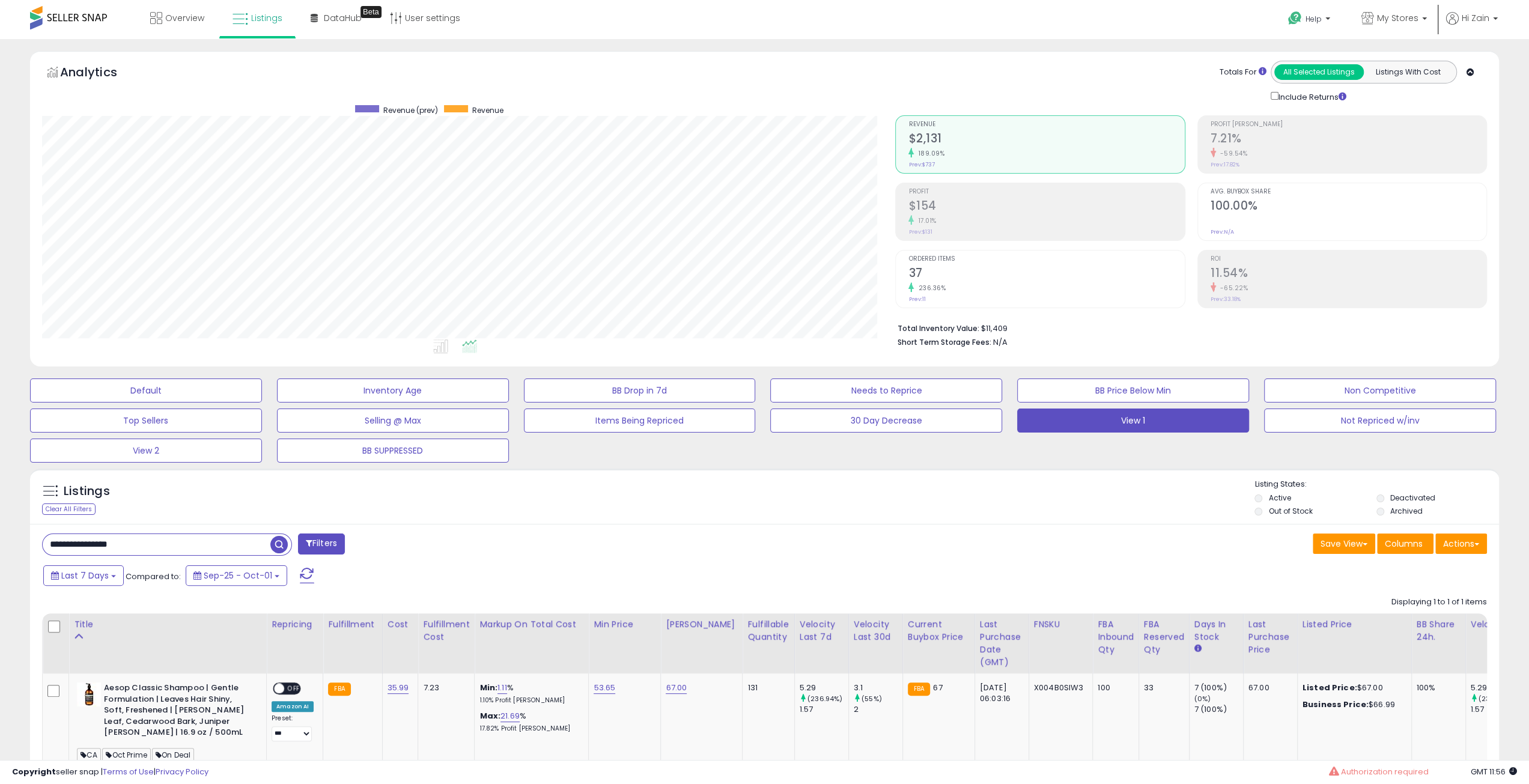
click at [1006, 497] on div "Listings Clear All Filters Listing States:" at bounding box center [765, 499] width 1469 height 41
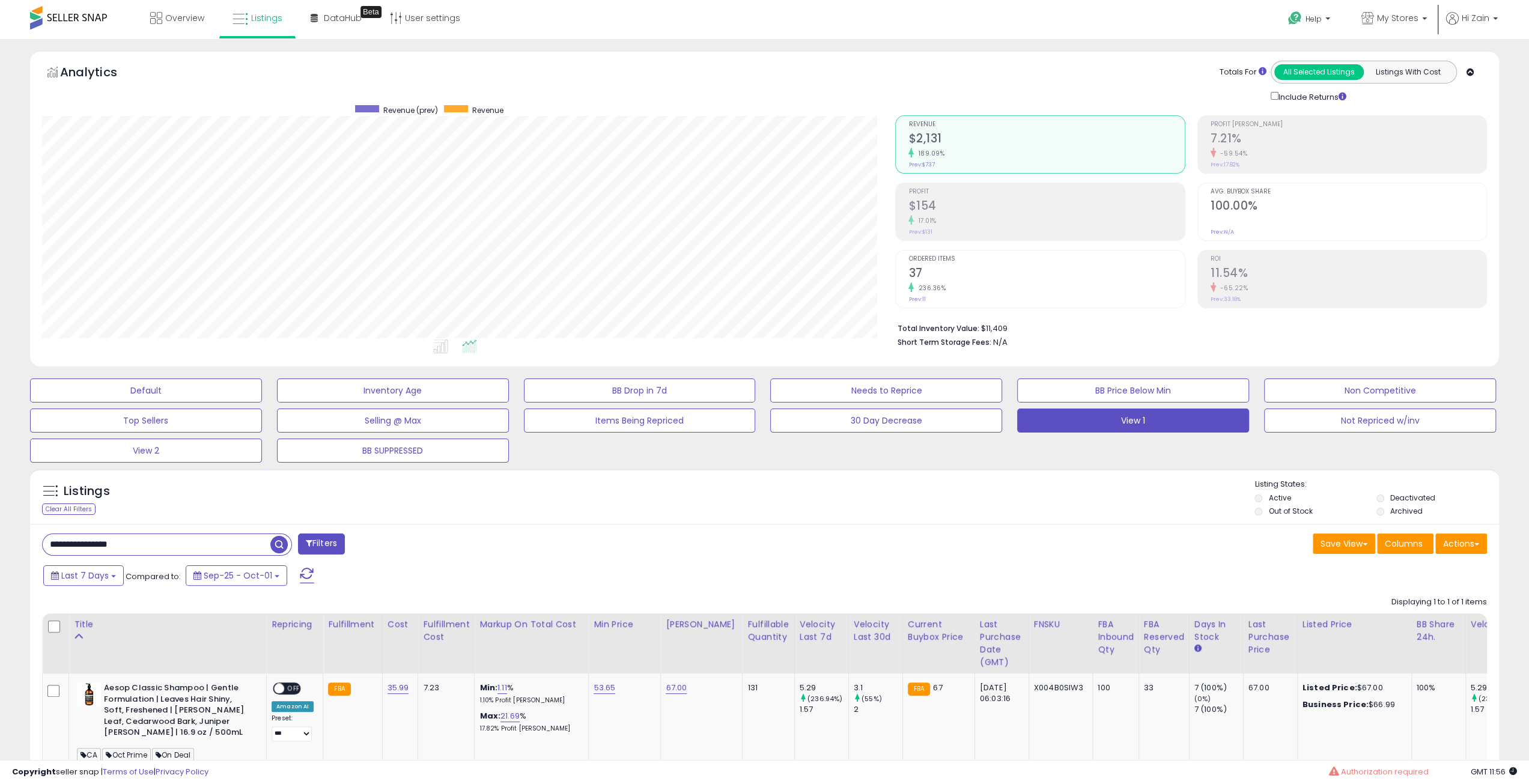
click at [1006, 497] on div "Listings Clear All Filters Listing States:" at bounding box center [765, 499] width 1469 height 41
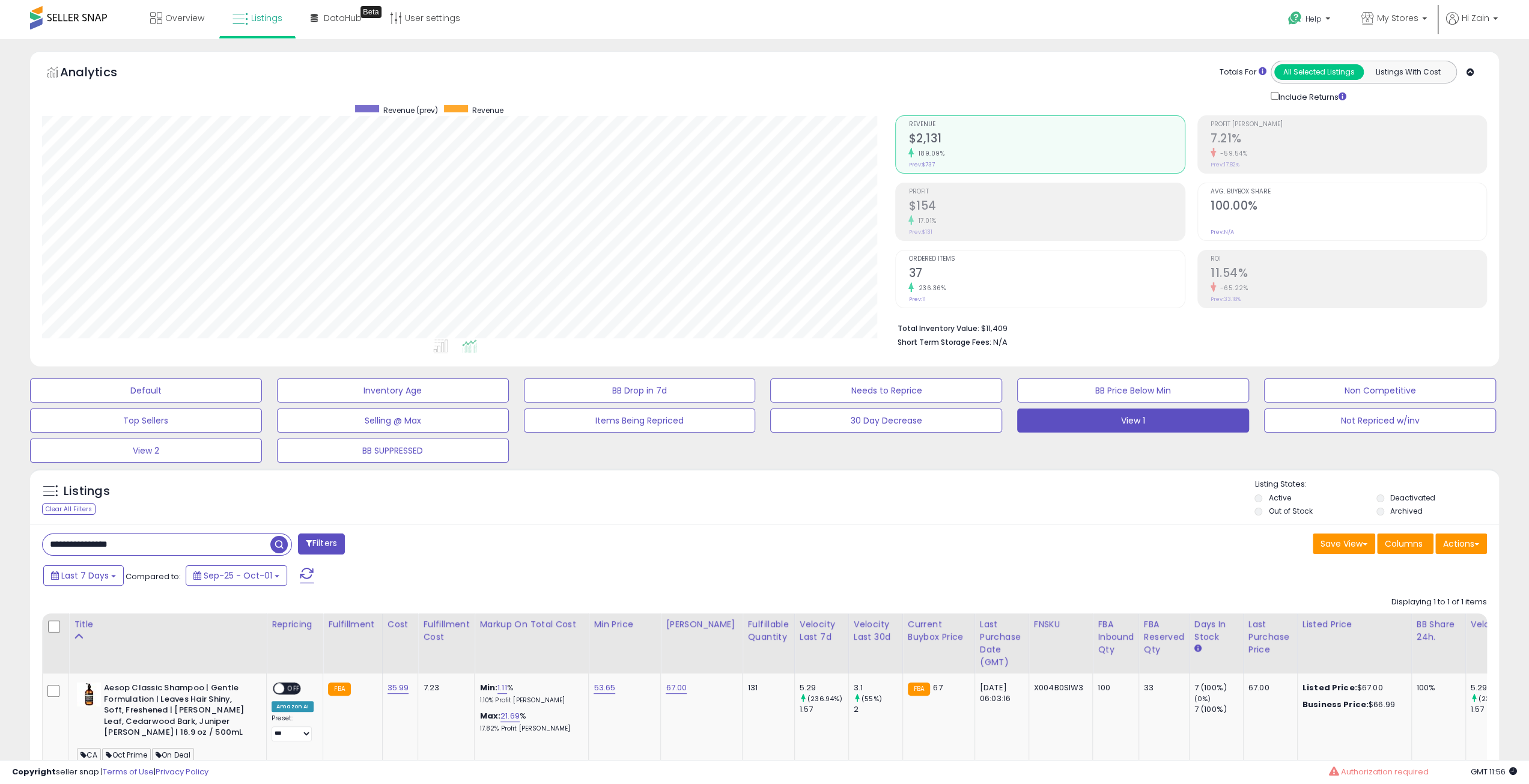
click at [1006, 497] on div "Listings Clear All Filters Listing States:" at bounding box center [765, 499] width 1469 height 41
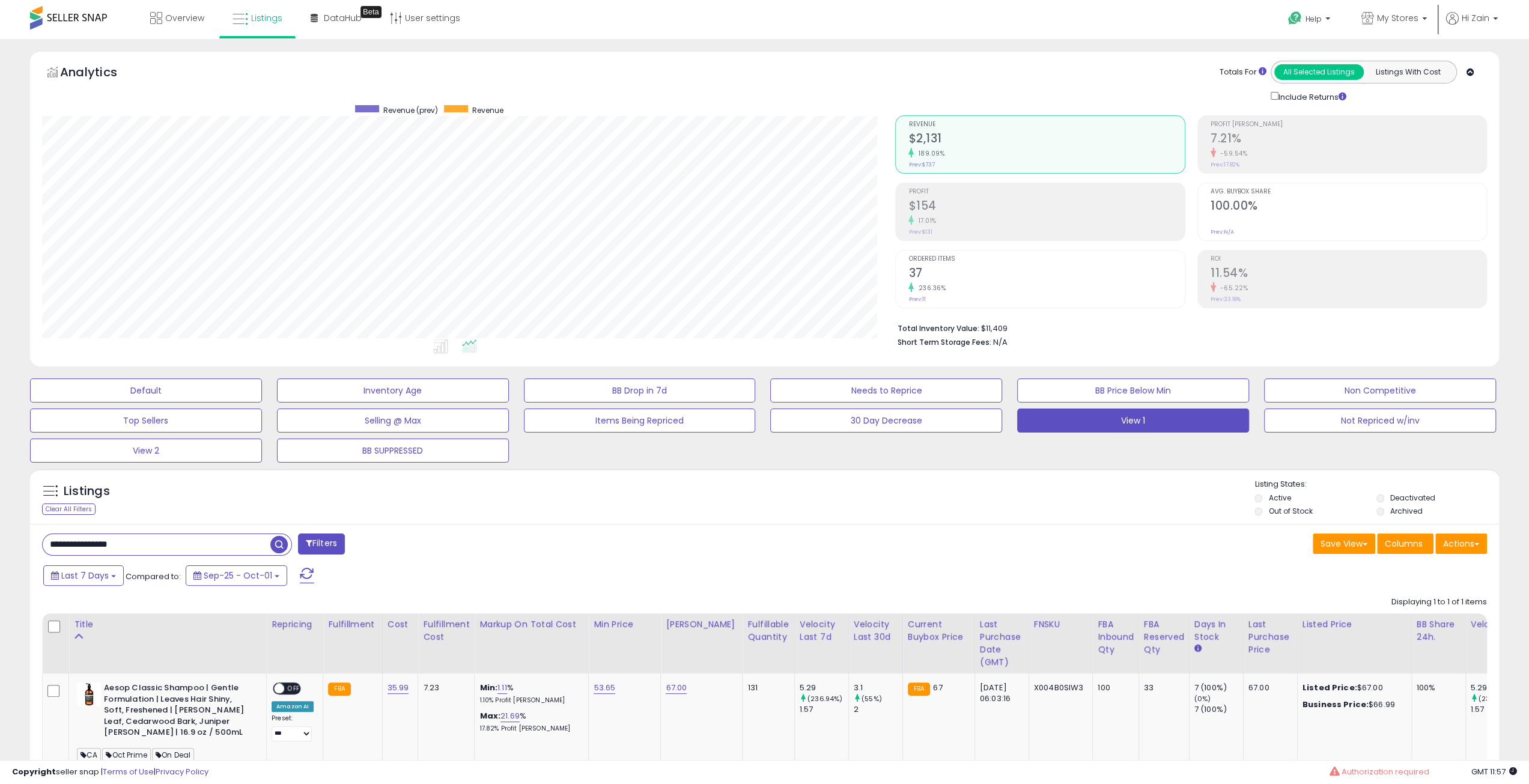
click at [1006, 497] on div "Listings Clear All Filters Listing States:" at bounding box center [765, 499] width 1469 height 41
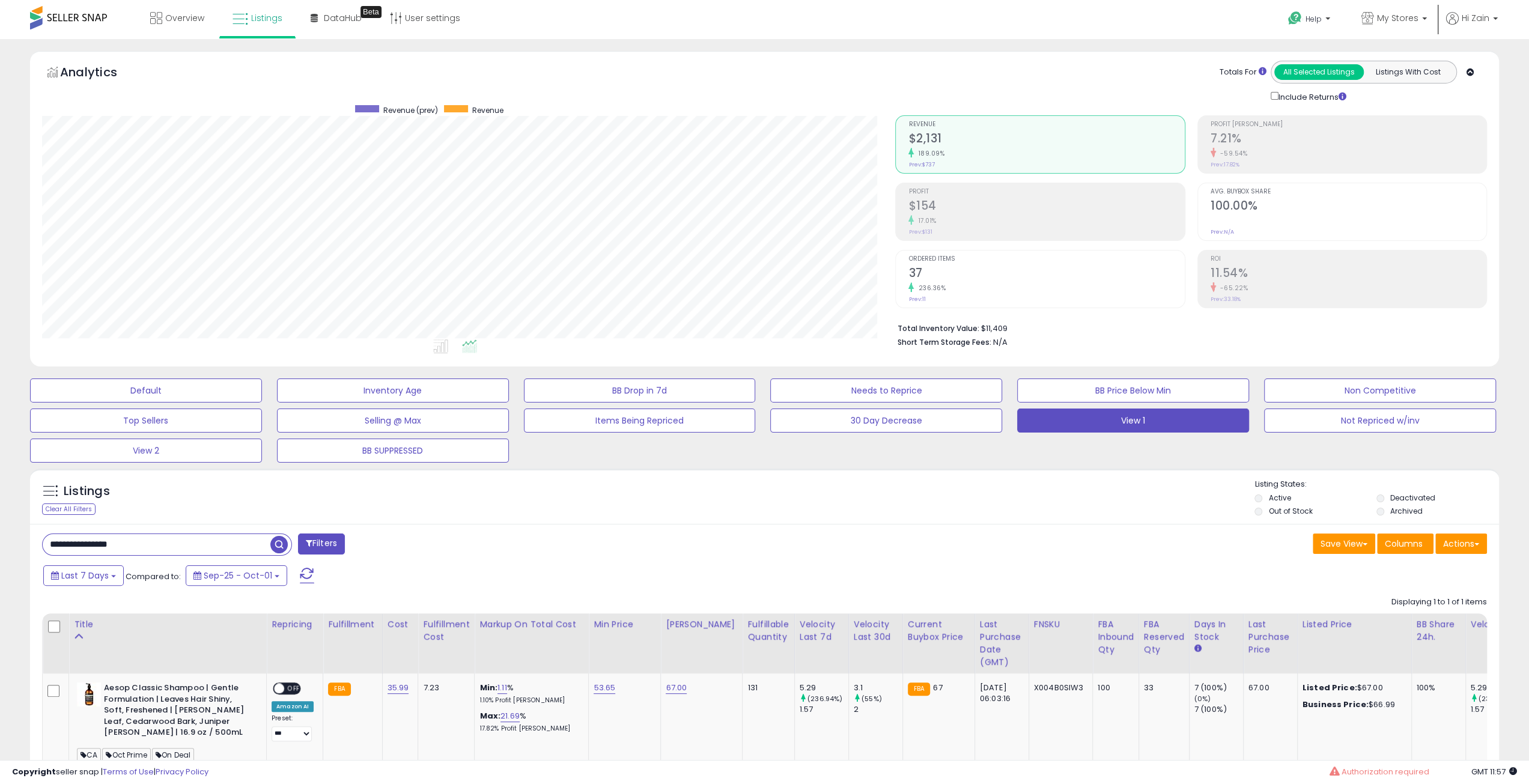
click at [1006, 497] on div "Listings Clear All Filters Listing States:" at bounding box center [765, 499] width 1469 height 41
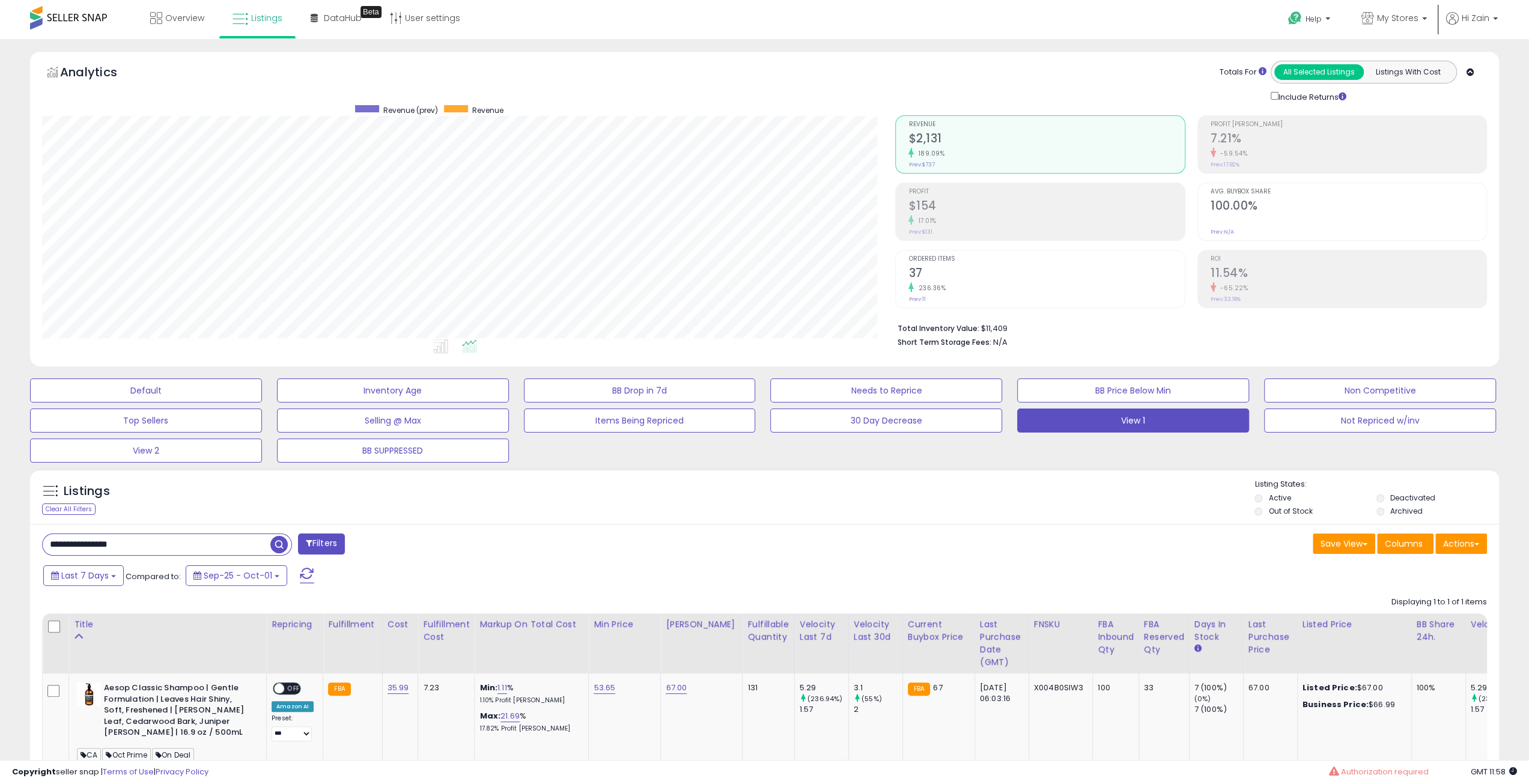
click at [1006, 497] on div "Listings Clear All Filters Listing States:" at bounding box center [765, 499] width 1469 height 41
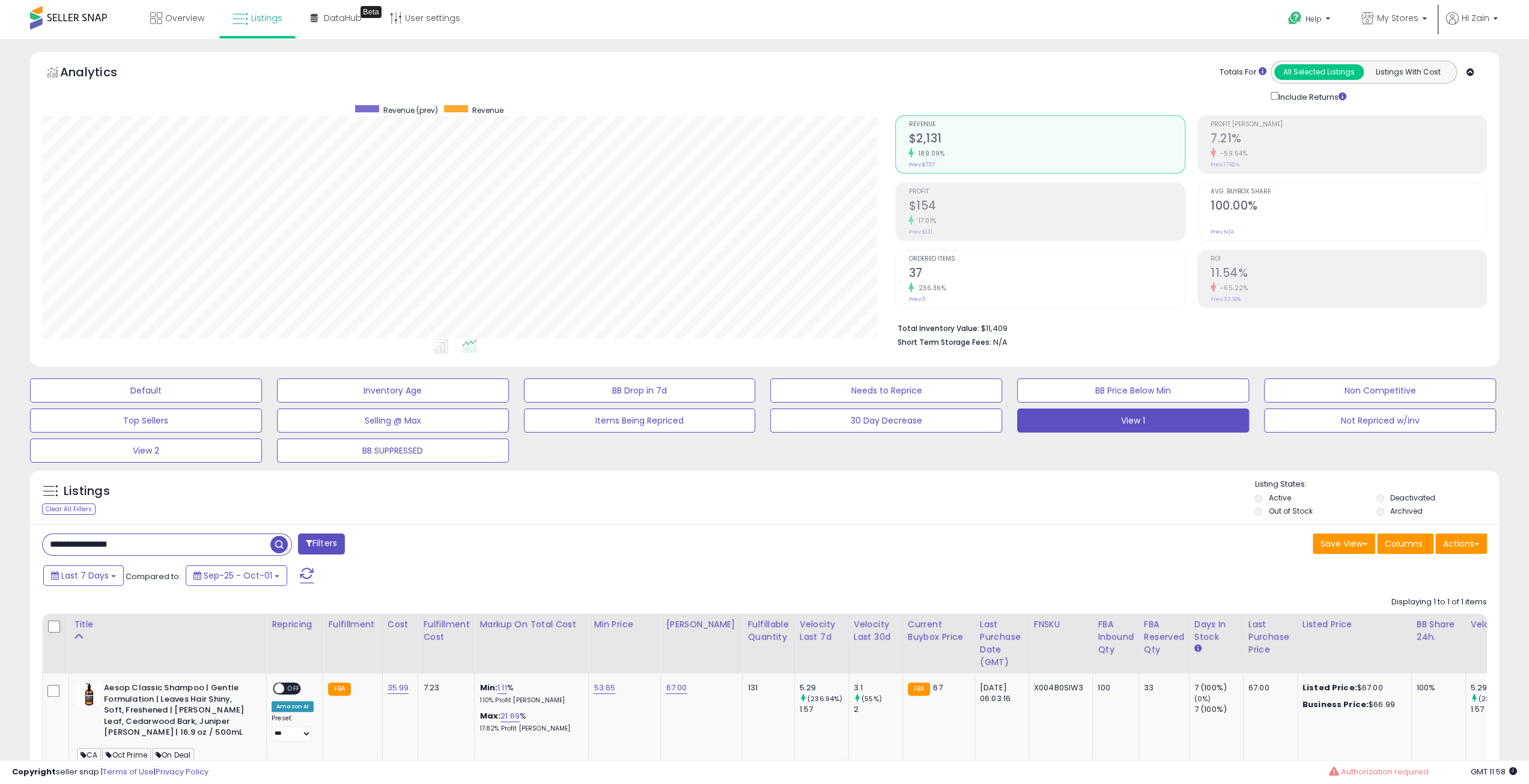
click at [1006, 497] on div "Listings Clear All Filters Listing States:" at bounding box center [765, 499] width 1469 height 41
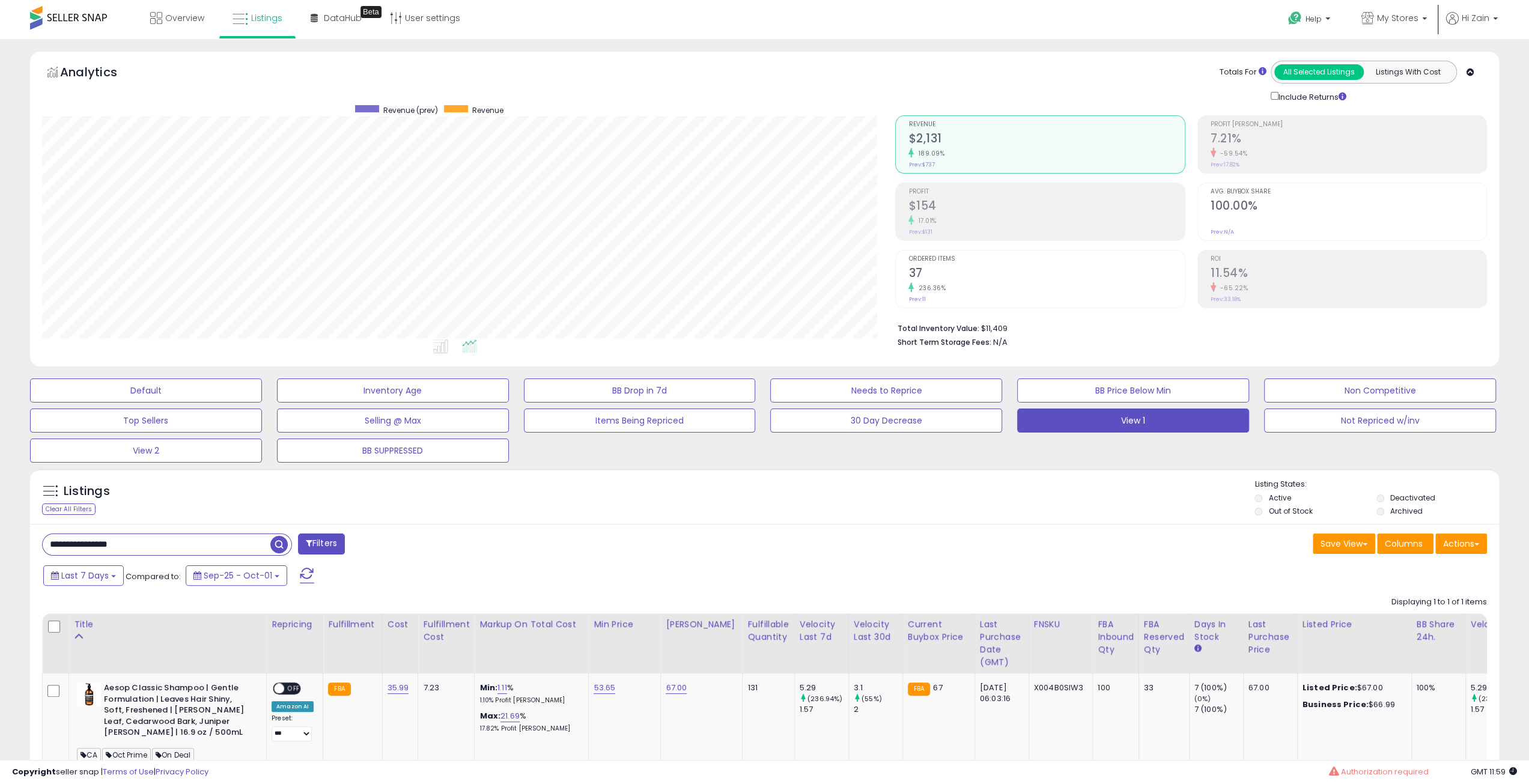
click at [1006, 497] on div "Listings Clear All Filters Listing States:" at bounding box center [765, 499] width 1469 height 41
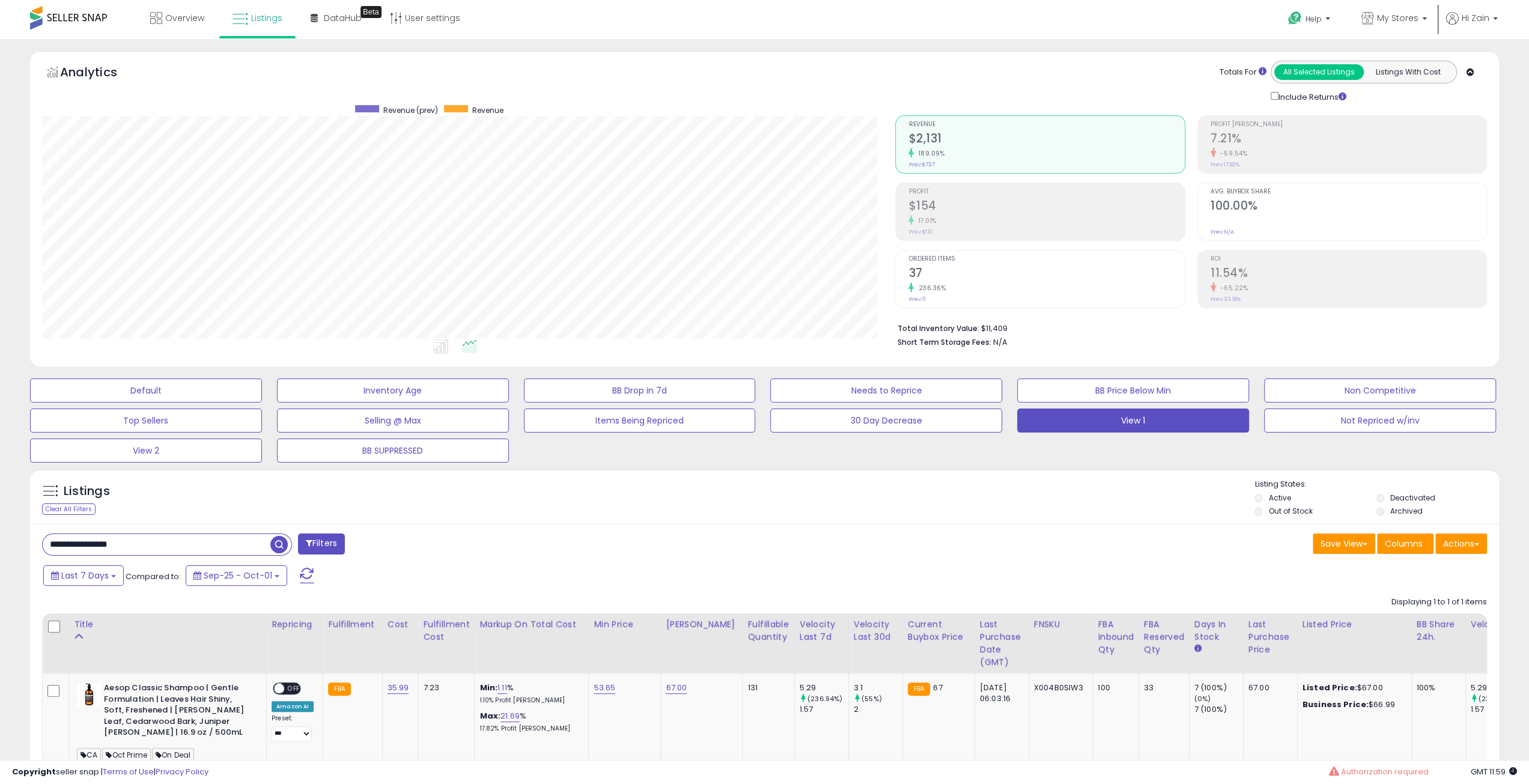
click at [1006, 497] on div "Listings Clear All Filters Listing States:" at bounding box center [765, 499] width 1469 height 41
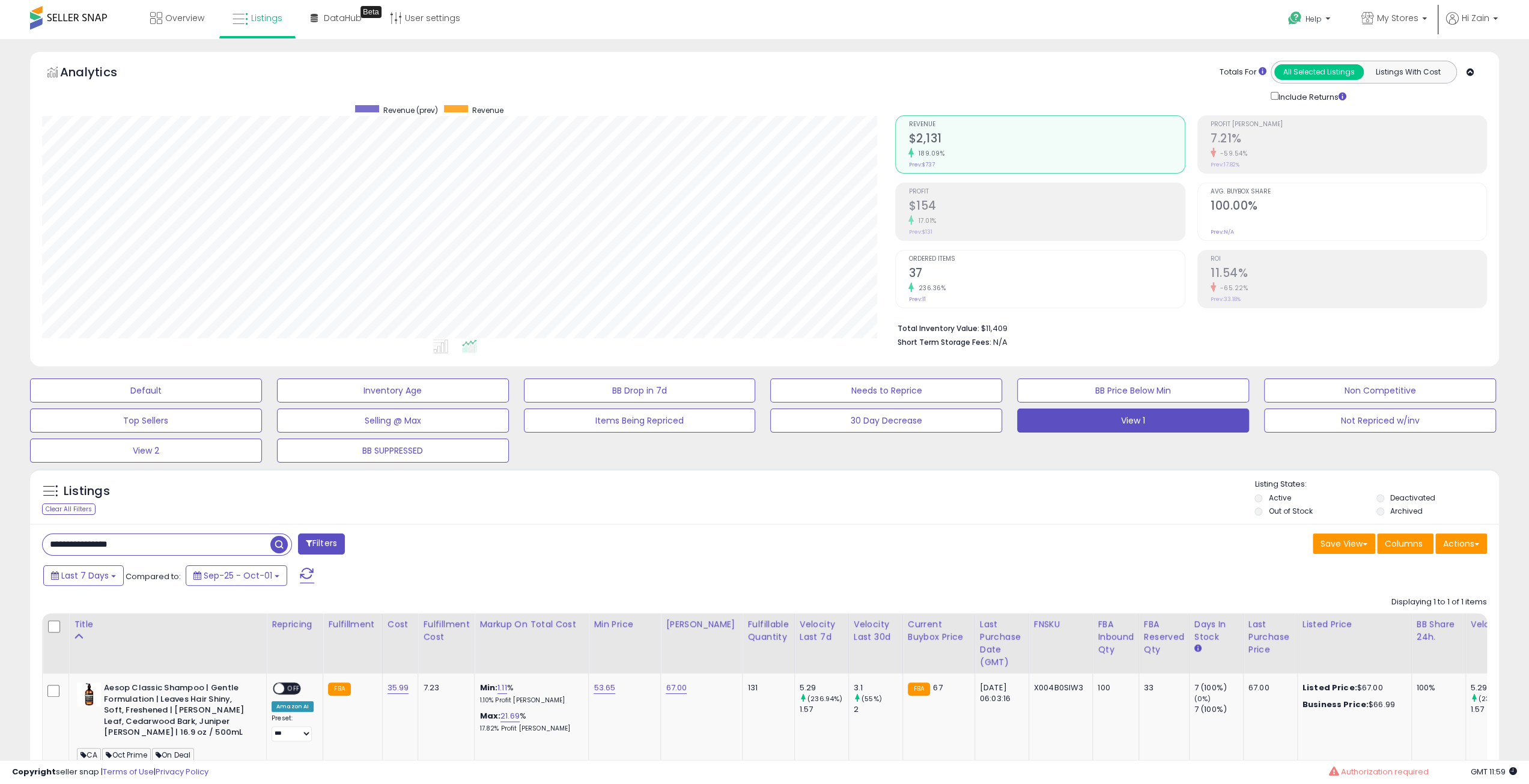
click at [1006, 497] on div "Listings Clear All Filters Listing States:" at bounding box center [765, 499] width 1469 height 41
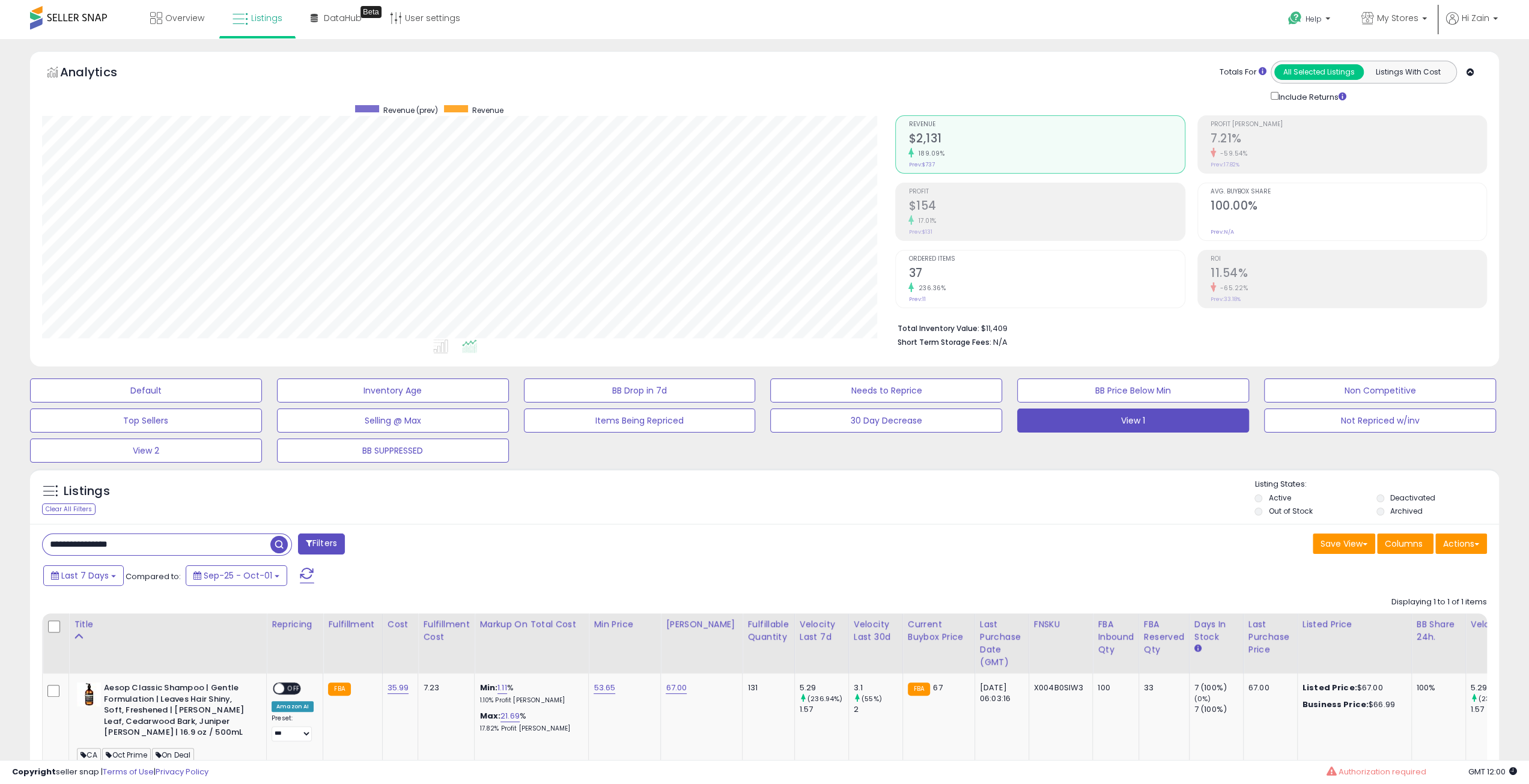
click at [1006, 497] on div "Listings Clear All Filters Listing States:" at bounding box center [765, 499] width 1469 height 41
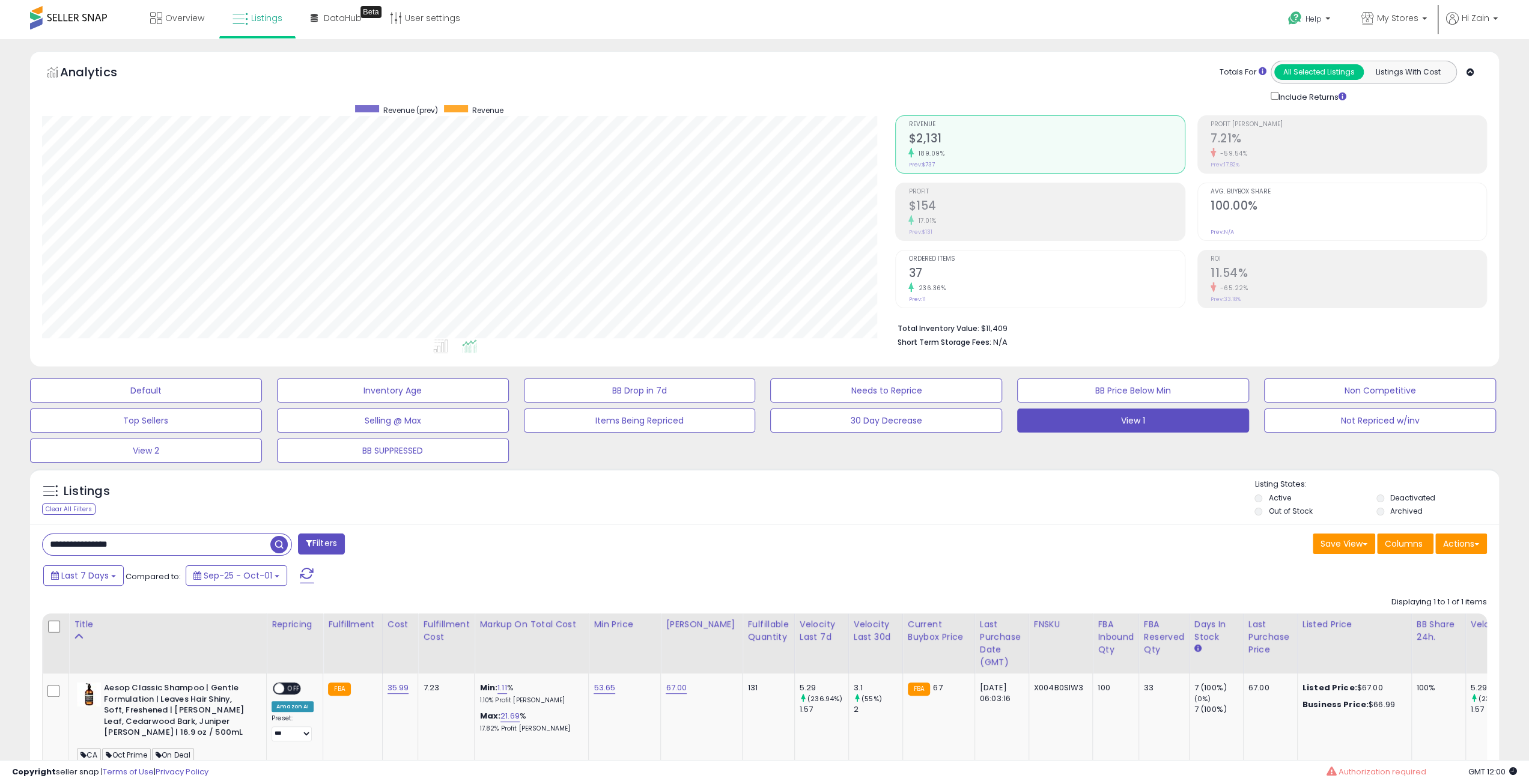
click at [1006, 497] on div "Listings Clear All Filters Listing States:" at bounding box center [765, 499] width 1469 height 41
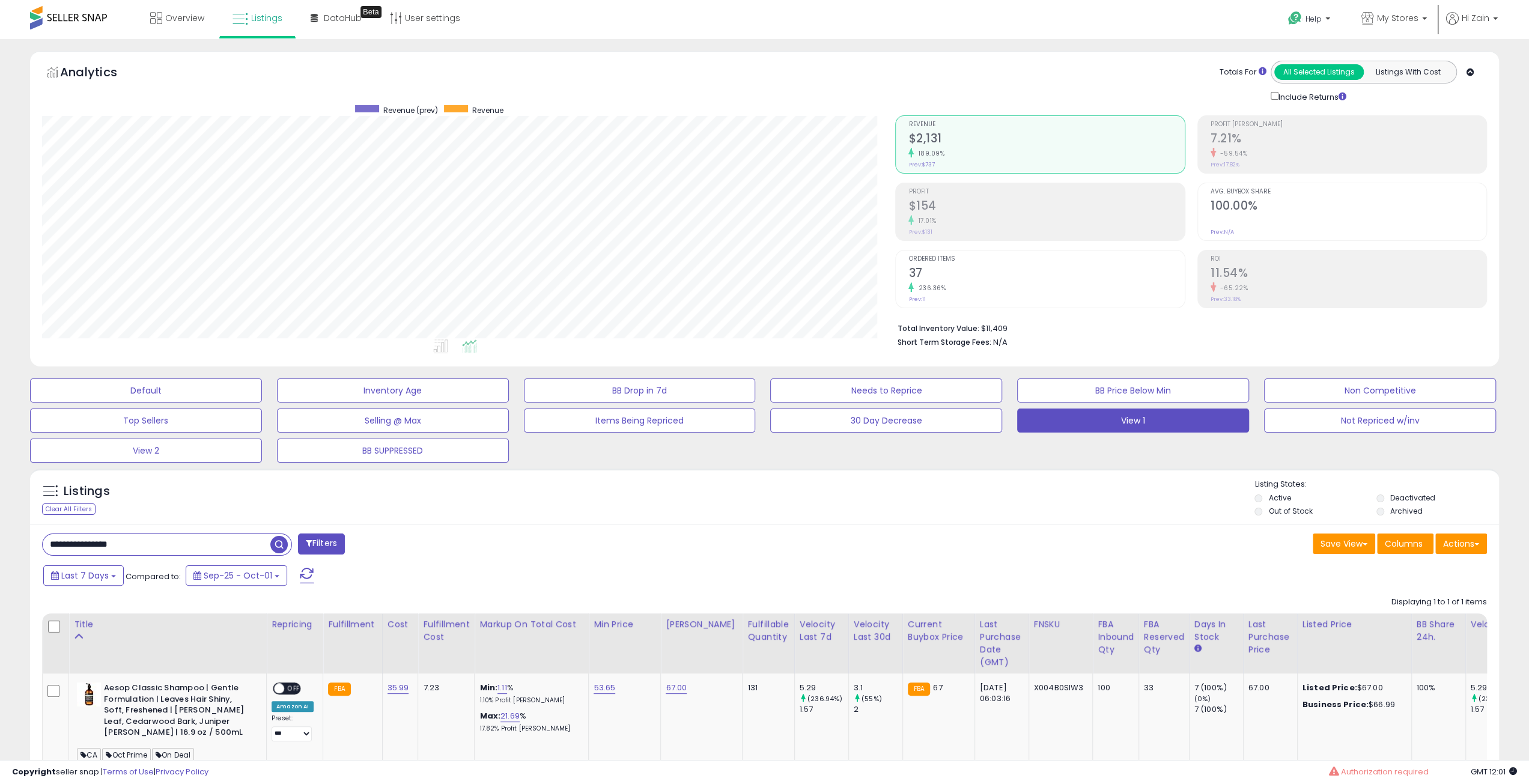
click at [1006, 497] on div "Listings Clear All Filters Listing States:" at bounding box center [765, 499] width 1469 height 41
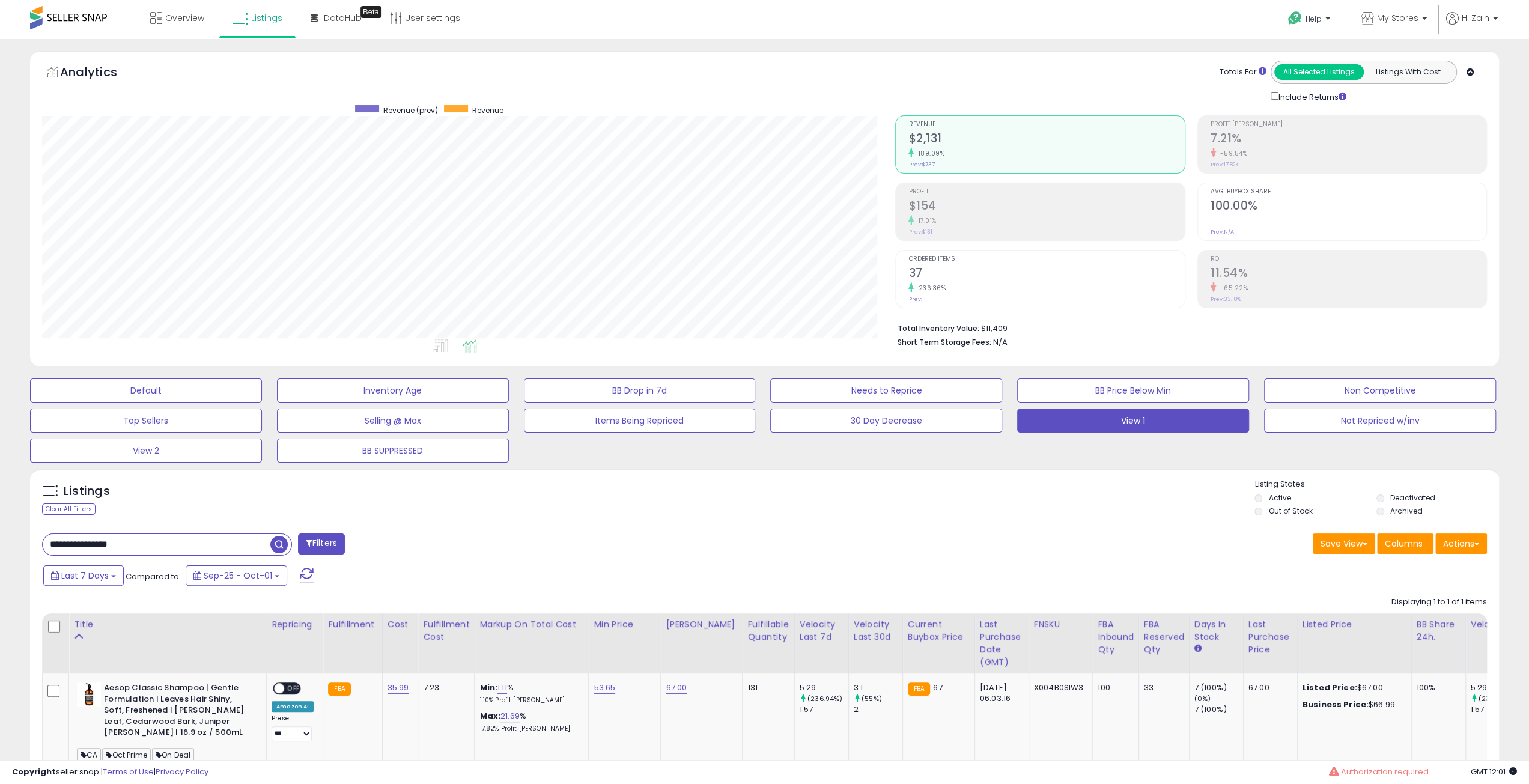
click at [1006, 497] on div "Listings Clear All Filters Listing States:" at bounding box center [765, 499] width 1469 height 41
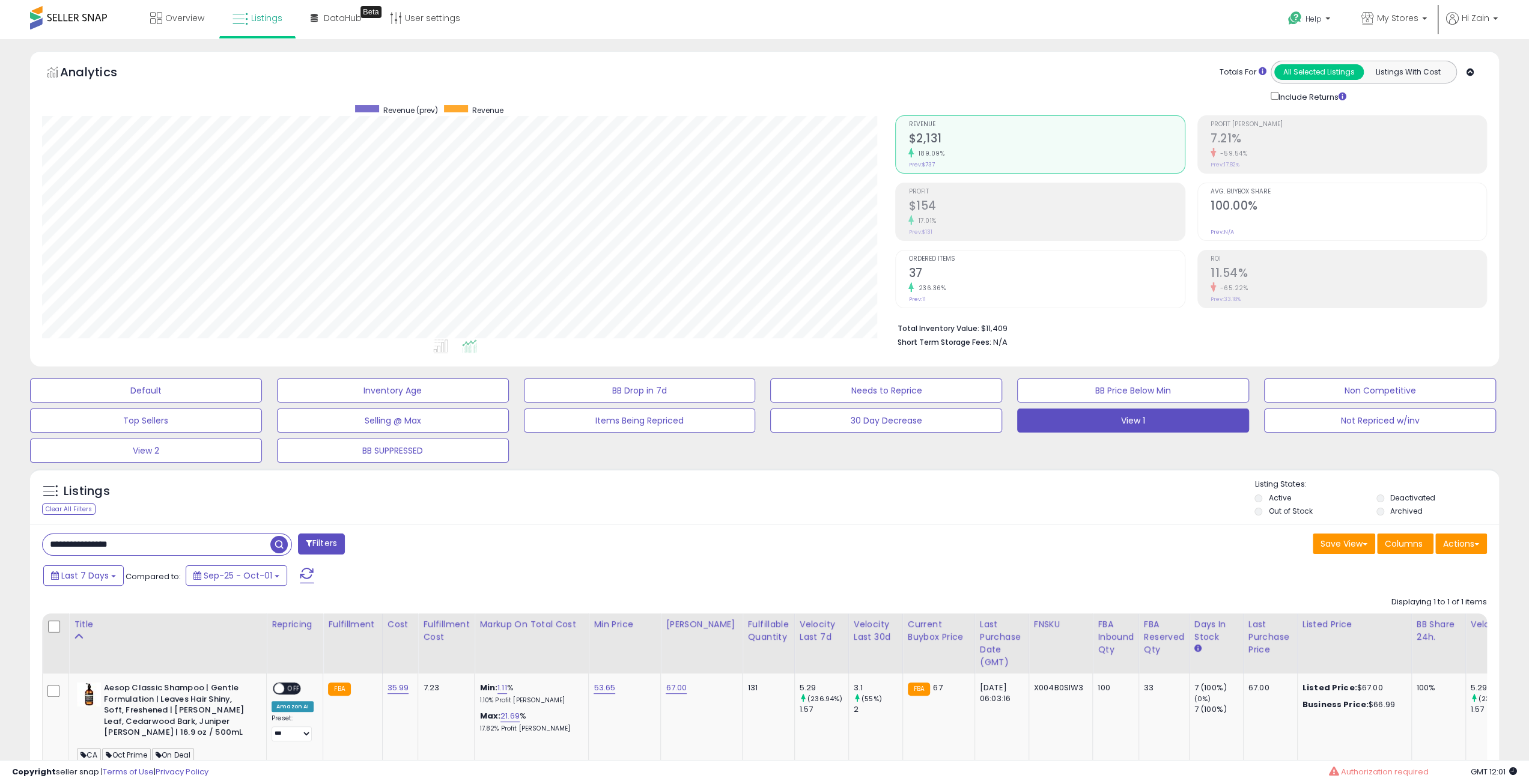
click at [1006, 497] on div "Listings Clear All Filters Listing States:" at bounding box center [765, 499] width 1469 height 41
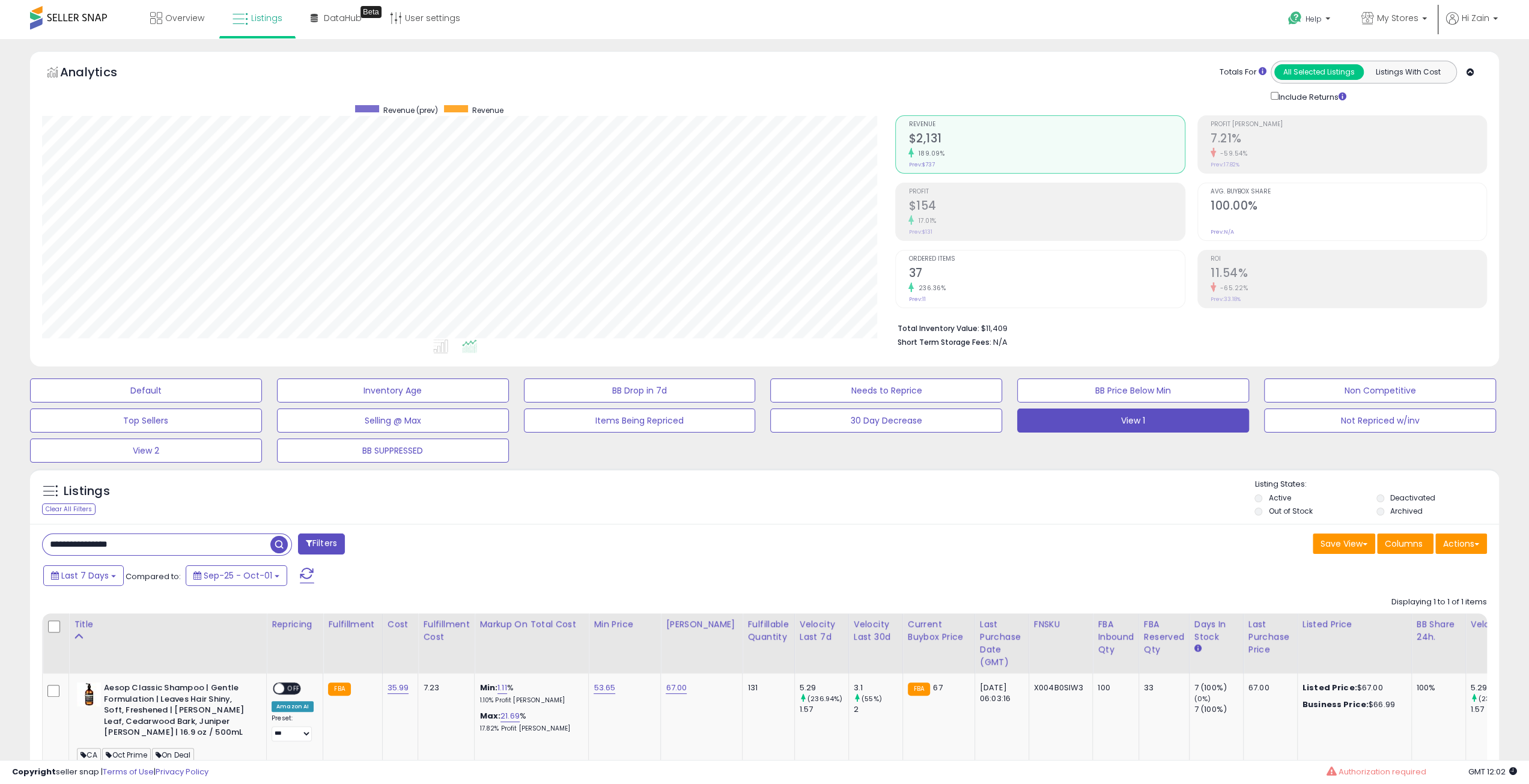
click at [1006, 497] on div "Listings Clear All Filters Listing States:" at bounding box center [765, 499] width 1469 height 41
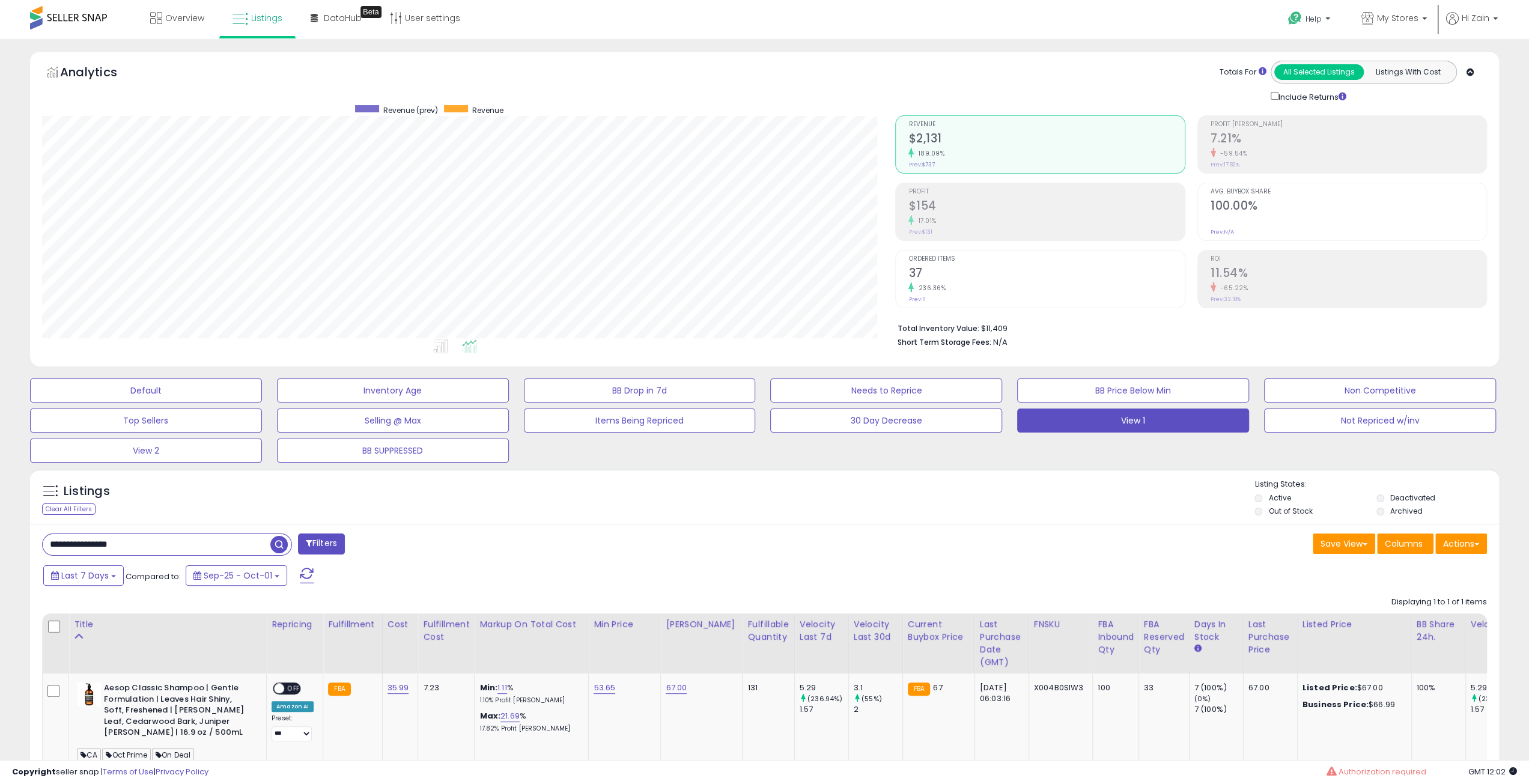
click at [1006, 497] on div "Listings Clear All Filters Listing States:" at bounding box center [765, 499] width 1469 height 41
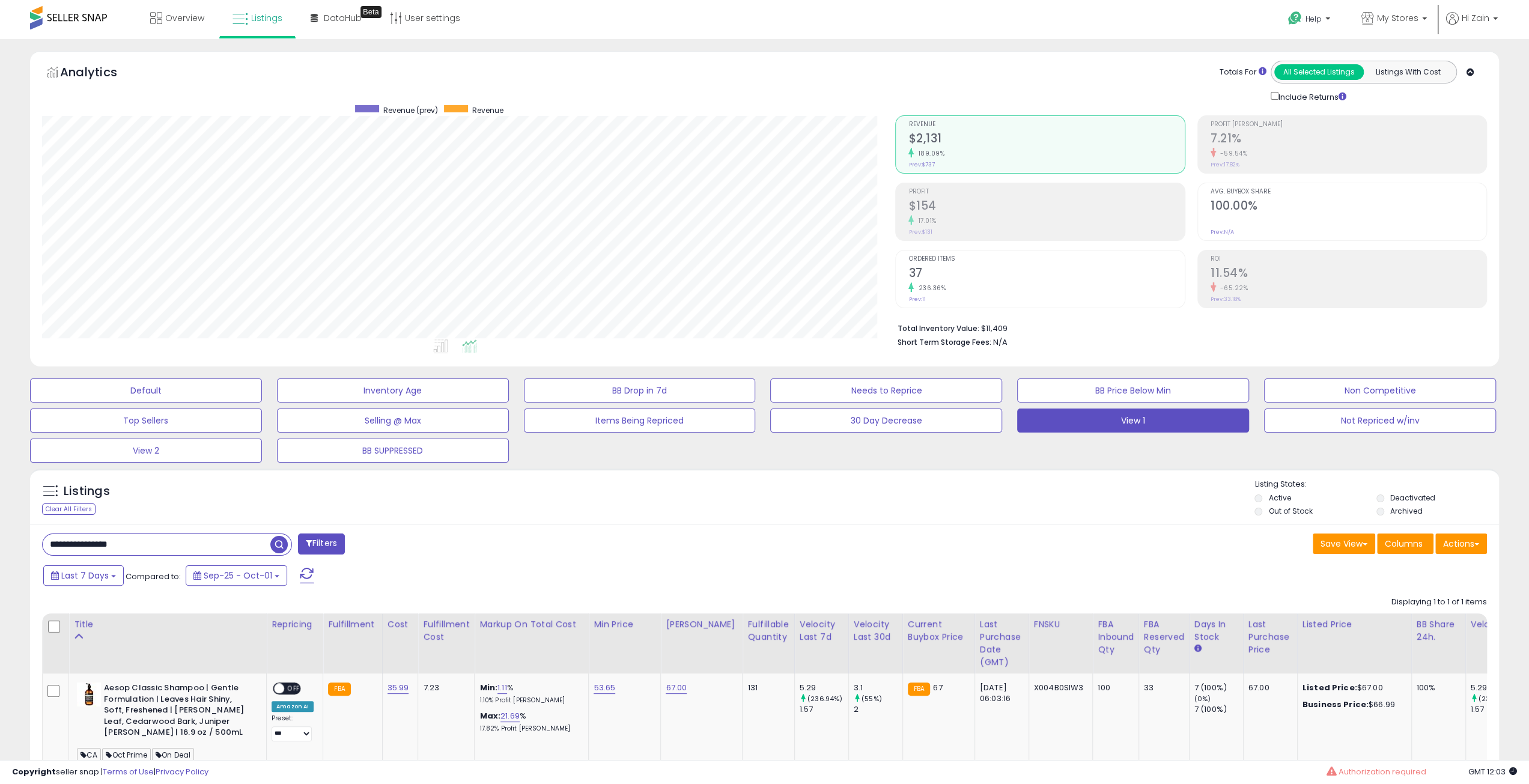
click at [1006, 497] on div "Listings Clear All Filters Listing States:" at bounding box center [765, 499] width 1469 height 41
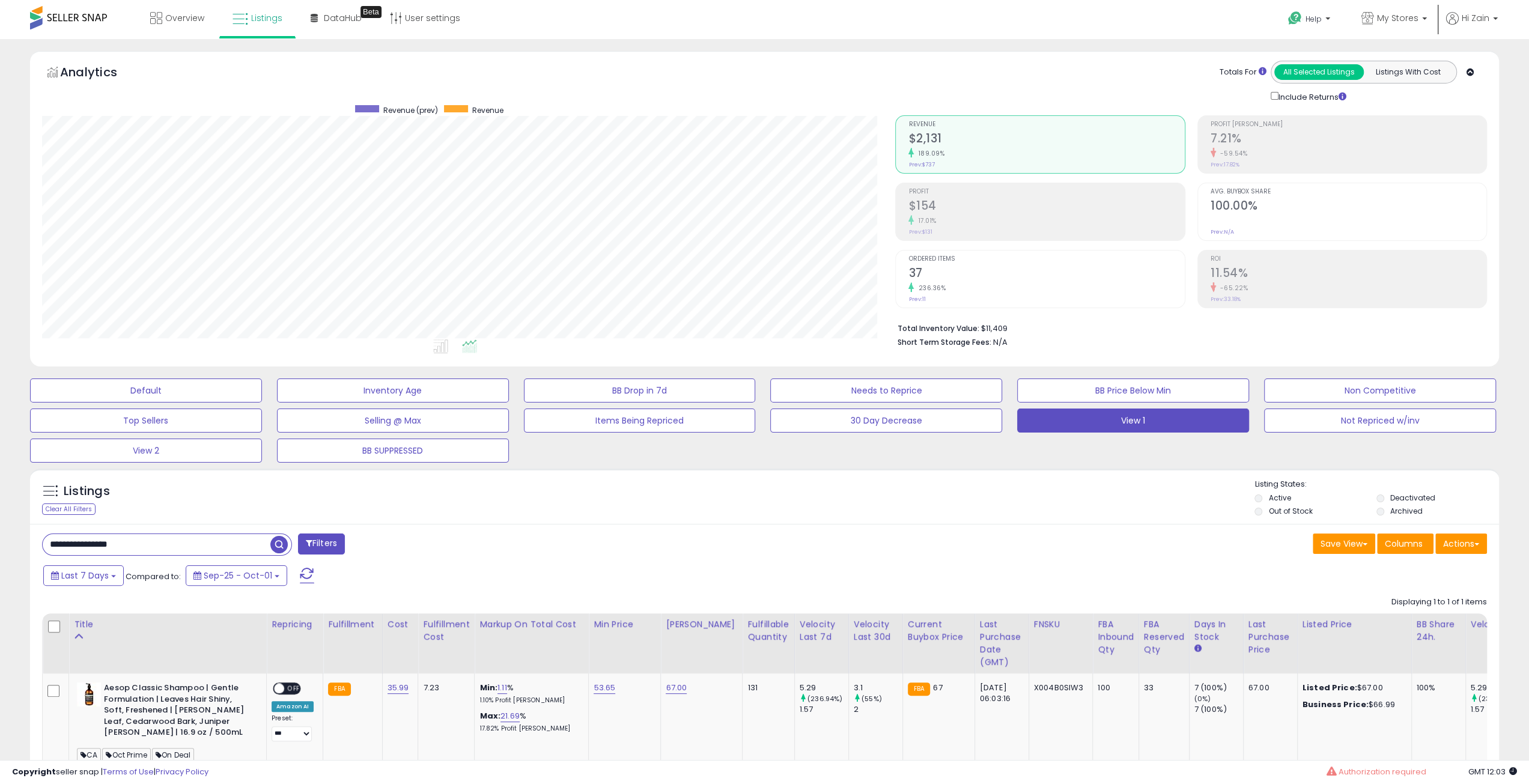
click at [1006, 497] on div "Listings Clear All Filters Listing States:" at bounding box center [765, 499] width 1469 height 41
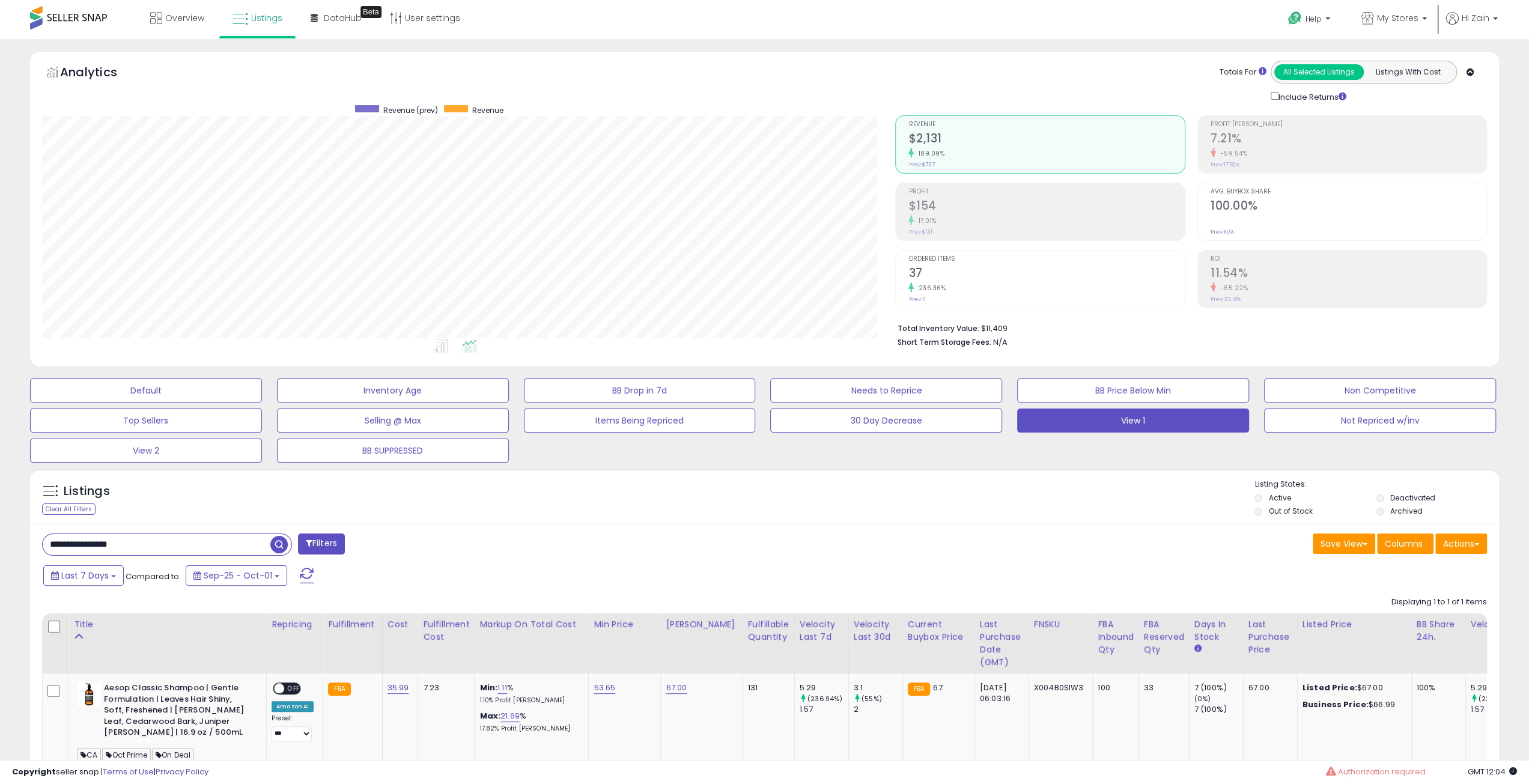
click at [1006, 497] on div "Listings Clear All Filters Listing States:" at bounding box center [765, 499] width 1469 height 41
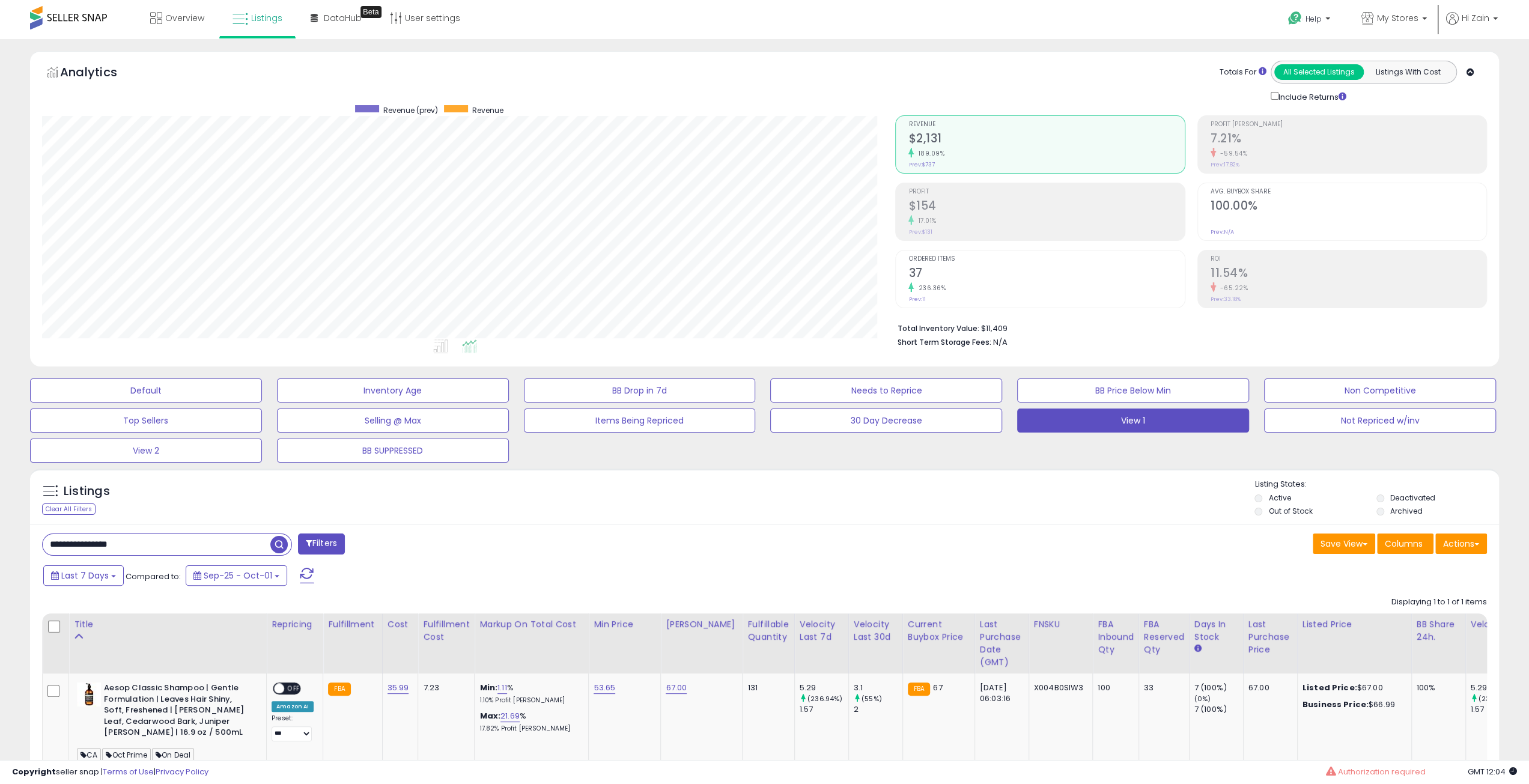
click at [1006, 497] on div "Listings Clear All Filters Listing States:" at bounding box center [765, 499] width 1469 height 41
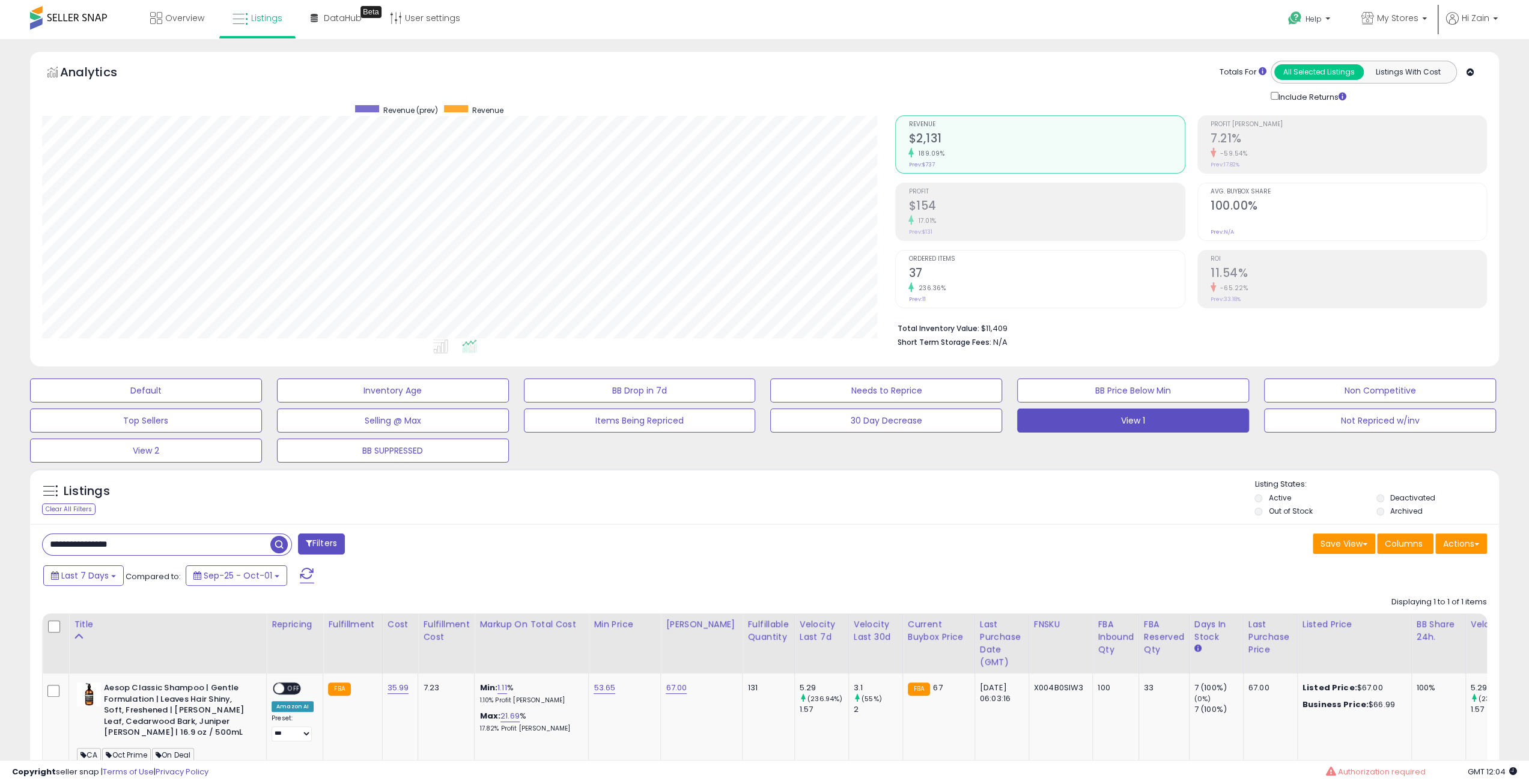
click at [1006, 497] on div "Listings Clear All Filters Listing States:" at bounding box center [765, 499] width 1469 height 41
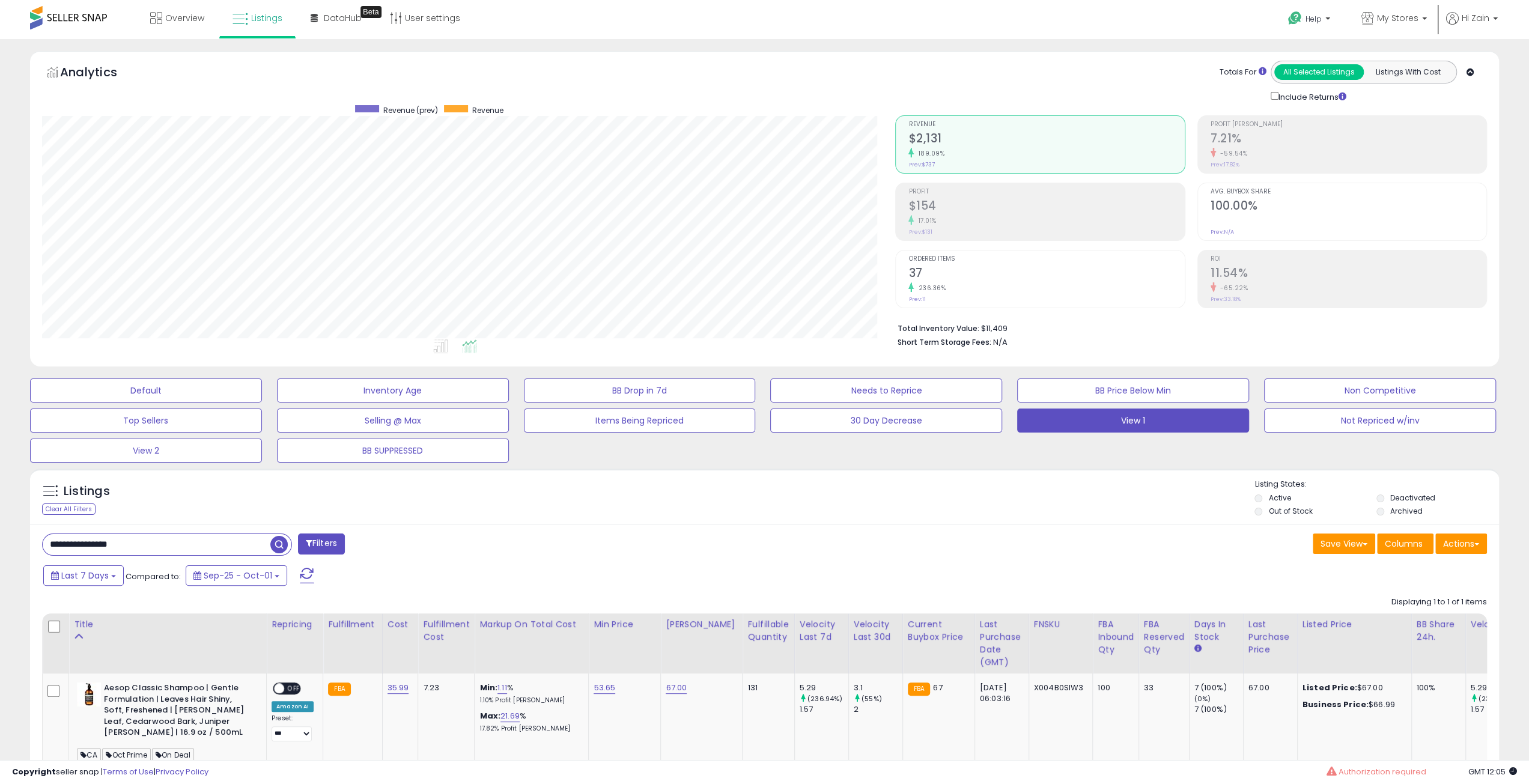
click at [1006, 497] on div "Listings Clear All Filters Listing States:" at bounding box center [765, 499] width 1469 height 41
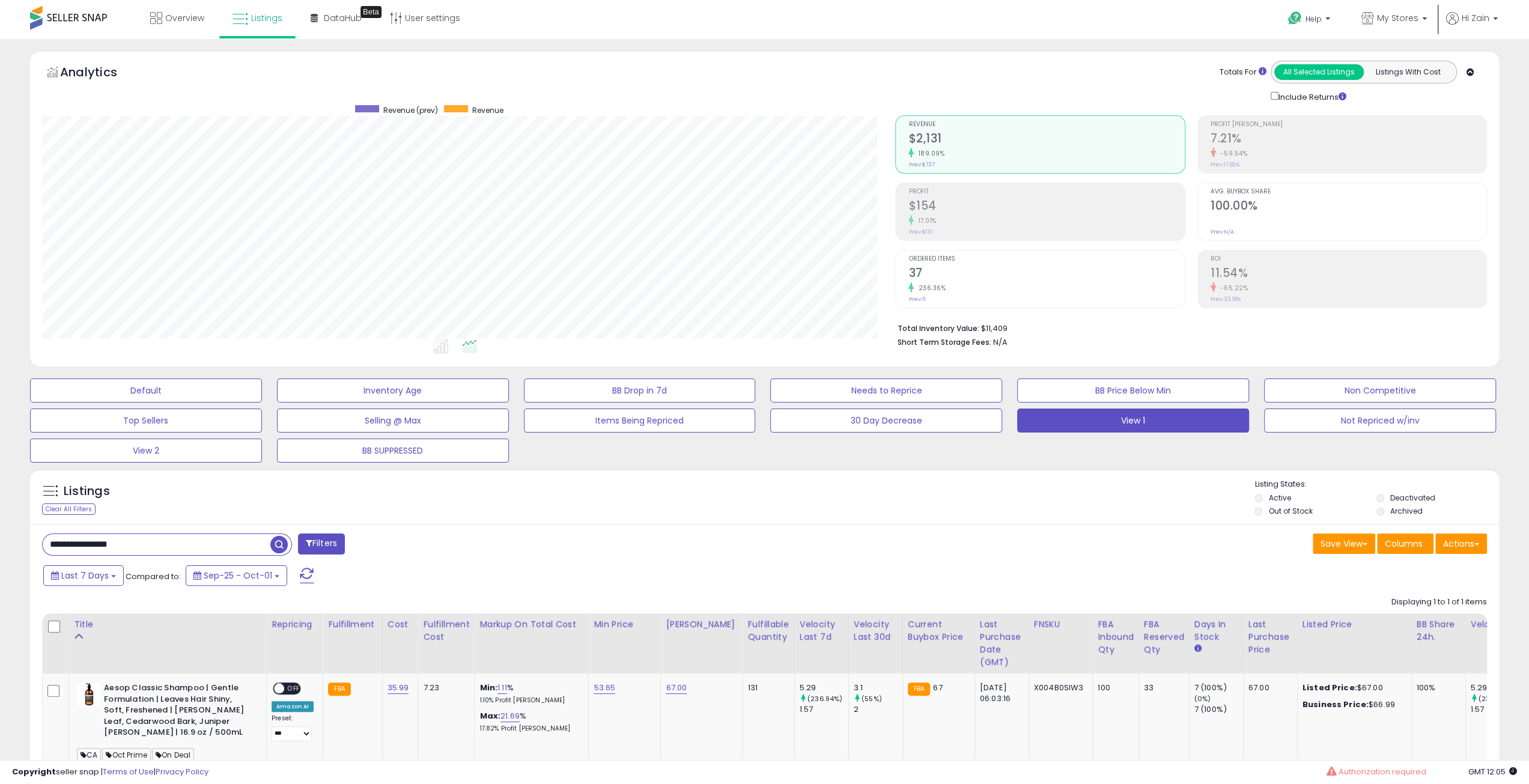
click at [1006, 497] on div "Listings Clear All Filters Listing States:" at bounding box center [765, 499] width 1469 height 41
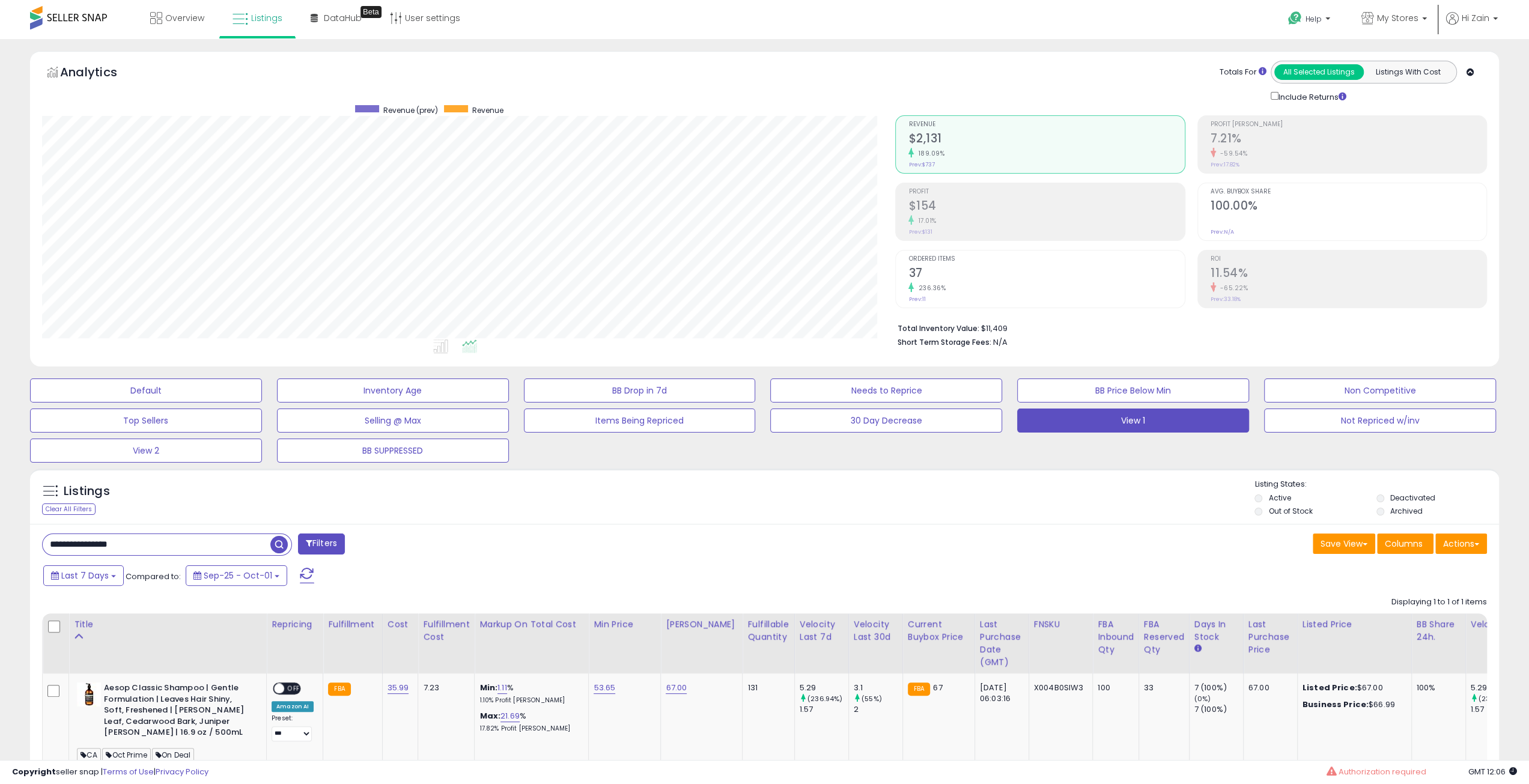
click at [1006, 497] on div "Listings Clear All Filters Listing States:" at bounding box center [765, 499] width 1469 height 41
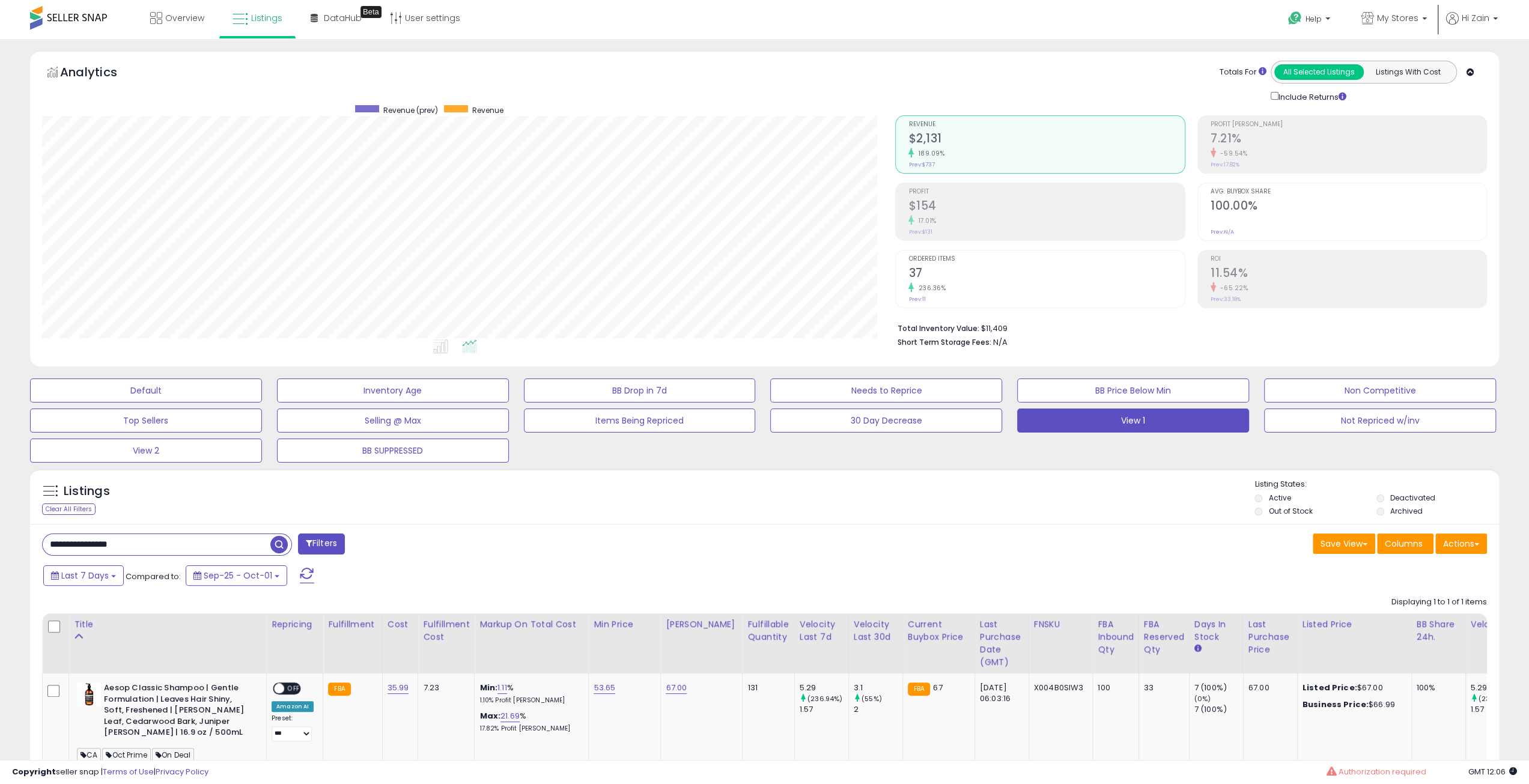
click at [1006, 497] on div "Listings Clear All Filters Listing States:" at bounding box center [765, 499] width 1469 height 41
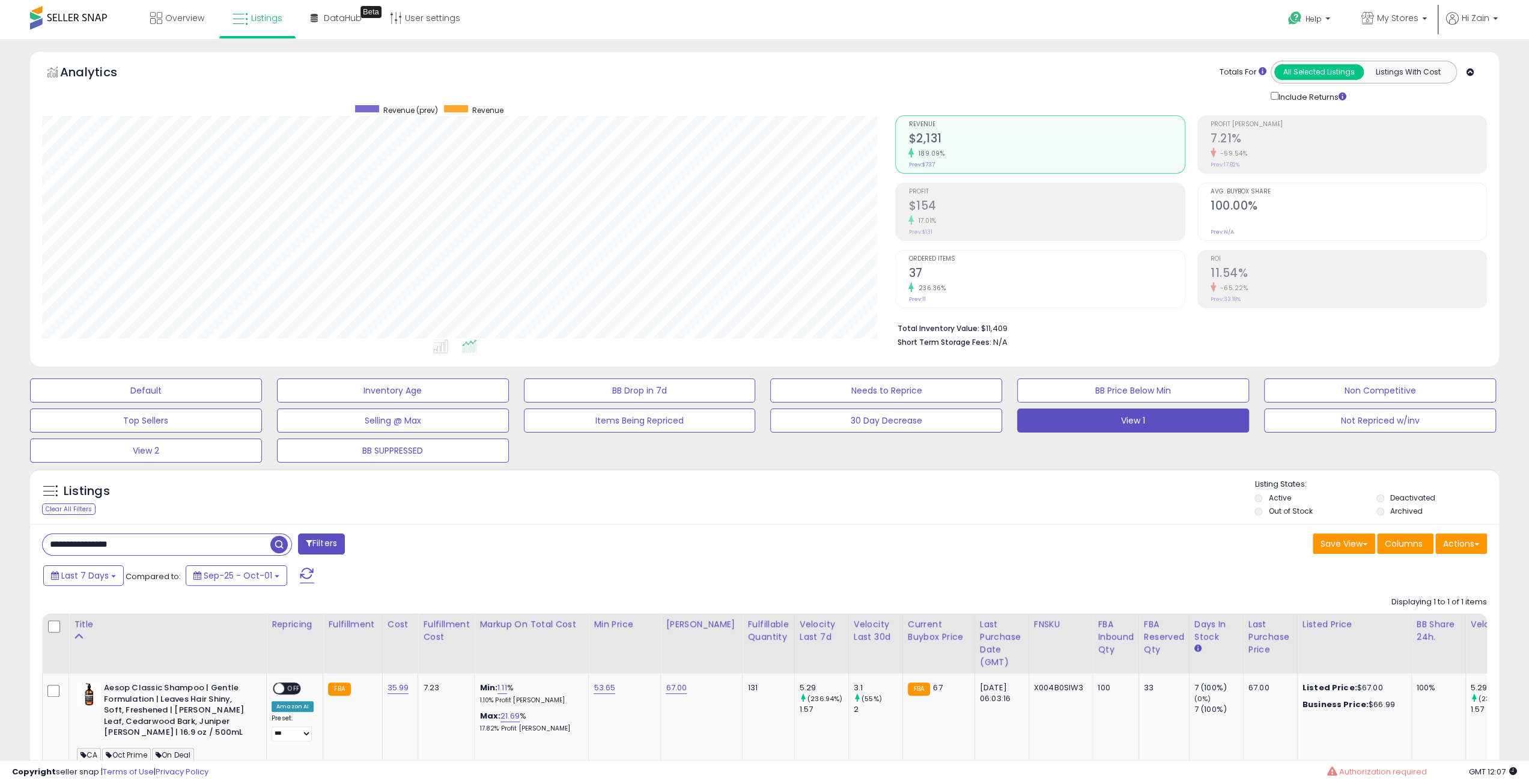
click at [1006, 497] on div "Listings Clear All Filters Listing States:" at bounding box center [765, 499] width 1469 height 41
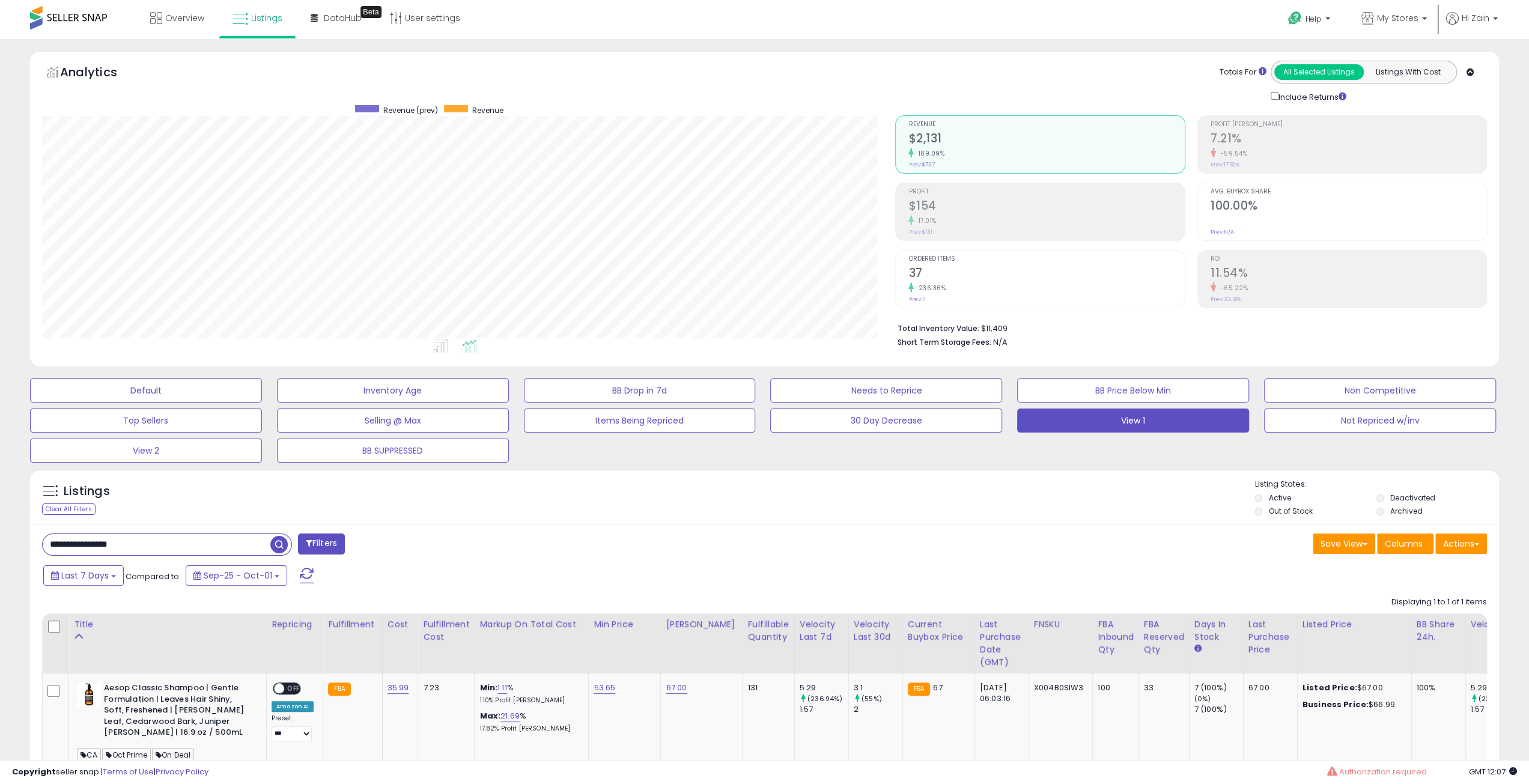
click at [1006, 497] on div "Listings Clear All Filters Listing States:" at bounding box center [765, 499] width 1469 height 41
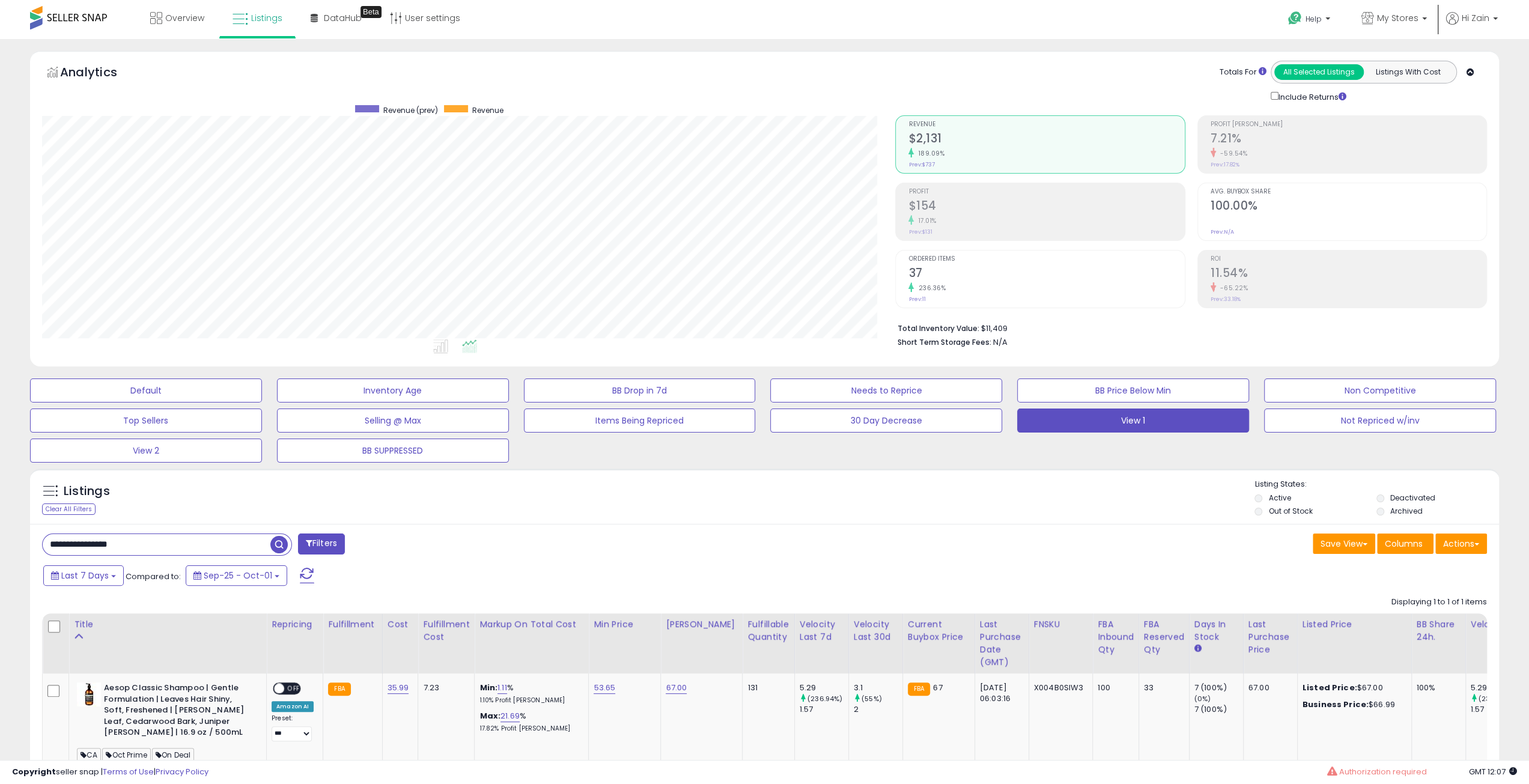
click at [1006, 497] on div "Listings Clear All Filters Listing States:" at bounding box center [765, 499] width 1469 height 41
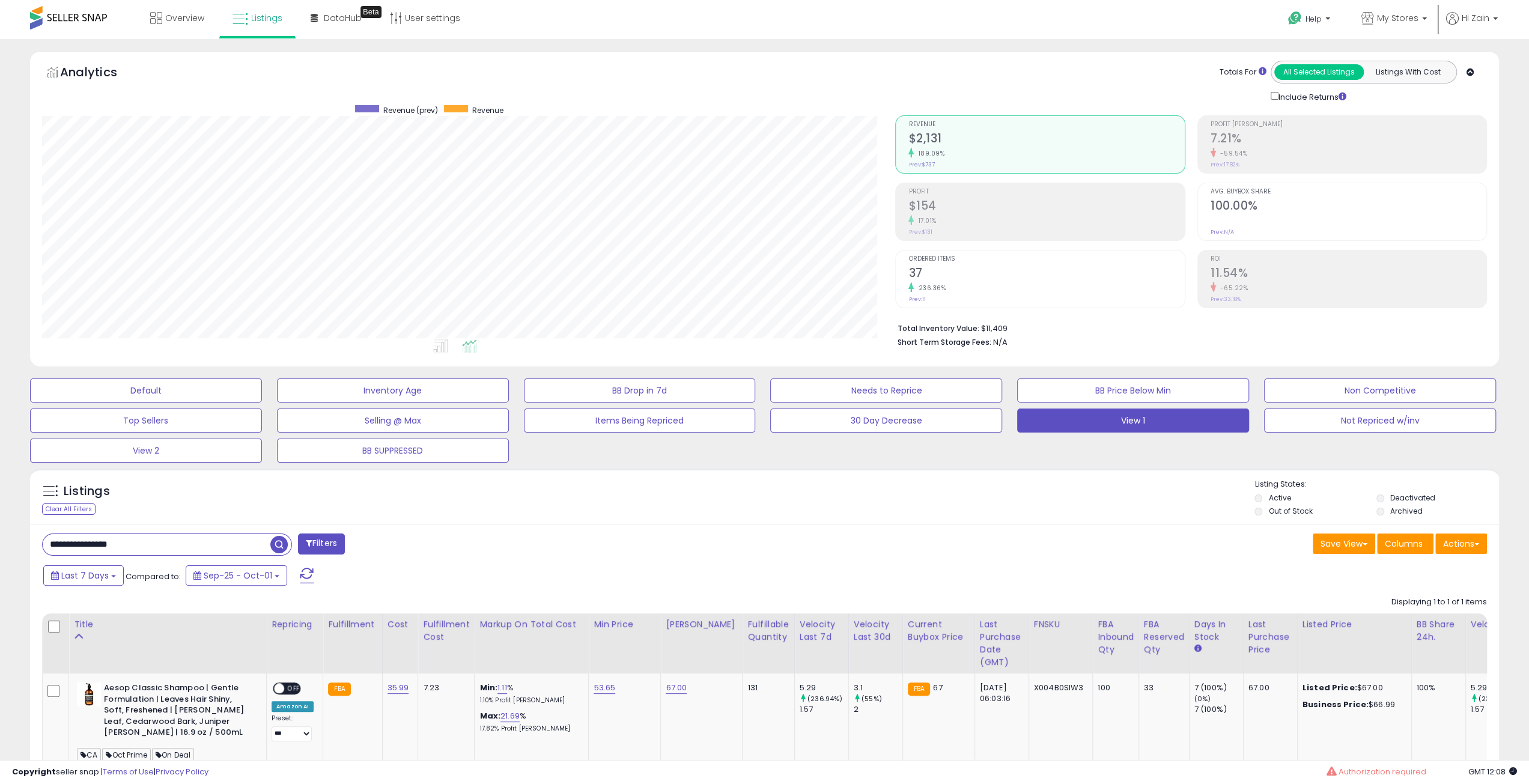
click at [1006, 497] on div "Listings Clear All Filters Listing States:" at bounding box center [765, 499] width 1469 height 41
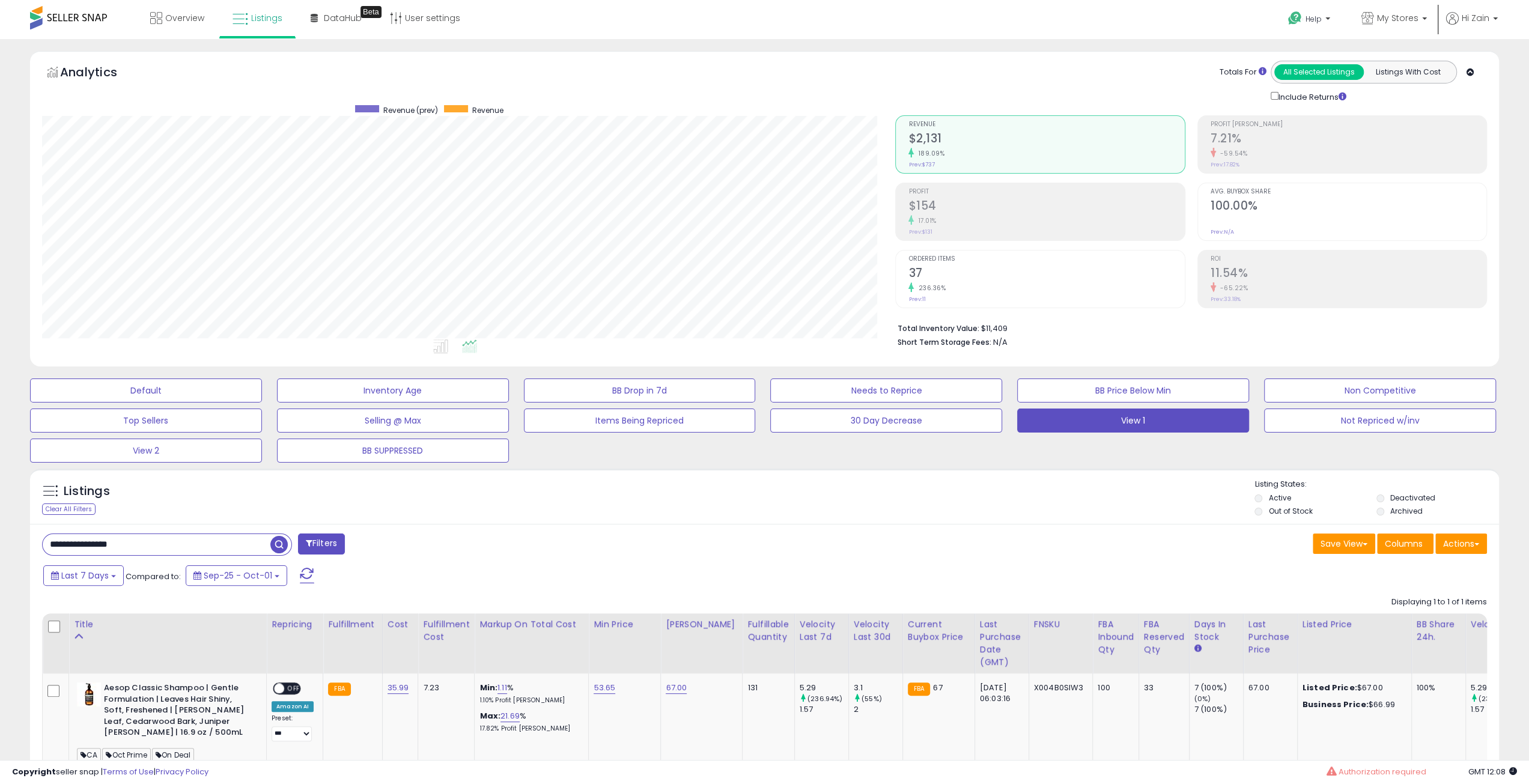
click at [1006, 497] on div "Listings Clear All Filters Listing States:" at bounding box center [765, 499] width 1469 height 41
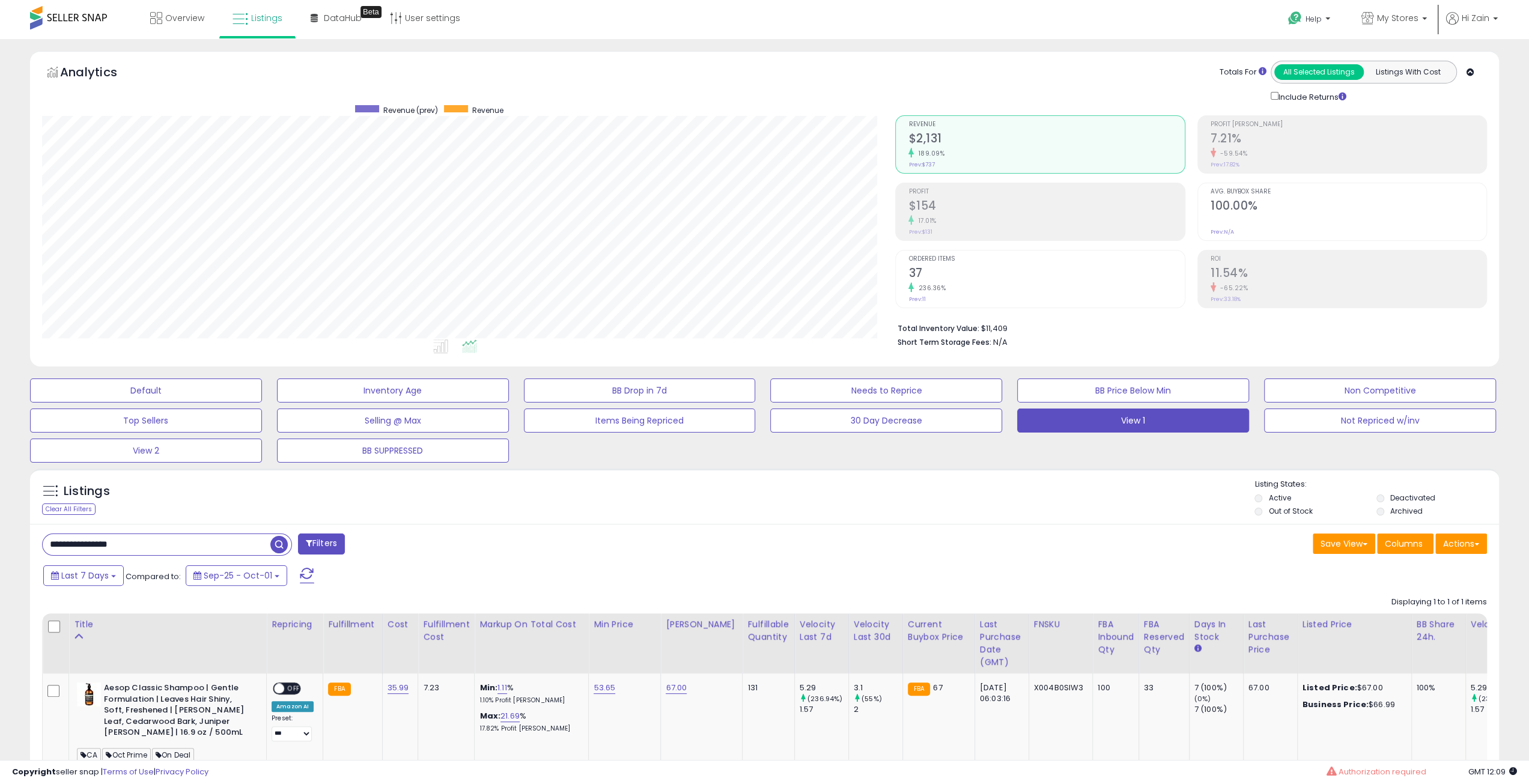
click at [1006, 497] on div "Listings Clear All Filters Listing States:" at bounding box center [765, 499] width 1469 height 41
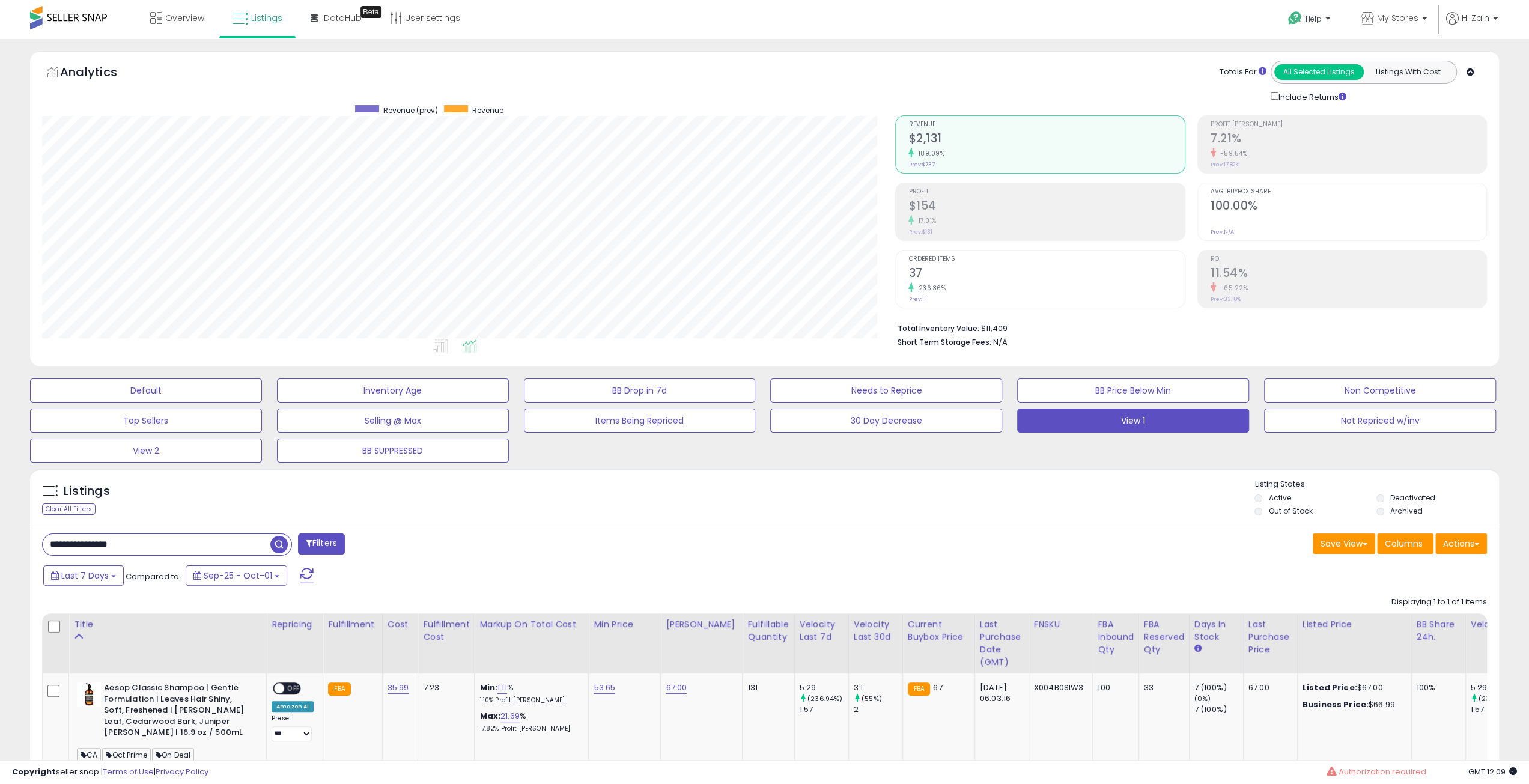
click at [1006, 497] on div "Listings Clear All Filters Listing States:" at bounding box center [765, 499] width 1469 height 41
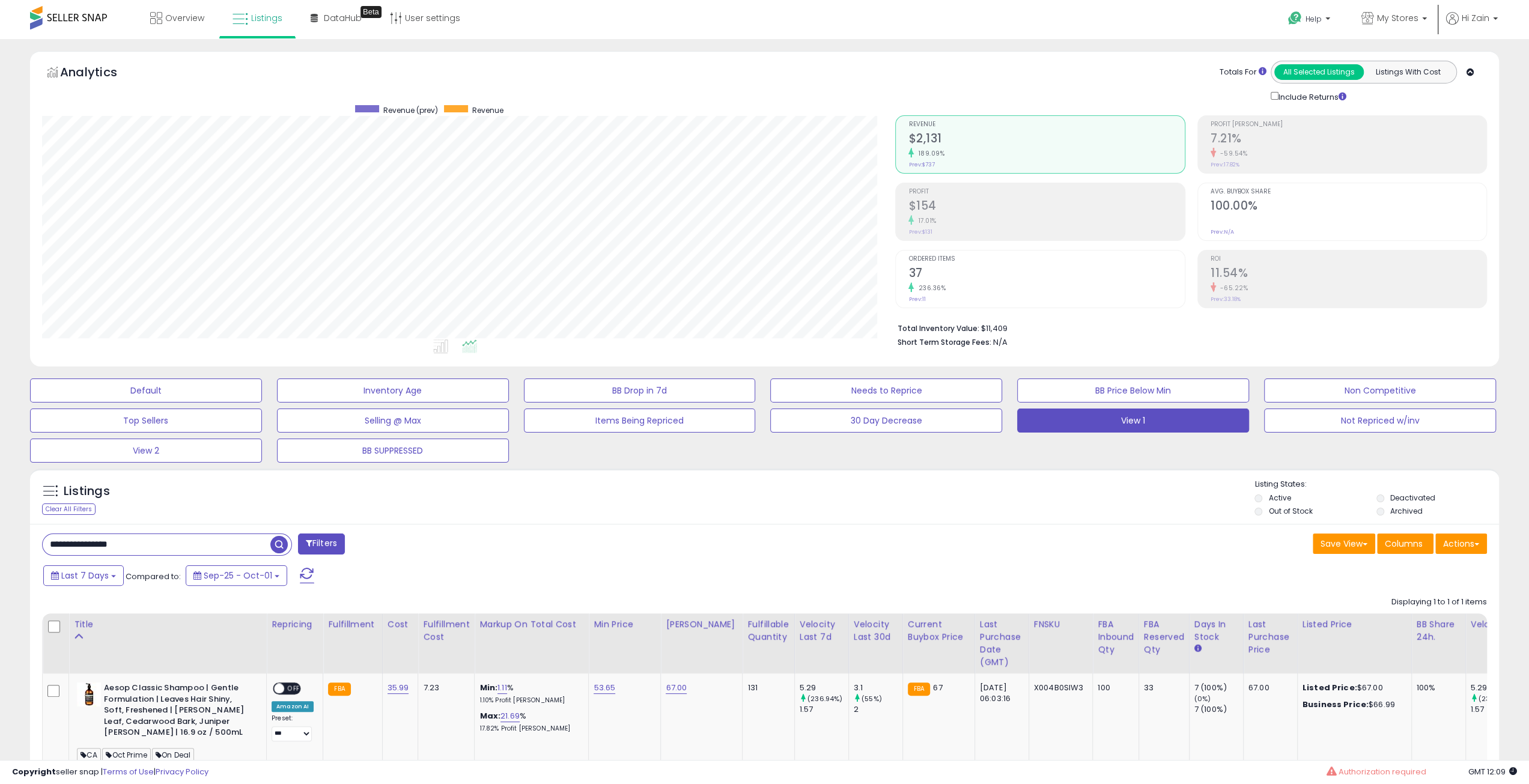
click at [1006, 497] on div "Listings Clear All Filters Listing States:" at bounding box center [765, 499] width 1469 height 41
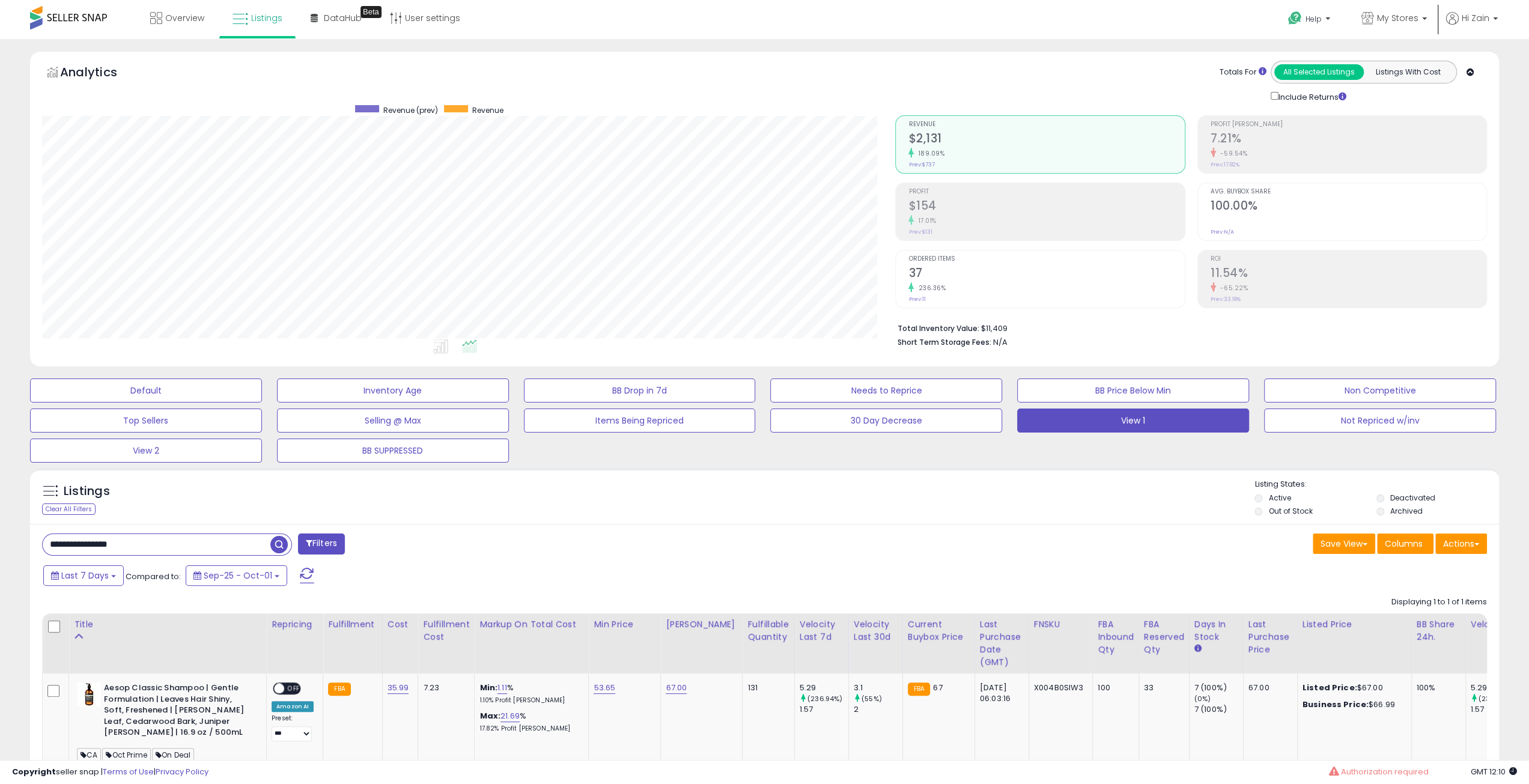
click at [1006, 497] on div "Listings Clear All Filters Listing States:" at bounding box center [765, 499] width 1469 height 41
click at [781, 775] on div "Copyright seller snap | Terms of Use | Privacy Policy GMT 12:11 Authorization r…" at bounding box center [764, 771] width 1529 height 24
